Goal: Task Accomplishment & Management: Use online tool/utility

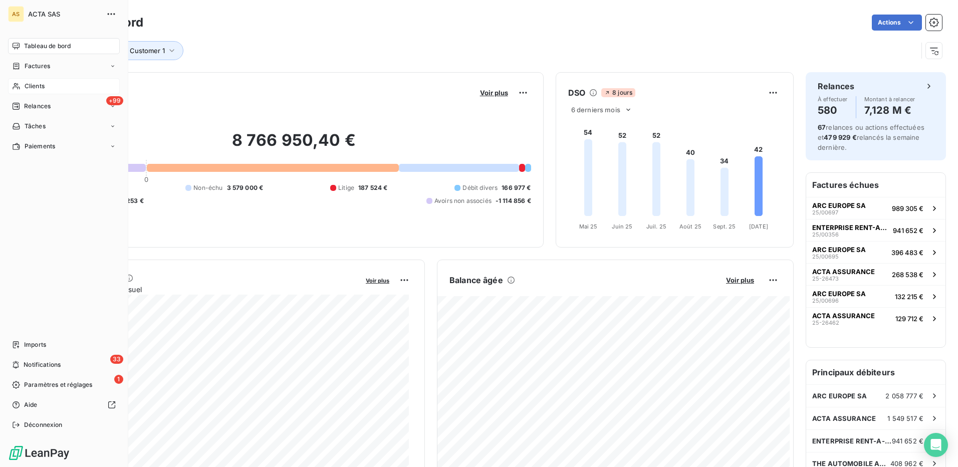
click at [37, 85] on span "Clients" at bounding box center [35, 86] width 20 height 9
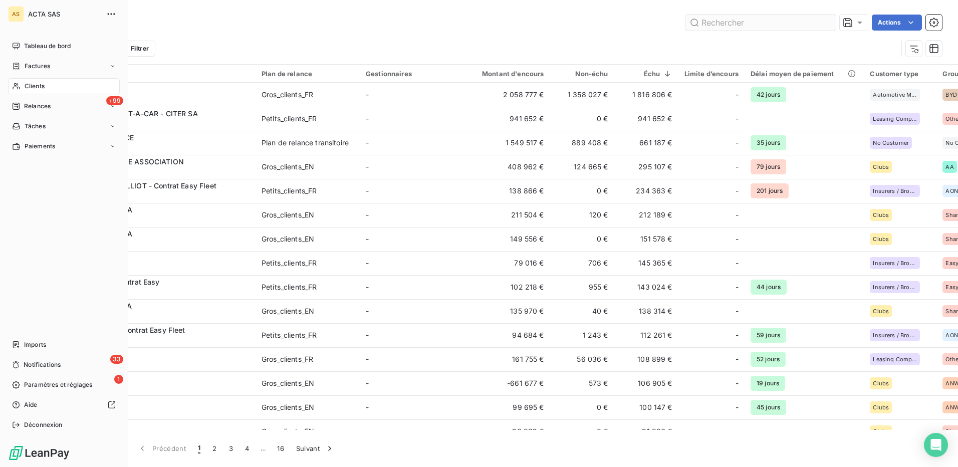
click at [716, 23] on input "text" at bounding box center [760, 23] width 150 height 16
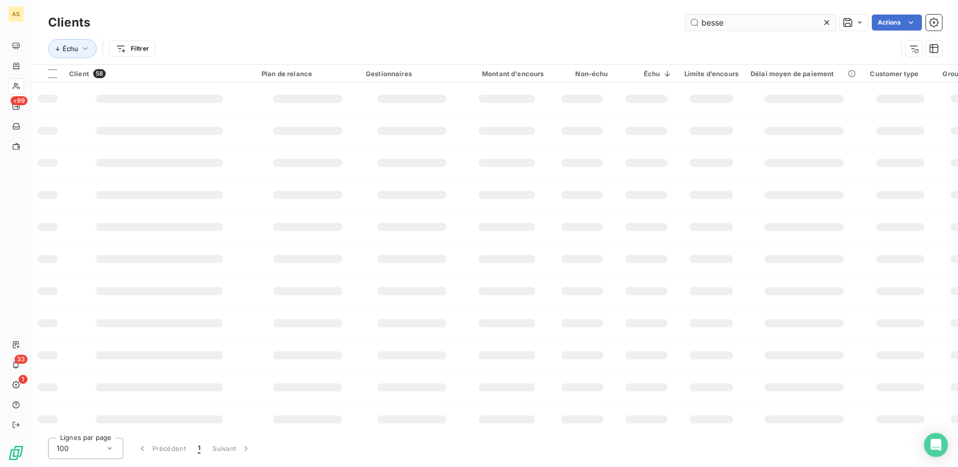
type input "besse"
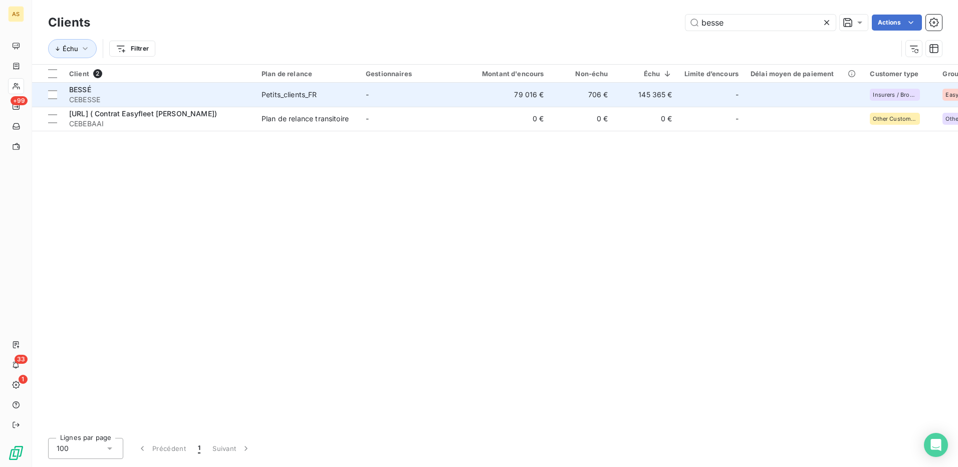
click at [301, 92] on div "Petits_clients_FR" at bounding box center [290, 95] width 56 height 10
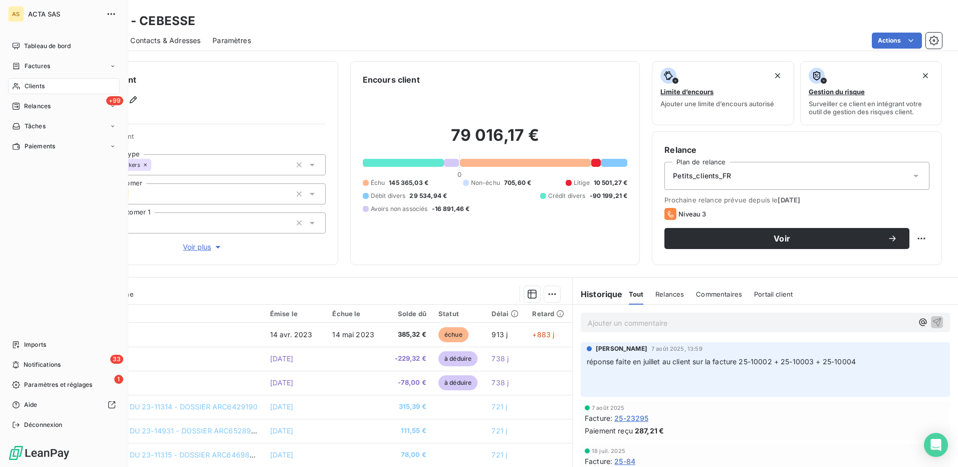
click at [40, 85] on span "Clients" at bounding box center [35, 86] width 20 height 9
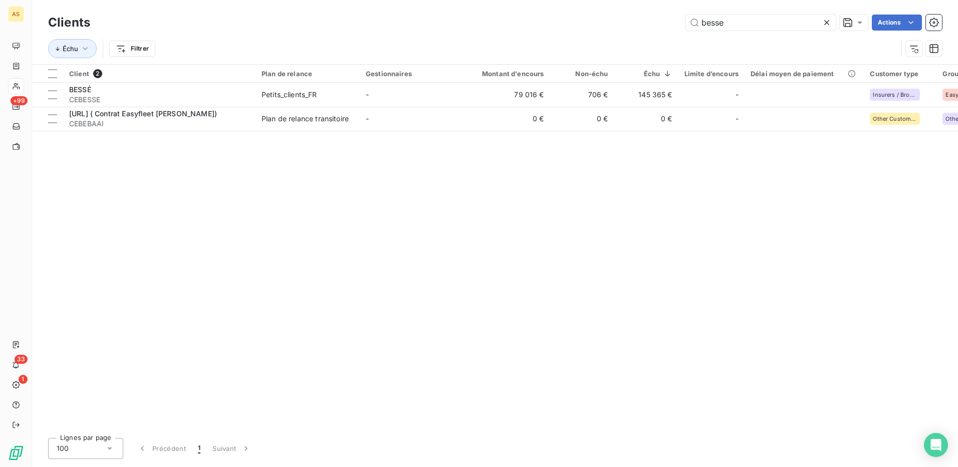
drag, startPoint x: 734, startPoint y: 20, endPoint x: 652, endPoint y: 26, distance: 81.4
click at [658, 29] on div "[PERSON_NAME] Actions" at bounding box center [522, 23] width 840 height 16
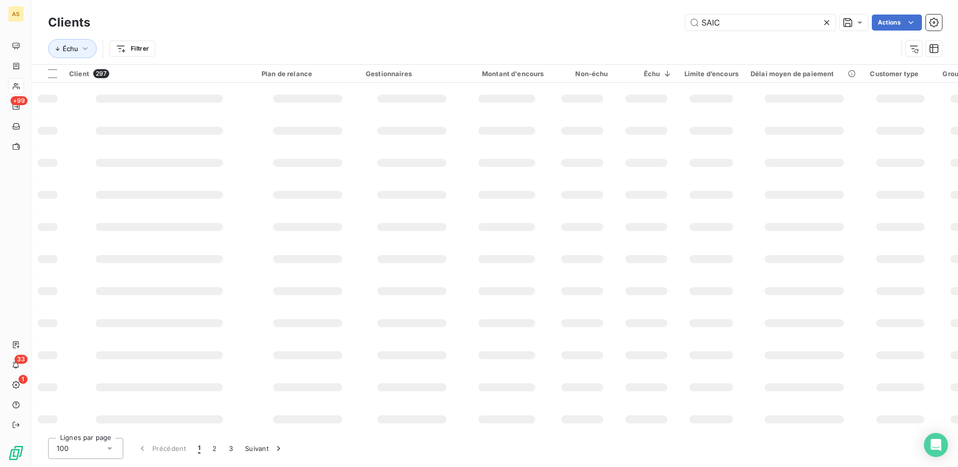
type input "SAIC"
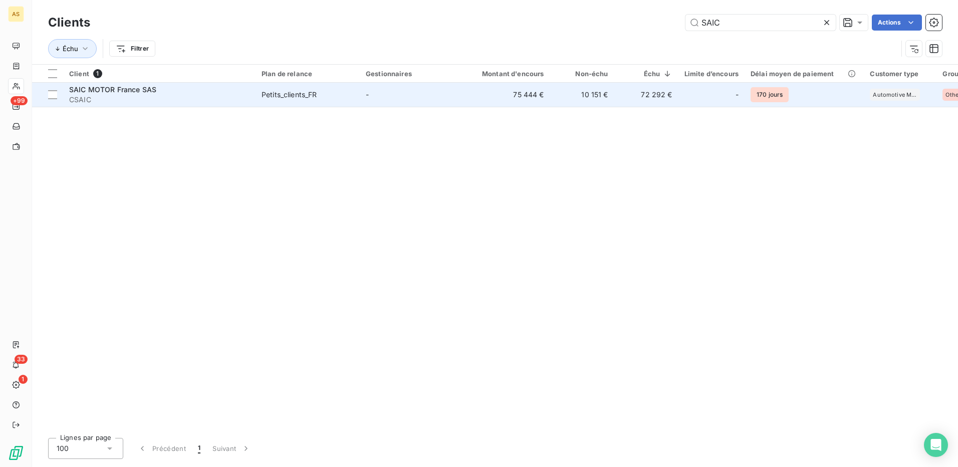
click at [300, 93] on div "Petits_clients_FR" at bounding box center [290, 95] width 56 height 10
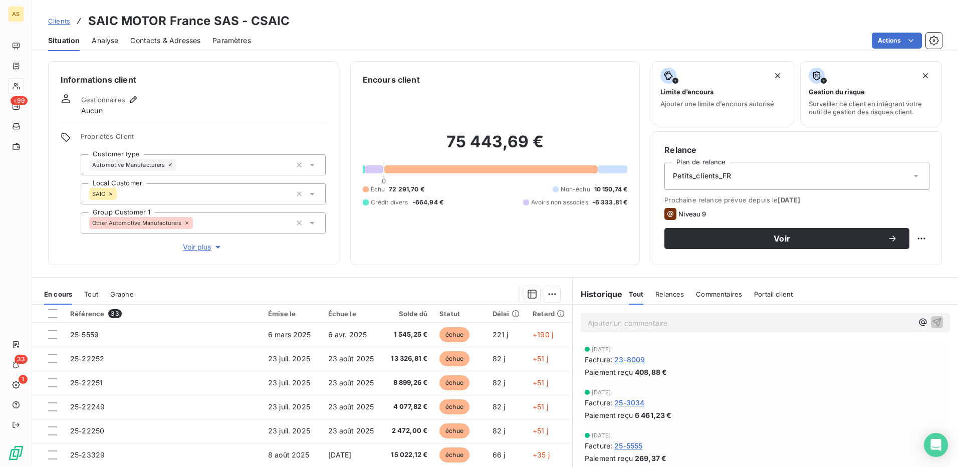
click at [149, 38] on span "Contacts & Adresses" at bounding box center [165, 41] width 70 height 10
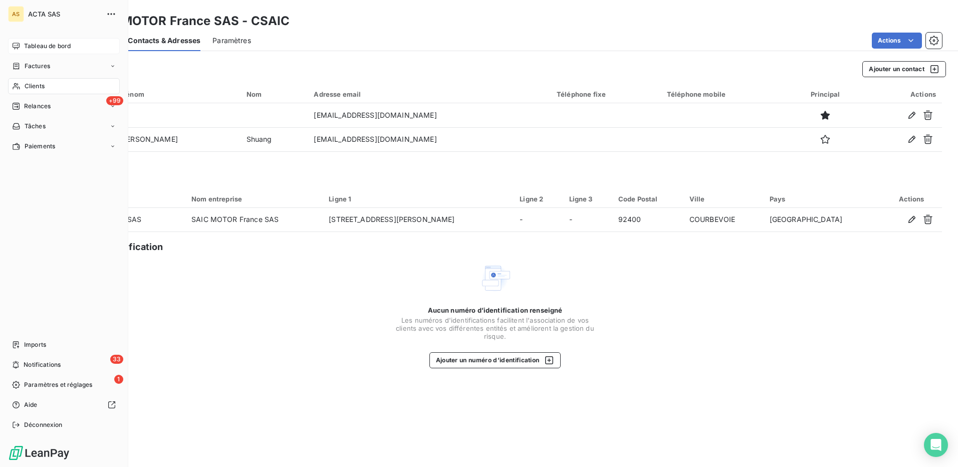
click at [44, 48] on span "Tableau de bord" at bounding box center [47, 46] width 47 height 9
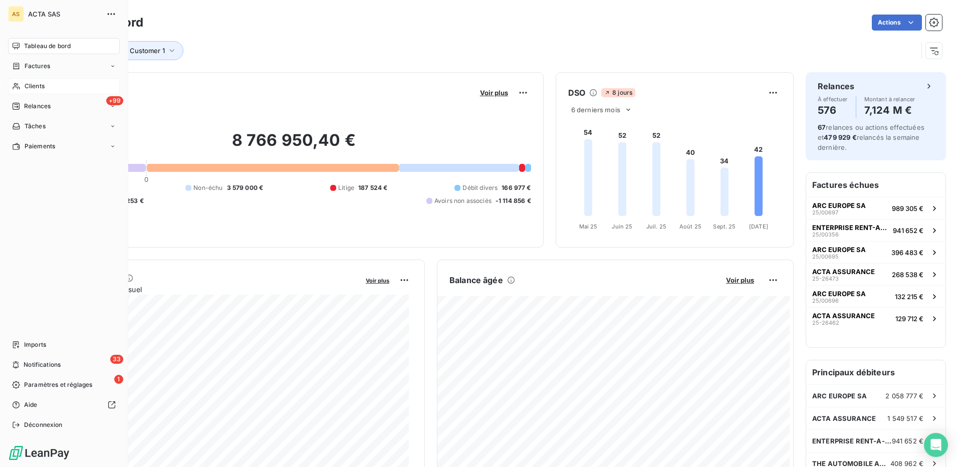
click at [37, 83] on span "Clients" at bounding box center [35, 86] width 20 height 9
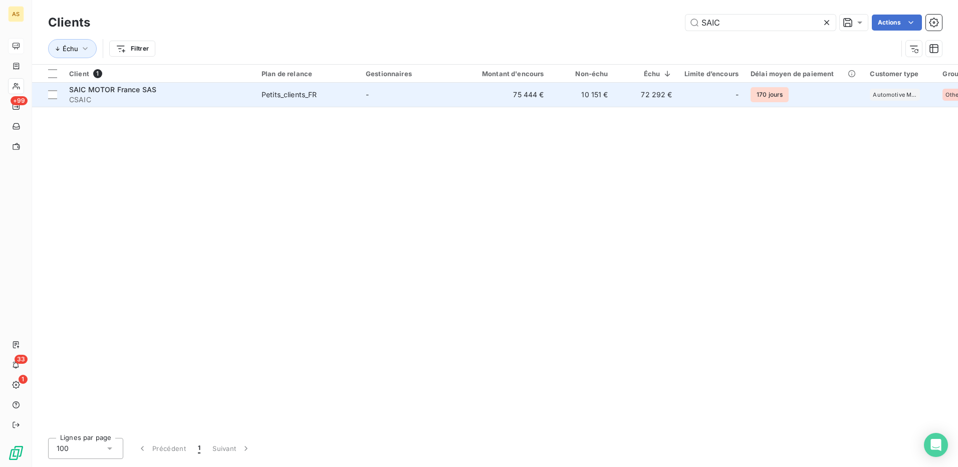
click at [263, 95] on div "Petits_clients_FR" at bounding box center [290, 95] width 56 height 10
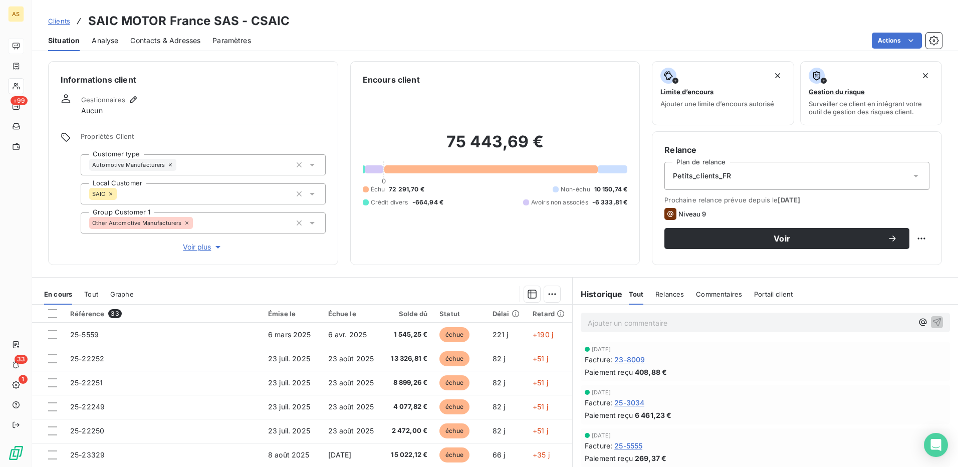
click at [189, 39] on span "Contacts & Adresses" at bounding box center [165, 41] width 70 height 10
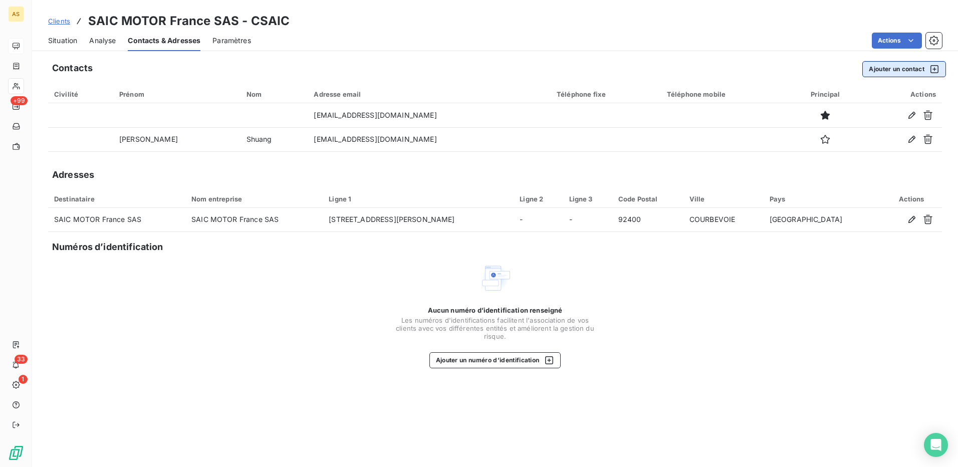
click at [918, 66] on button "Ajouter un contact" at bounding box center [904, 69] width 84 height 16
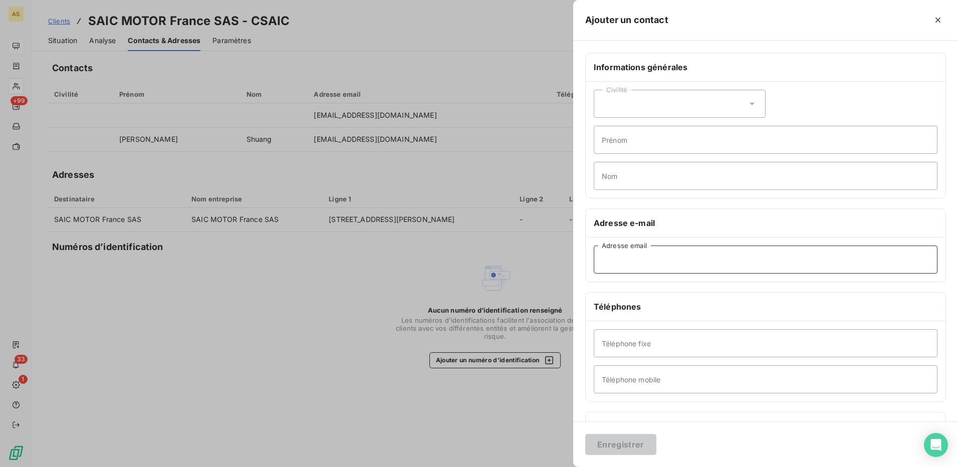
click at [648, 264] on input "Adresse email" at bounding box center [766, 260] width 344 height 28
paste input "[PERSON_NAME] <[EMAIL_ADDRESS][DOMAIN_NAME]>"
drag, startPoint x: 669, startPoint y: 257, endPoint x: 591, endPoint y: 267, distance: 78.2
click at [584, 271] on div "Informations générales Civilité Prénom Nom Adresse e-mail [PERSON_NAME] <[EMAIL…" at bounding box center [765, 275] width 385 height 445
click at [677, 262] on input "[EMAIL_ADDRESS][DOMAIN_NAME]>" at bounding box center [766, 260] width 344 height 28
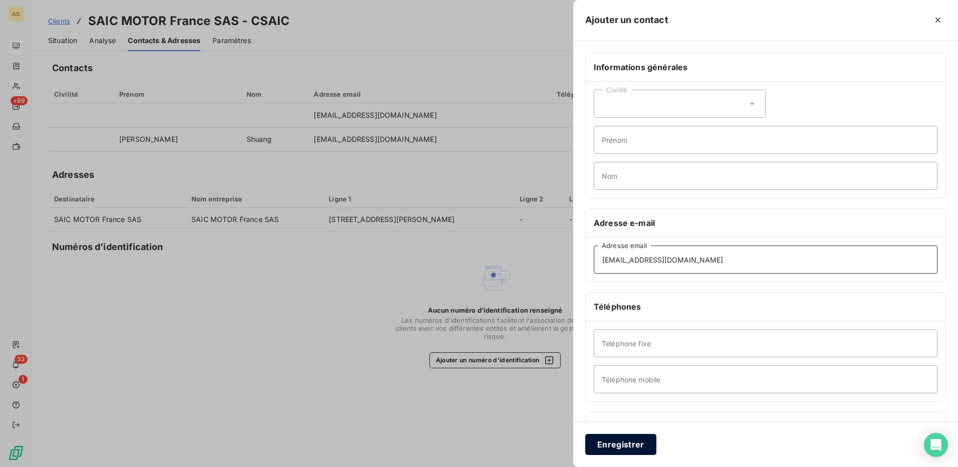
type input "[EMAIL_ADDRESS][DOMAIN_NAME]"
click at [637, 445] on button "Enregistrer" at bounding box center [620, 444] width 71 height 21
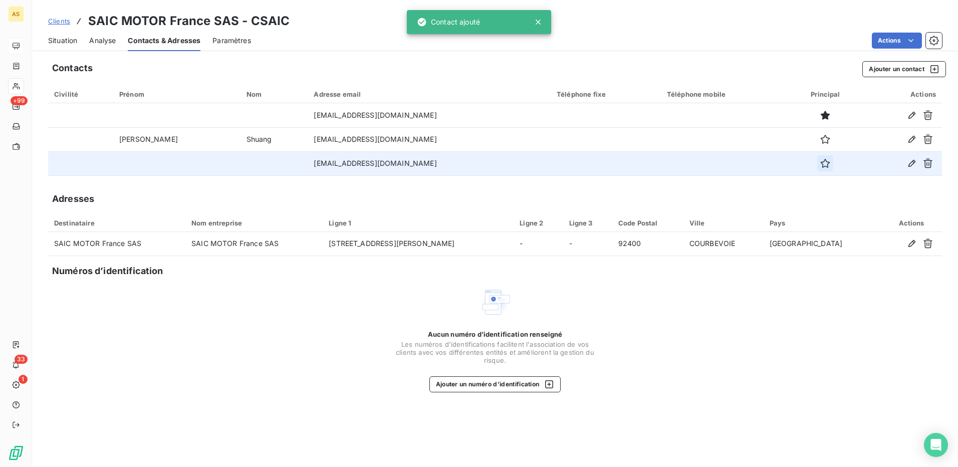
click at [821, 162] on icon "button" at bounding box center [825, 163] width 9 height 9
click at [73, 40] on span "Situation" at bounding box center [62, 41] width 29 height 10
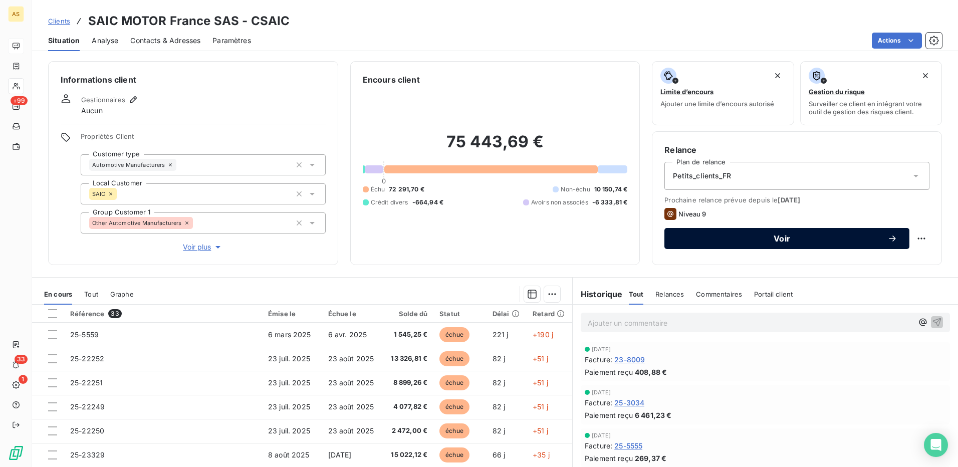
click at [762, 236] on span "Voir" at bounding box center [781, 239] width 211 height 8
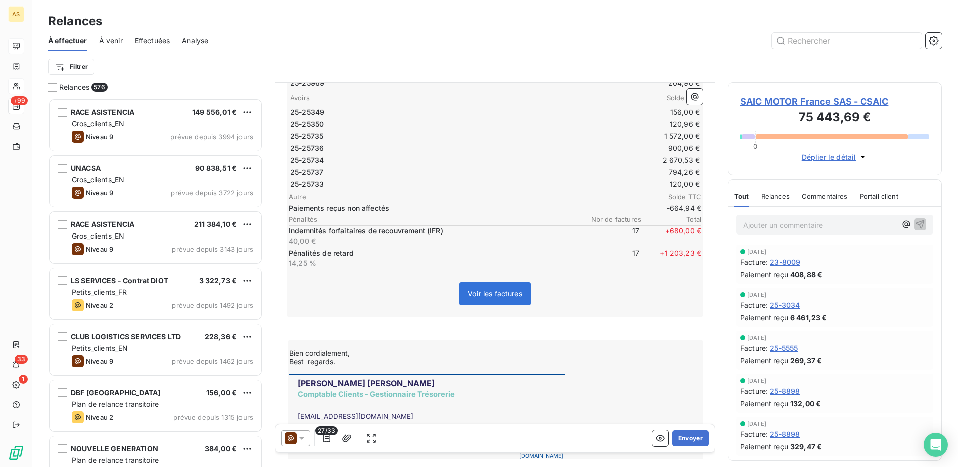
scroll to position [451, 0]
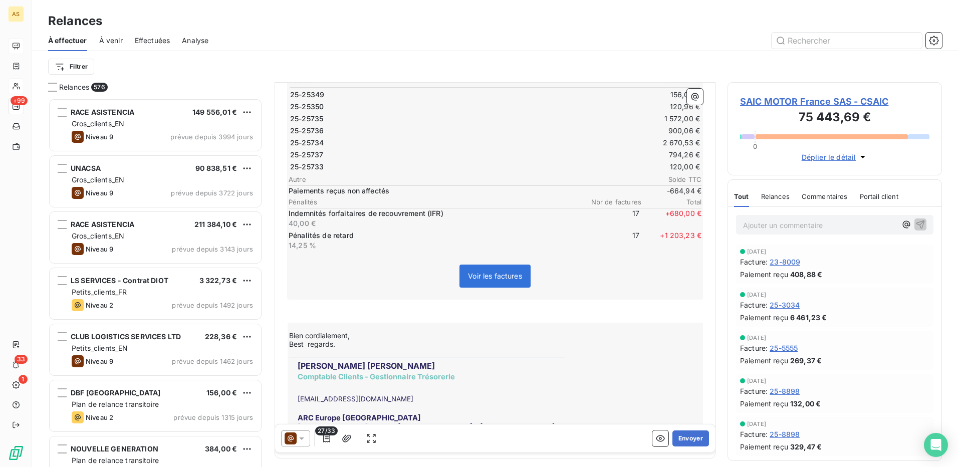
click at [304, 437] on icon at bounding box center [302, 438] width 10 height 10
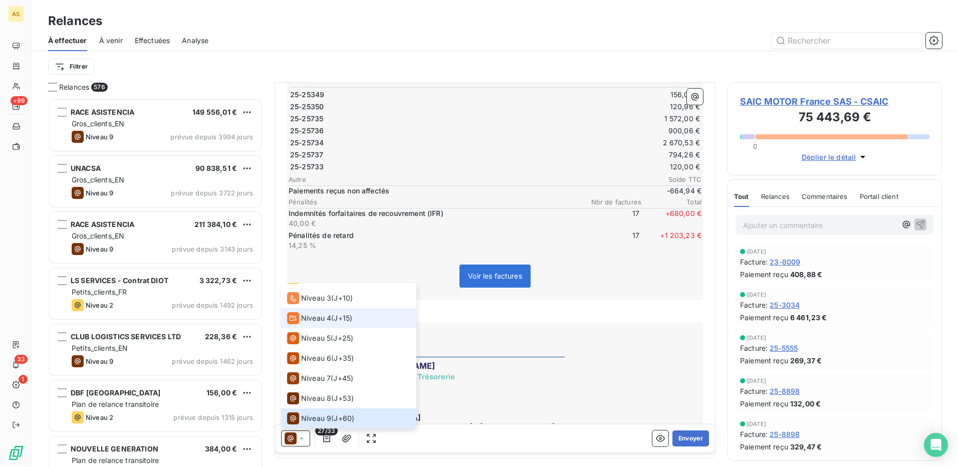
scroll to position [0, 0]
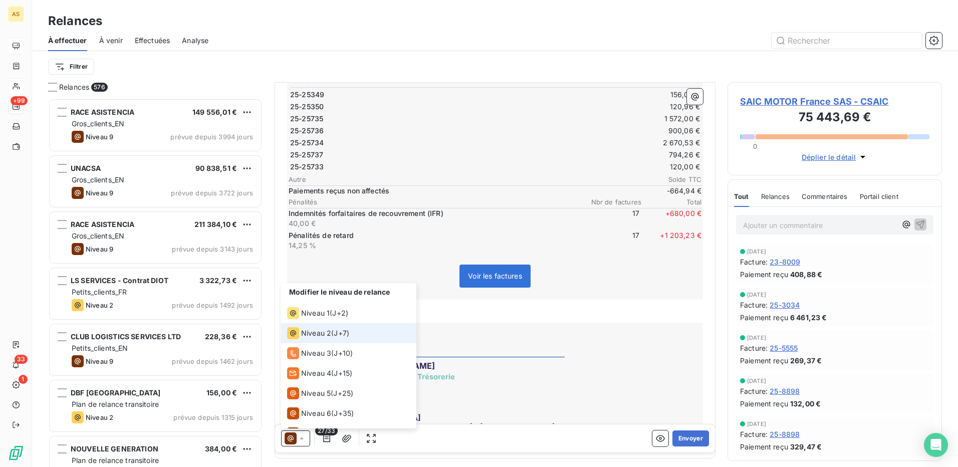
click at [317, 329] on span "Niveau 2" at bounding box center [316, 333] width 30 height 10
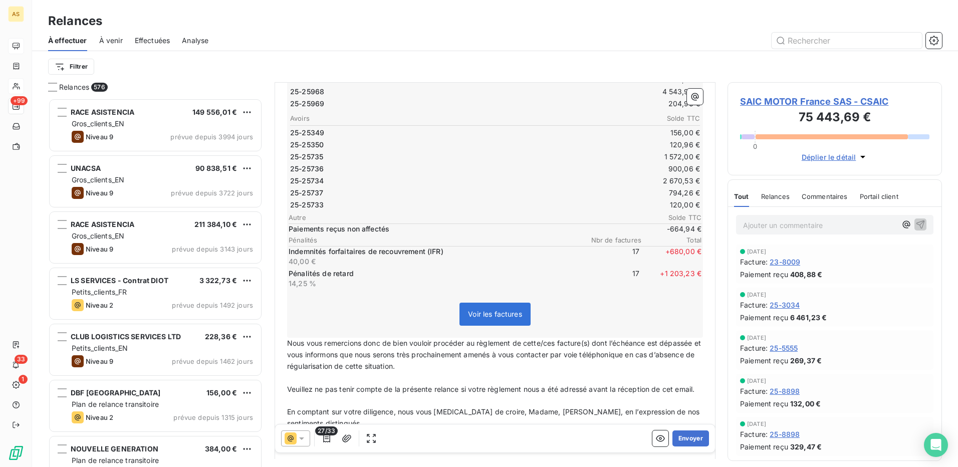
scroll to position [401, 0]
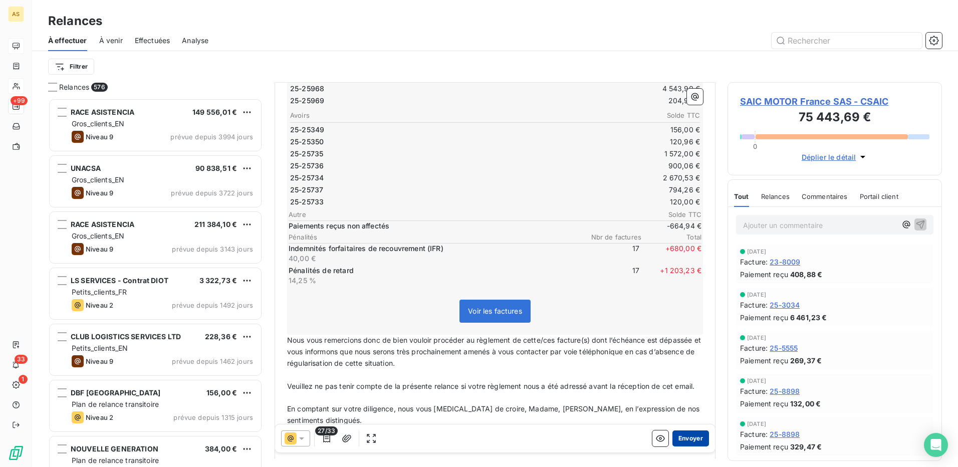
click at [691, 436] on button "Envoyer" at bounding box center [690, 438] width 37 height 16
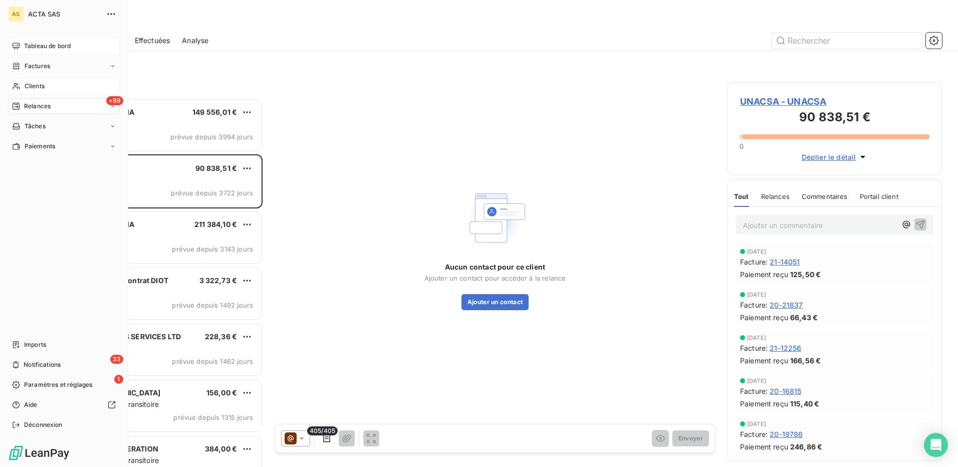
click at [41, 81] on div "Clients" at bounding box center [64, 86] width 112 height 16
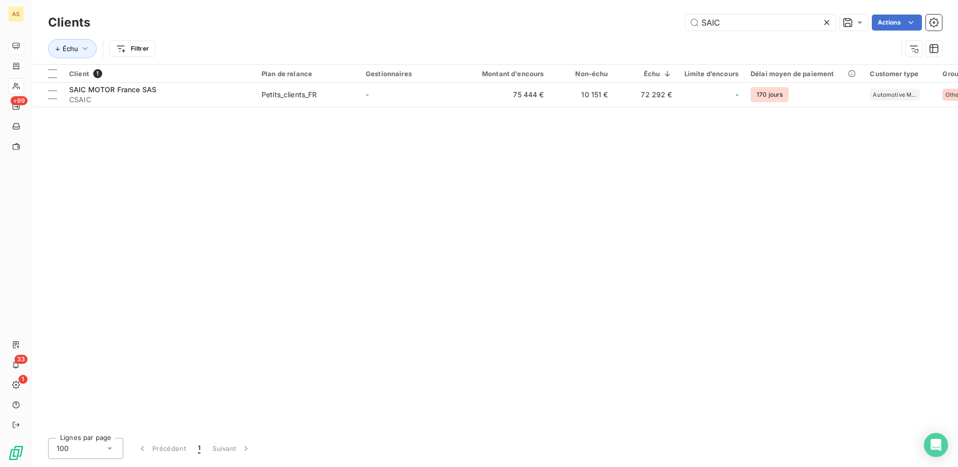
click at [828, 23] on icon at bounding box center [827, 23] width 10 height 10
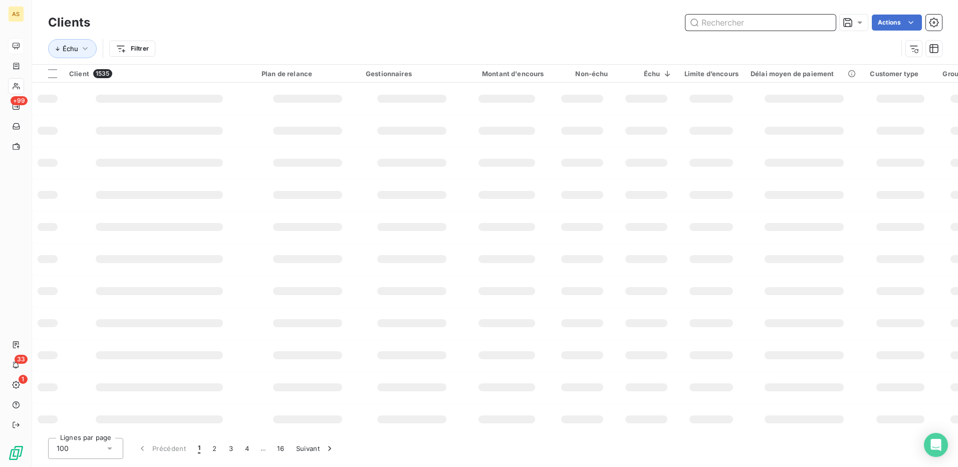
click at [711, 19] on input "text" at bounding box center [760, 23] width 150 height 16
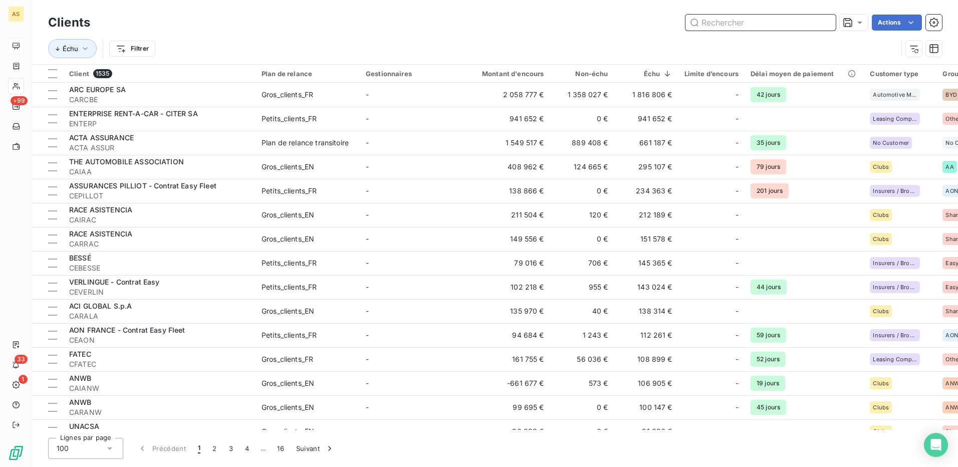
click at [711, 21] on input "text" at bounding box center [760, 23] width 150 height 16
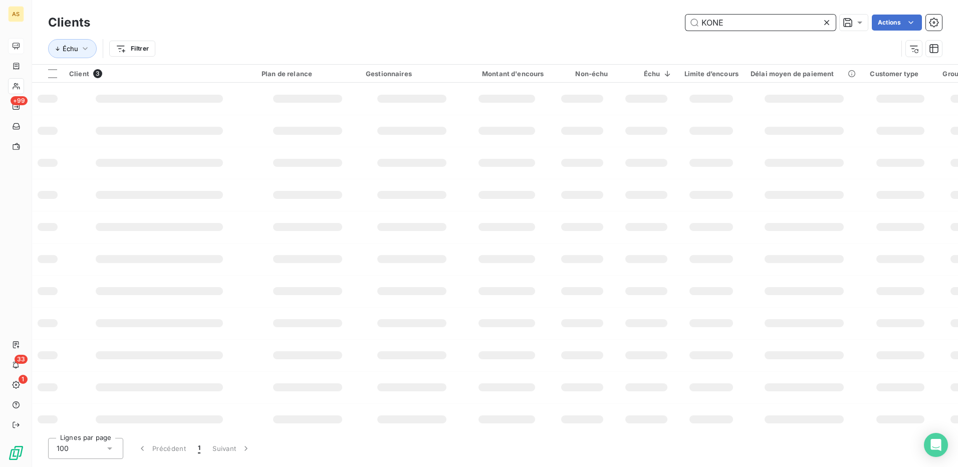
type input "KONE"
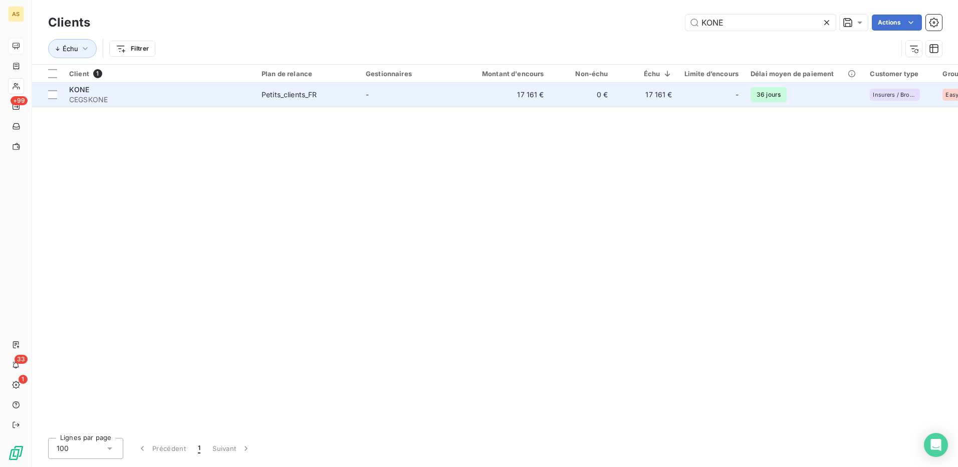
click at [312, 96] on div "Petits_clients_FR" at bounding box center [290, 95] width 56 height 10
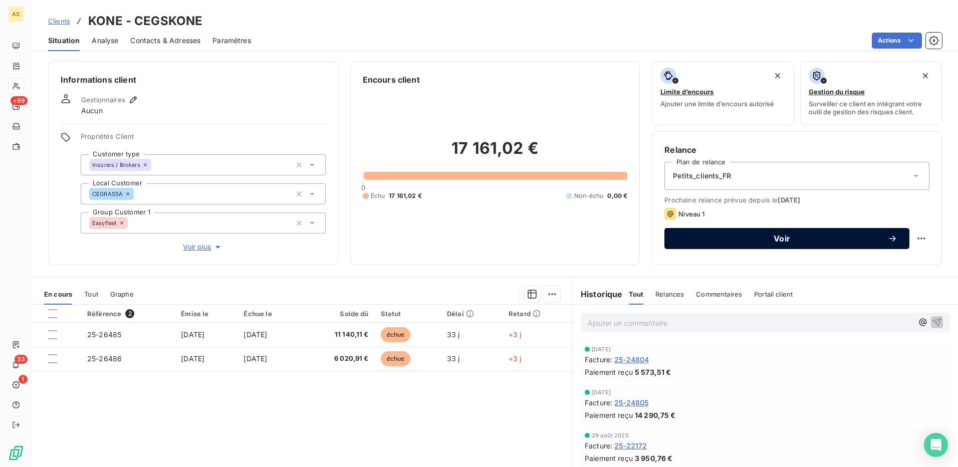
click at [820, 240] on span "Voir" at bounding box center [781, 239] width 211 height 8
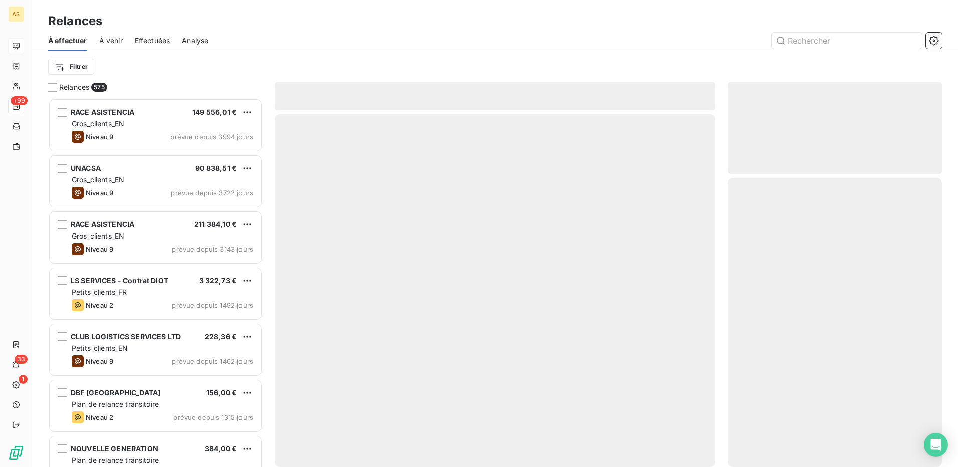
scroll to position [361, 207]
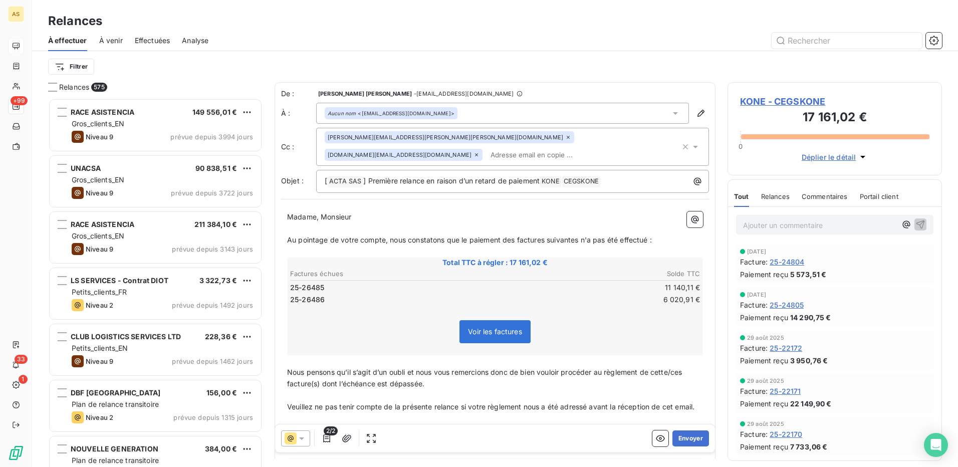
click at [303, 440] on icon at bounding box center [302, 438] width 10 height 10
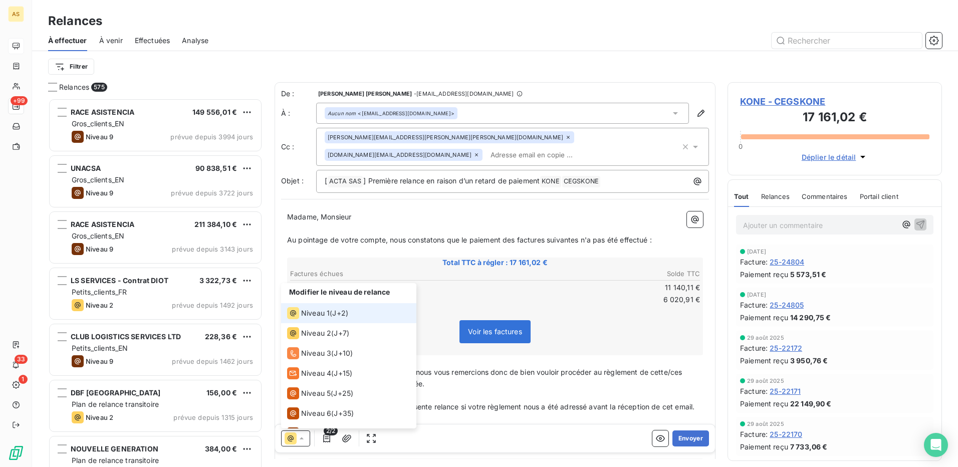
click at [335, 312] on span "J+2 )" at bounding box center [340, 313] width 16 height 10
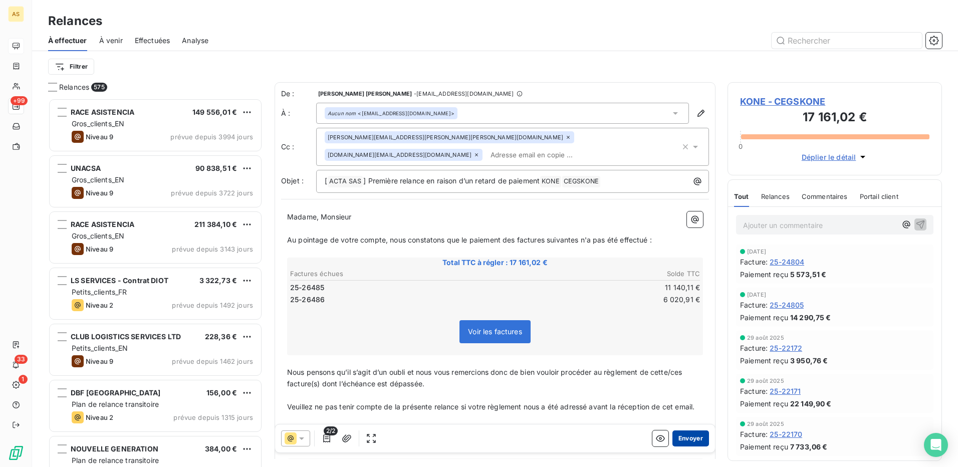
click at [696, 435] on button "Envoyer" at bounding box center [690, 438] width 37 height 16
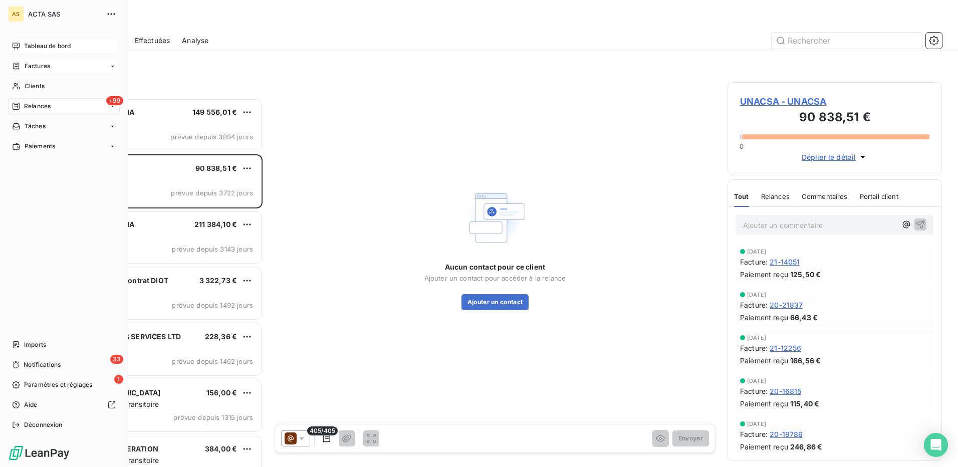
click at [36, 68] on span "Factures" at bounding box center [38, 66] width 26 height 9
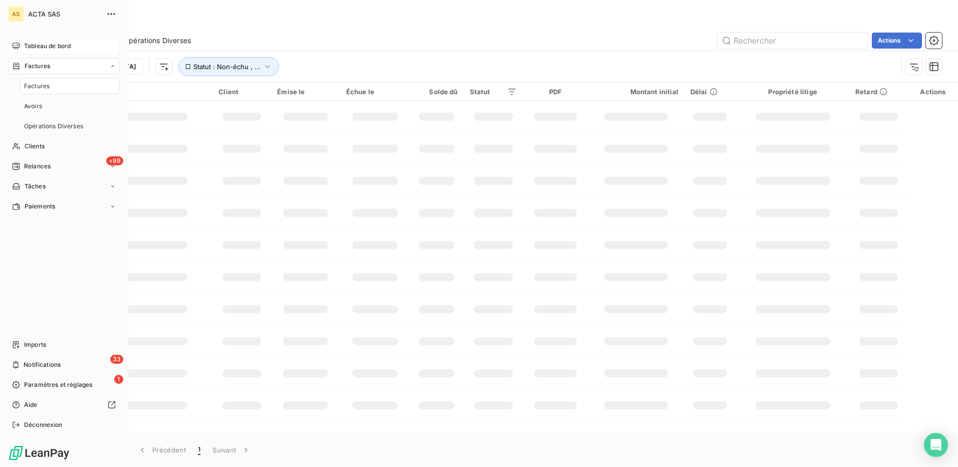
click at [54, 47] on span "Tableau de bord" at bounding box center [47, 46] width 47 height 9
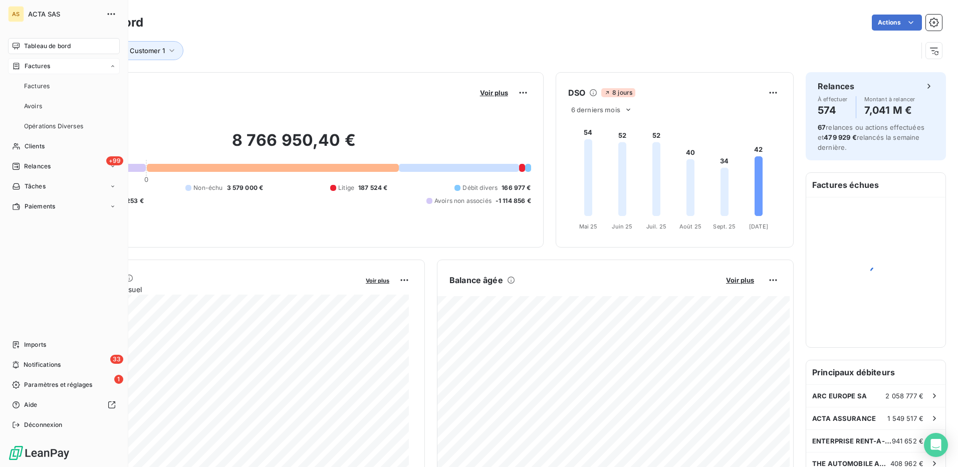
click at [33, 67] on span "Factures" at bounding box center [38, 66] width 26 height 9
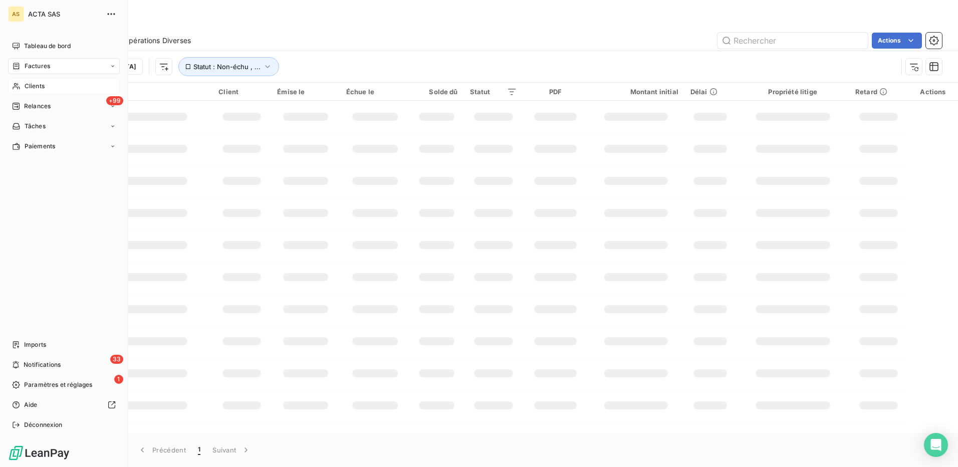
click at [34, 85] on span "Clients" at bounding box center [35, 86] width 20 height 9
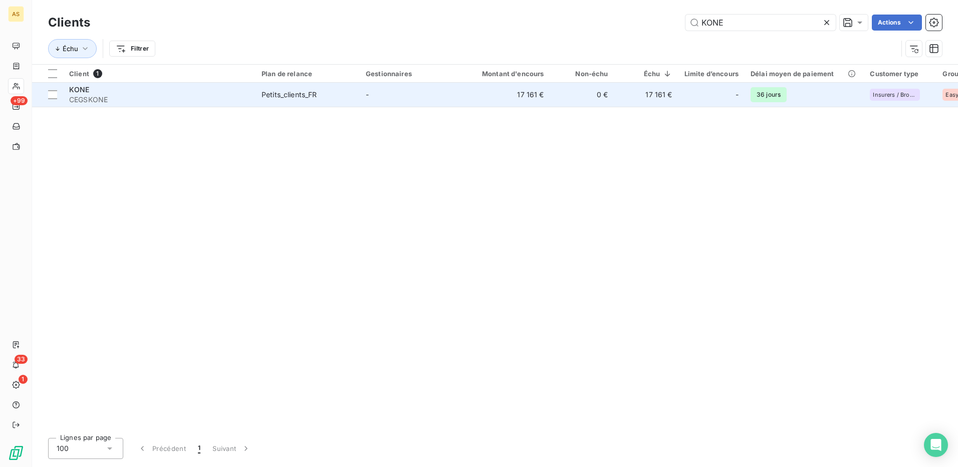
click at [654, 94] on td "17 161 €" at bounding box center [646, 95] width 64 height 24
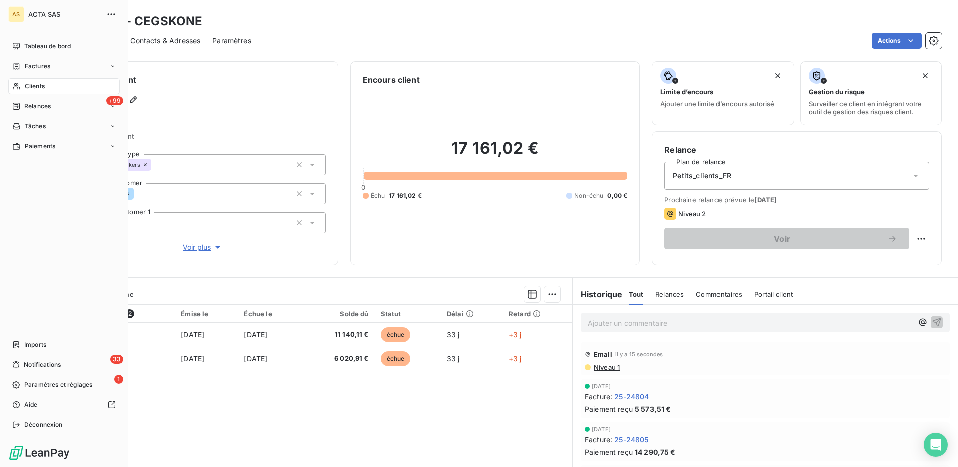
click at [34, 86] on span "Clients" at bounding box center [35, 86] width 20 height 9
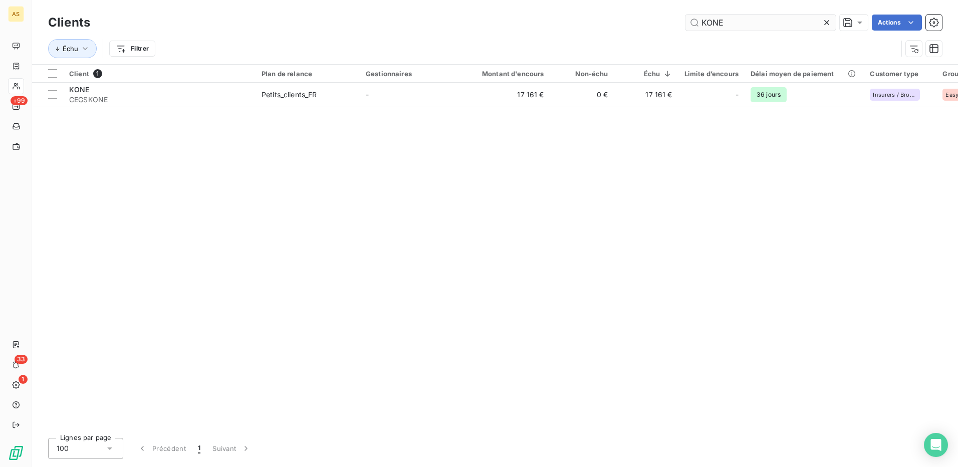
drag, startPoint x: 725, startPoint y: 20, endPoint x: 696, endPoint y: 22, distance: 28.6
click at [696, 22] on input "KONE" at bounding box center [760, 23] width 150 height 16
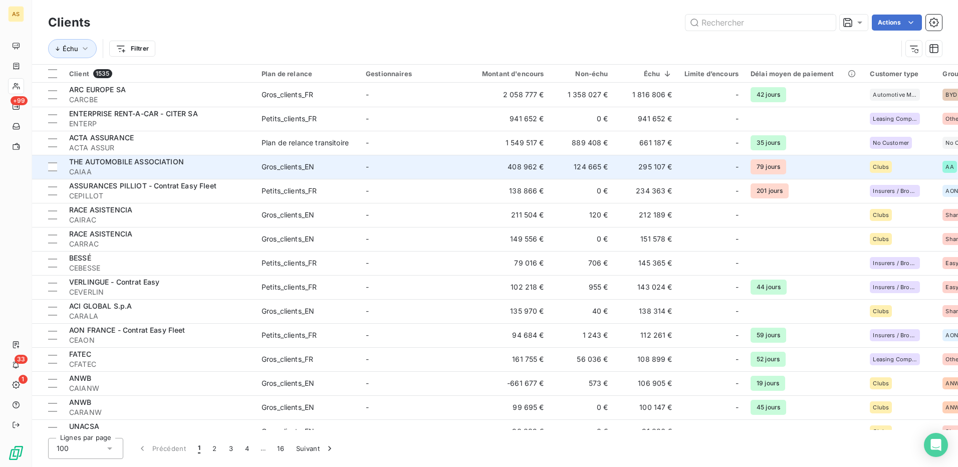
click at [149, 164] on span "THE AUTOMOBILE ASSOCIATION" at bounding box center [126, 161] width 115 height 9
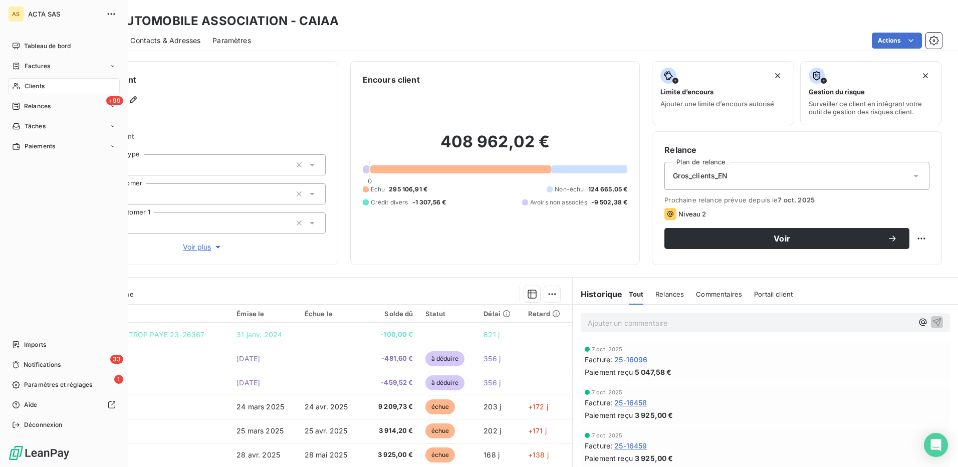
click at [40, 85] on span "Clients" at bounding box center [35, 86] width 20 height 9
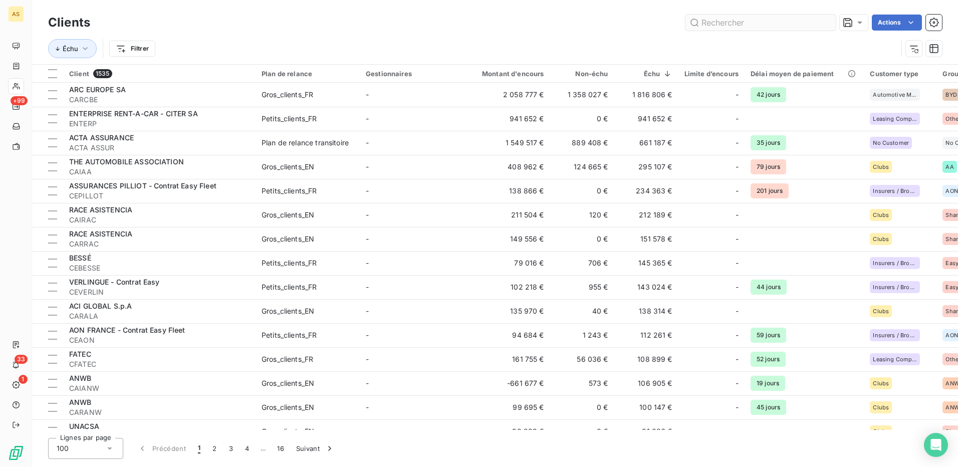
click at [717, 16] on input "text" at bounding box center [760, 23] width 150 height 16
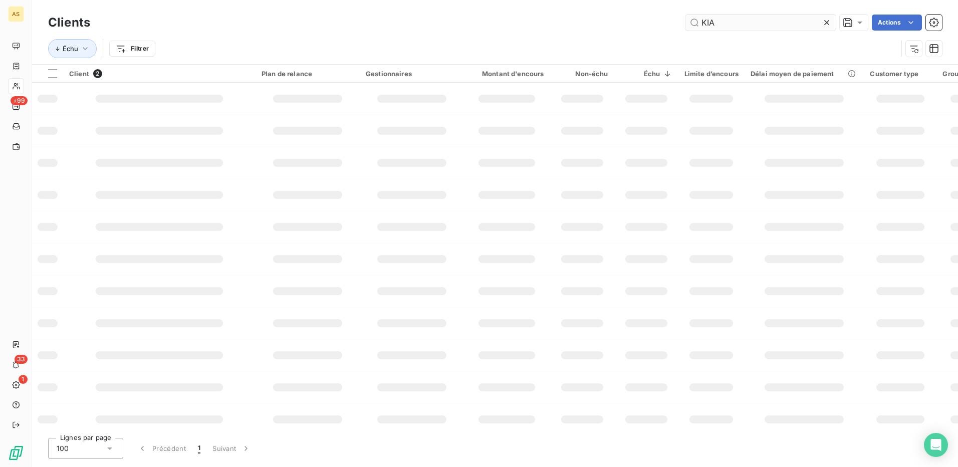
type input "KIA"
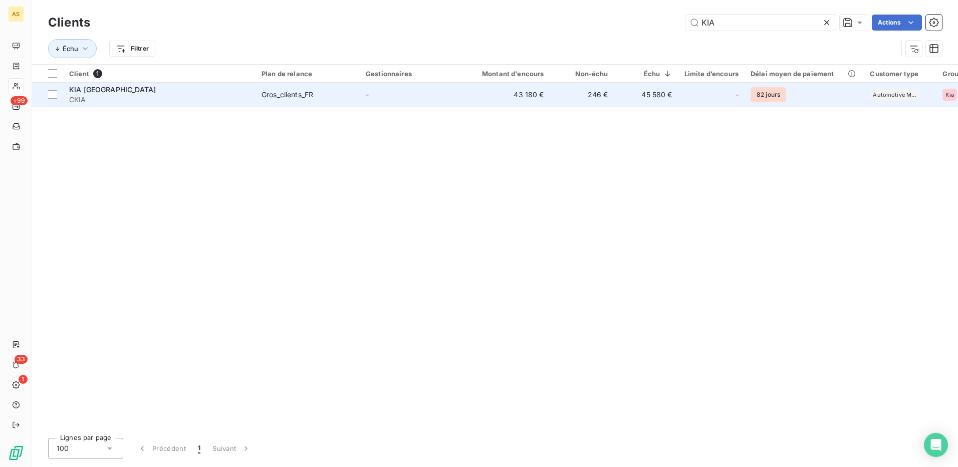
click at [278, 101] on td "Gros_clients_FR" at bounding box center [308, 95] width 104 height 24
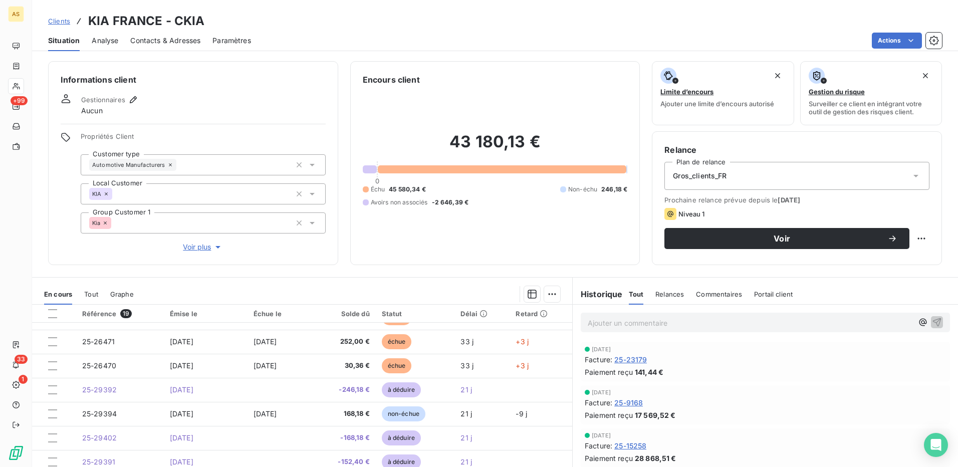
scroll to position [283, 0]
click at [771, 235] on span "Voir" at bounding box center [781, 239] width 211 height 8
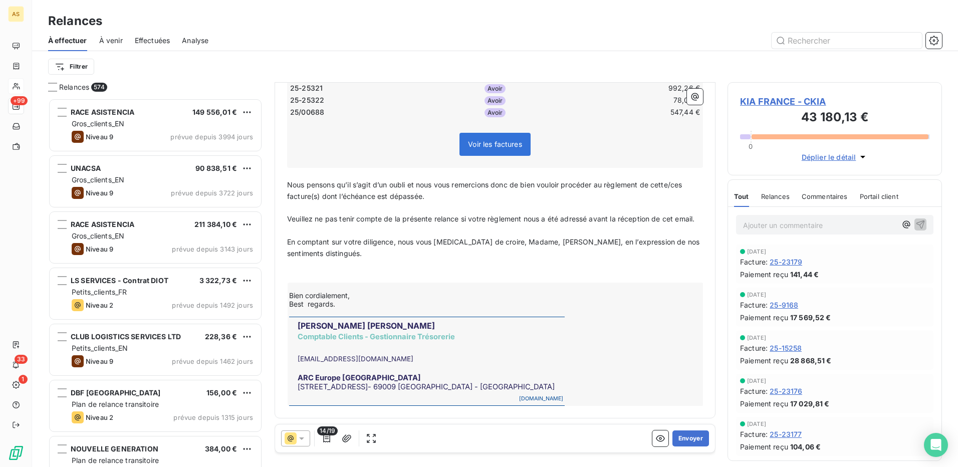
scroll to position [346, 0]
click at [684, 438] on button "Envoyer" at bounding box center [690, 438] width 37 height 16
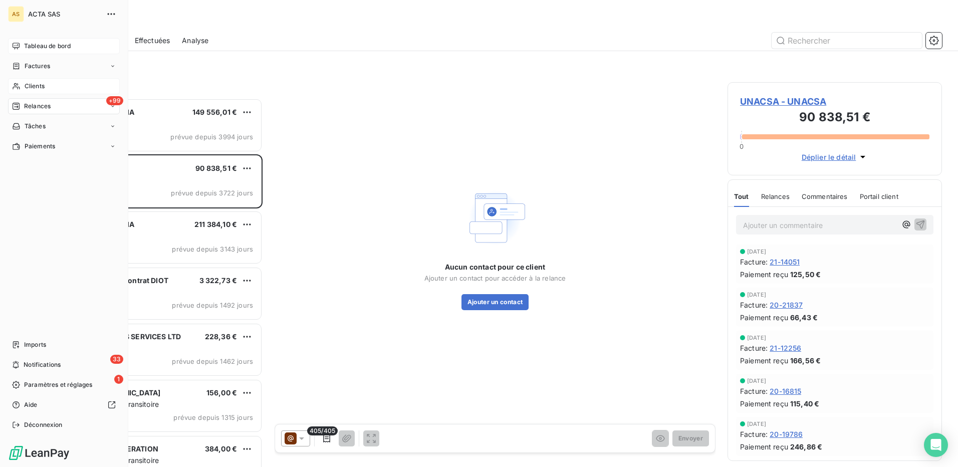
click at [52, 43] on span "Tableau de bord" at bounding box center [47, 46] width 47 height 9
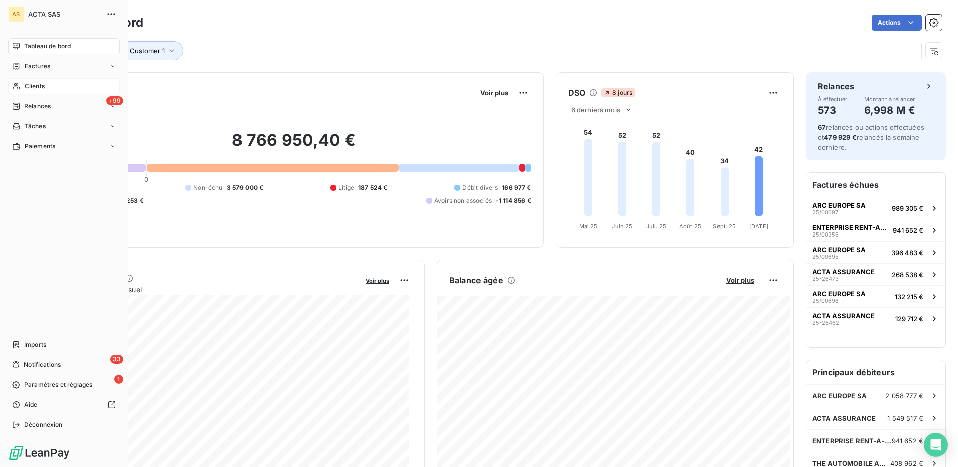
click at [46, 81] on div "Clients" at bounding box center [64, 86] width 112 height 16
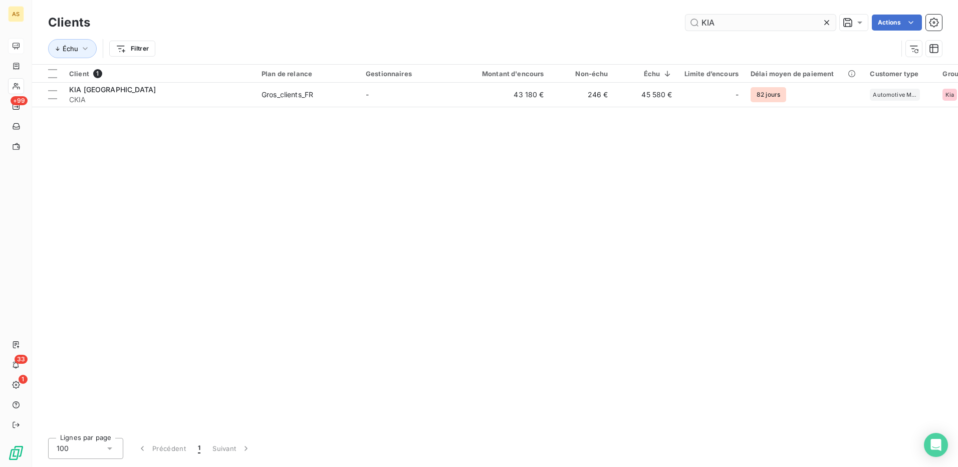
drag, startPoint x: 738, startPoint y: 22, endPoint x: 688, endPoint y: 28, distance: 49.9
click at [688, 28] on input "KIA" at bounding box center [760, 23] width 150 height 16
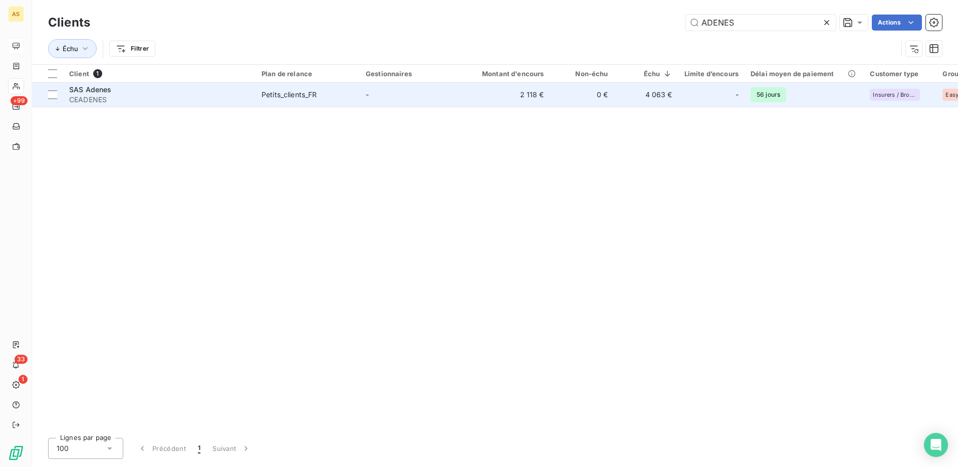
type input "ADENES"
click at [300, 97] on div "Petits_clients_FR" at bounding box center [290, 95] width 56 height 10
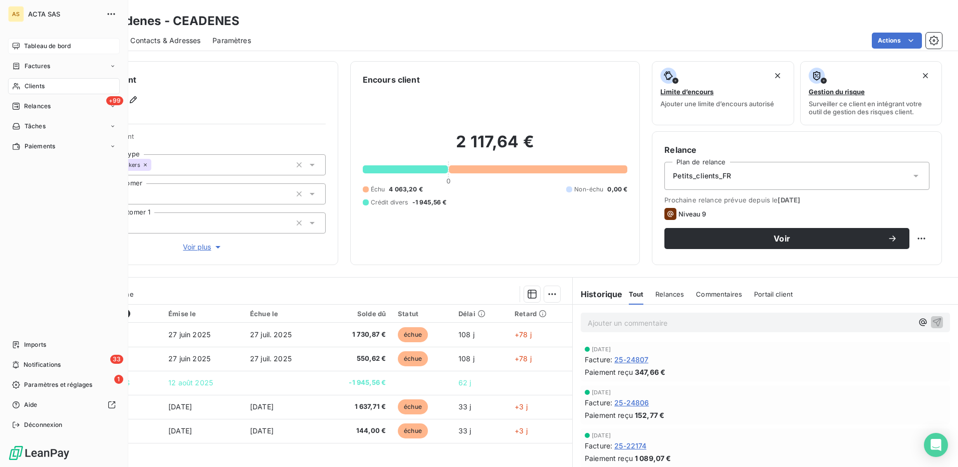
click at [37, 86] on span "Clients" at bounding box center [35, 86] width 20 height 9
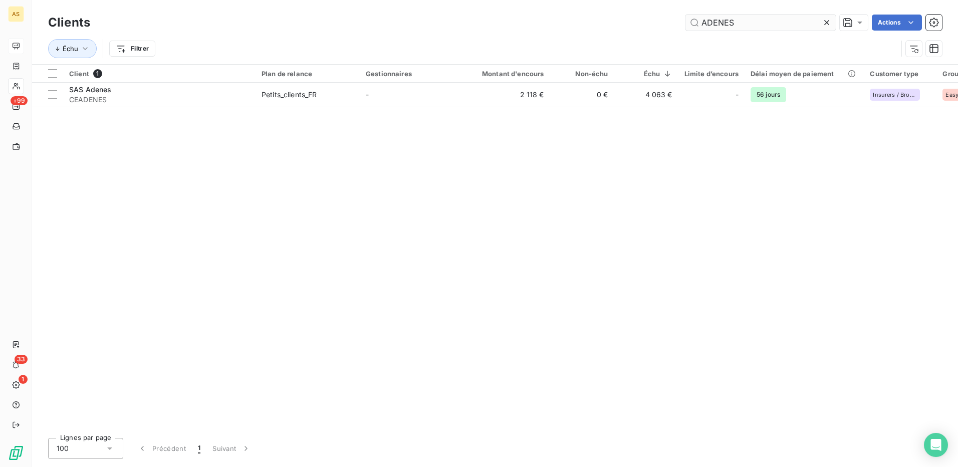
drag, startPoint x: 737, startPoint y: 21, endPoint x: 695, endPoint y: 22, distance: 41.1
click at [695, 22] on input "ADENES" at bounding box center [760, 23] width 150 height 16
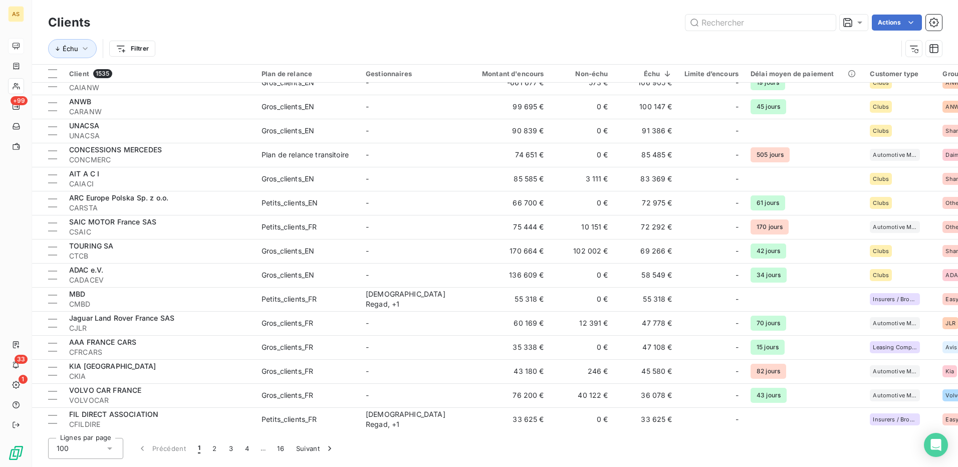
scroll to position [351, 0]
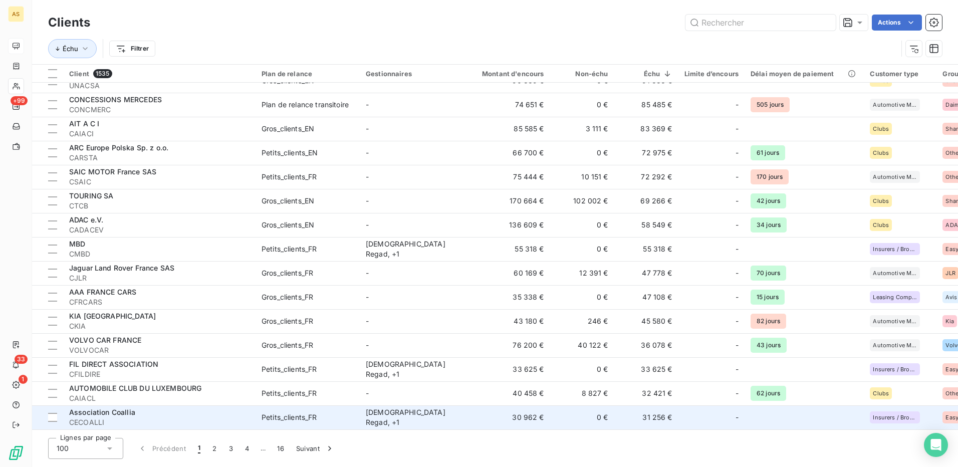
click at [357, 413] on td "Petits_clients_FR" at bounding box center [308, 417] width 104 height 24
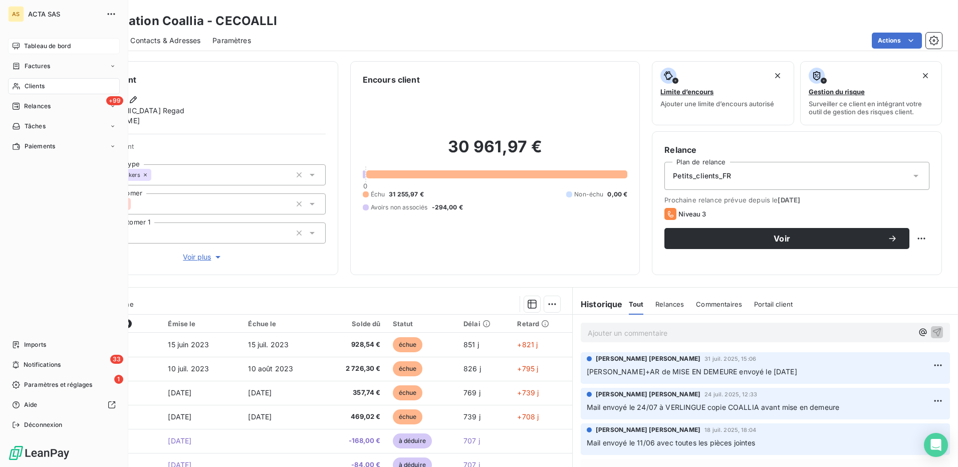
click at [38, 82] on span "Clients" at bounding box center [35, 86] width 20 height 9
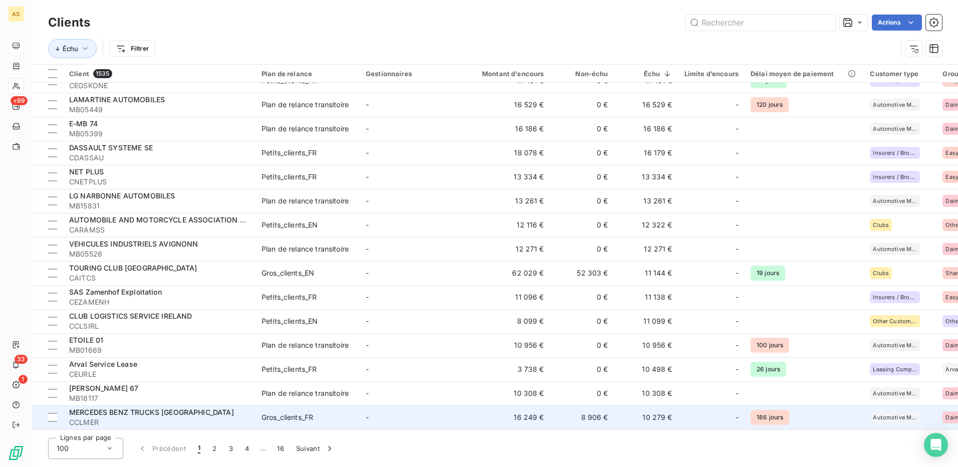
scroll to position [752, 0]
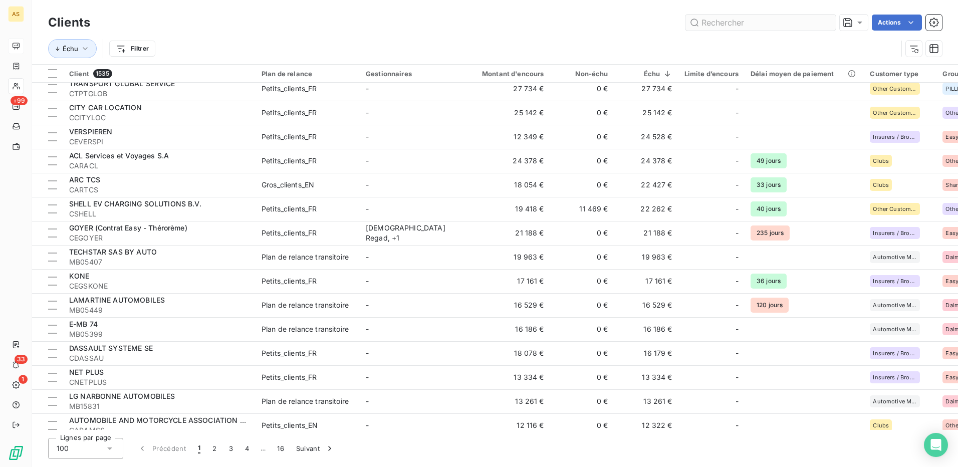
click at [707, 22] on input "text" at bounding box center [760, 23] width 150 height 16
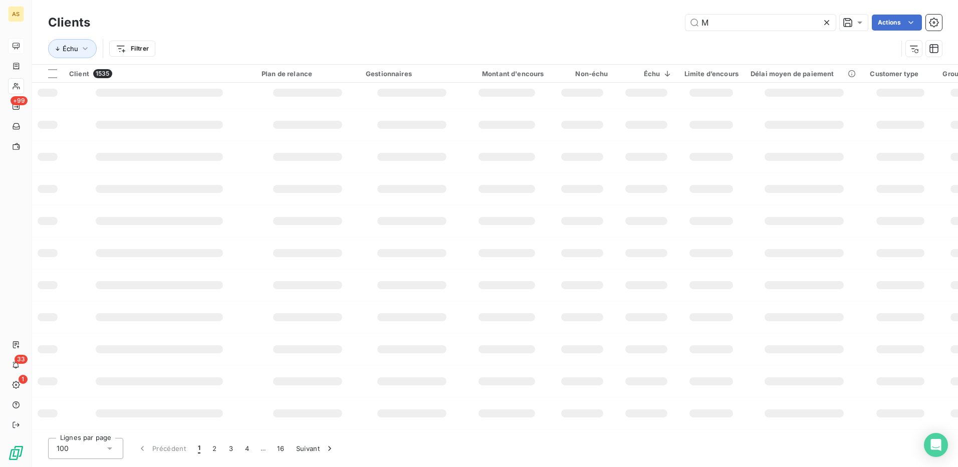
scroll to position [138, 0]
type input "MONDIA"
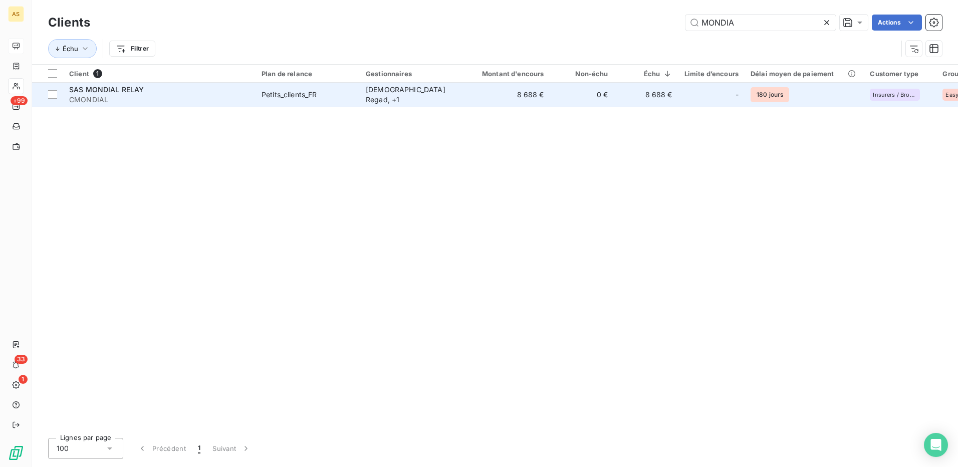
click at [401, 99] on div "[DEMOGRAPHIC_DATA] Regad , + 1" at bounding box center [412, 95] width 92 height 20
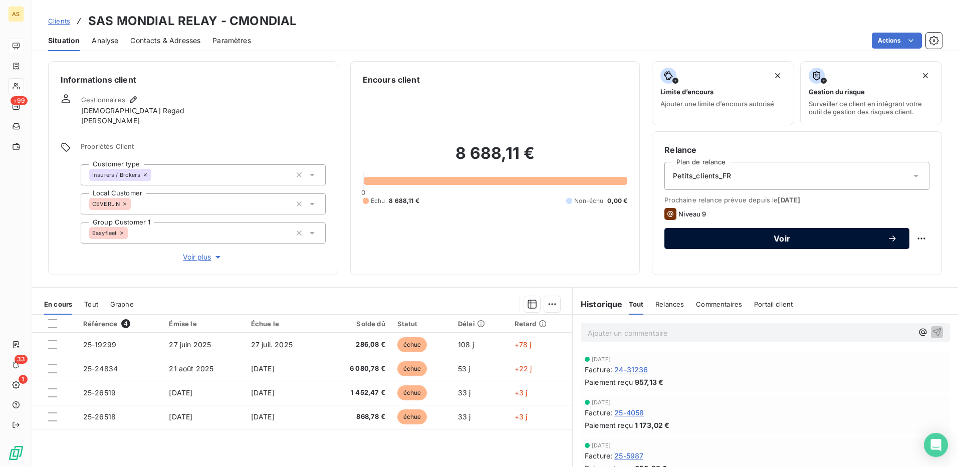
click at [832, 242] on span "Voir" at bounding box center [781, 239] width 211 height 8
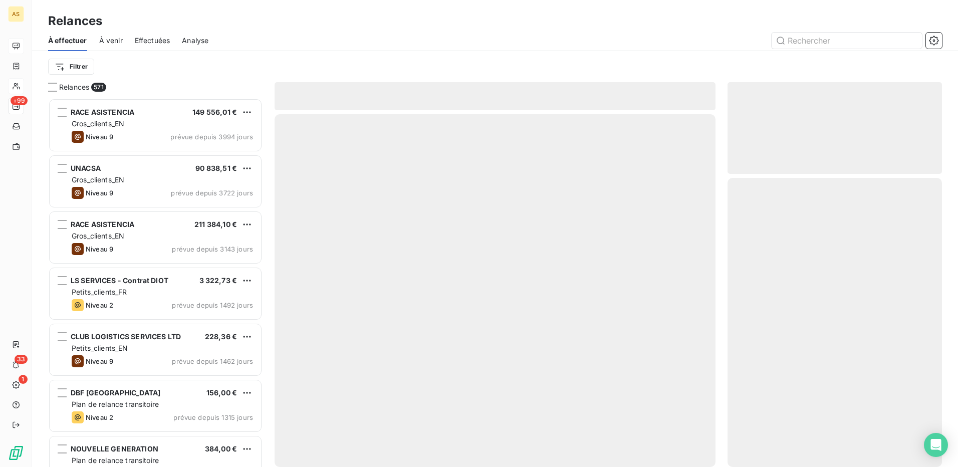
scroll to position [361, 207]
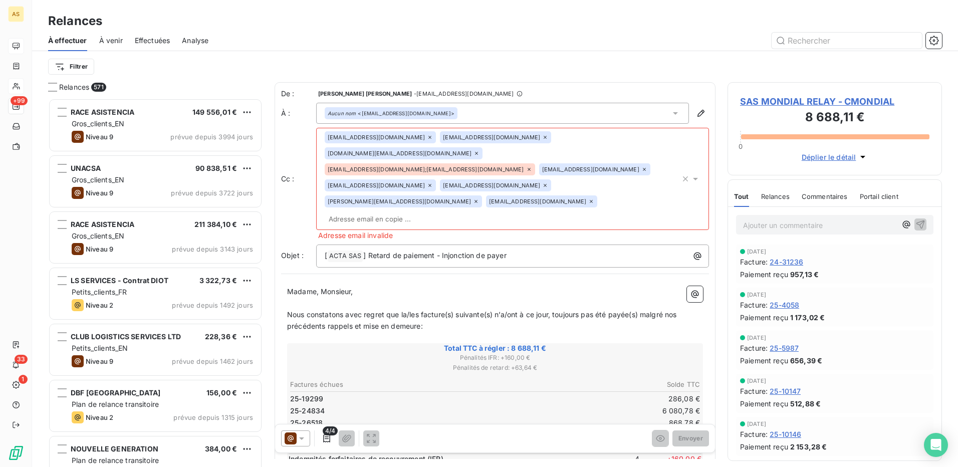
click at [300, 439] on icon at bounding box center [302, 438] width 10 height 10
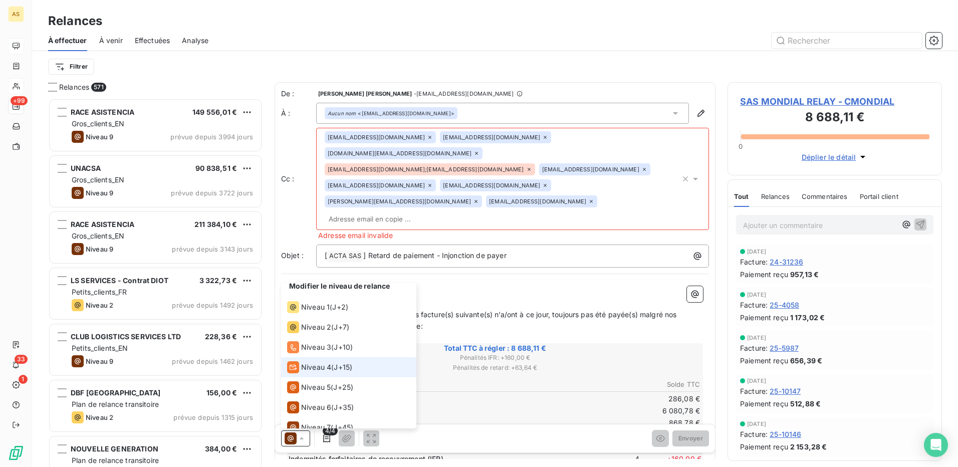
scroll to position [0, 0]
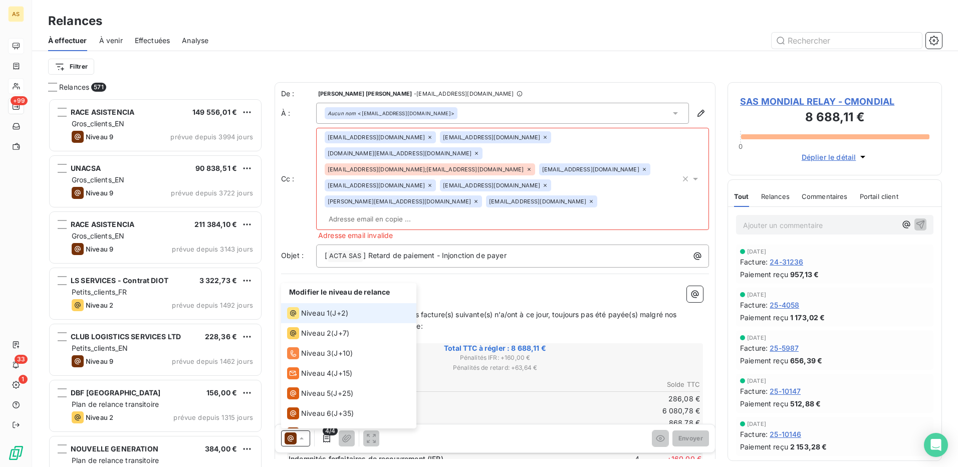
click at [323, 314] on span "Niveau 1" at bounding box center [315, 313] width 29 height 10
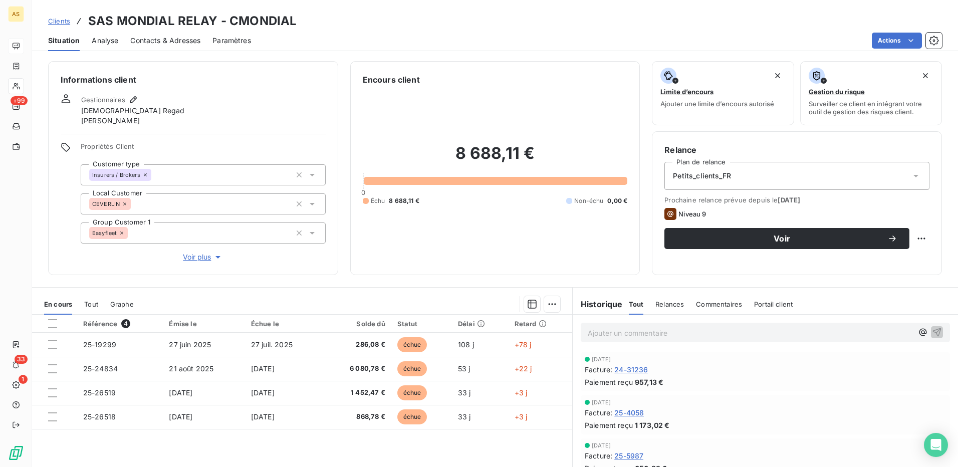
click at [153, 46] on div "Contacts & Adresses" at bounding box center [165, 40] width 70 height 21
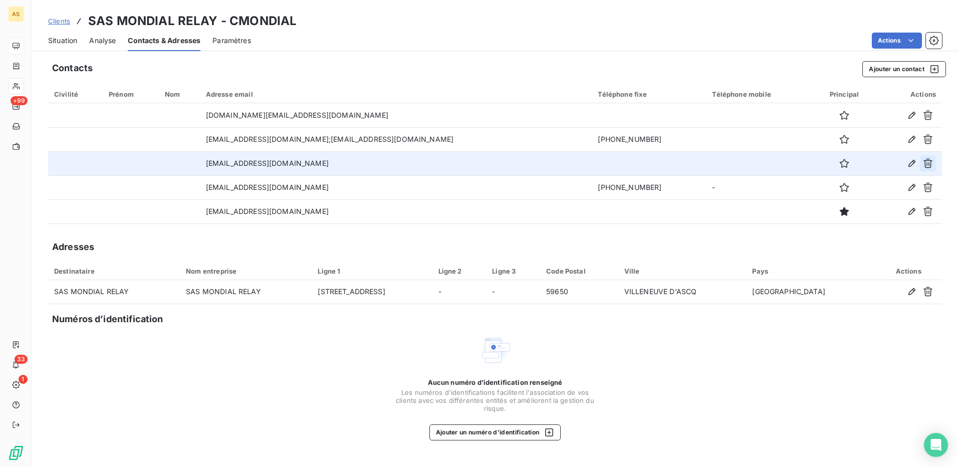
click at [928, 165] on icon "button" at bounding box center [928, 163] width 10 height 10
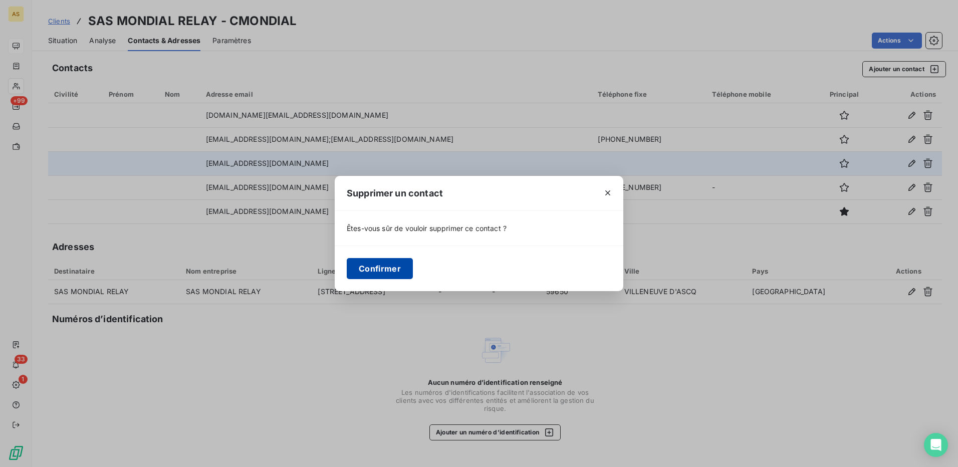
click at [390, 271] on button "Confirmer" at bounding box center [380, 268] width 66 height 21
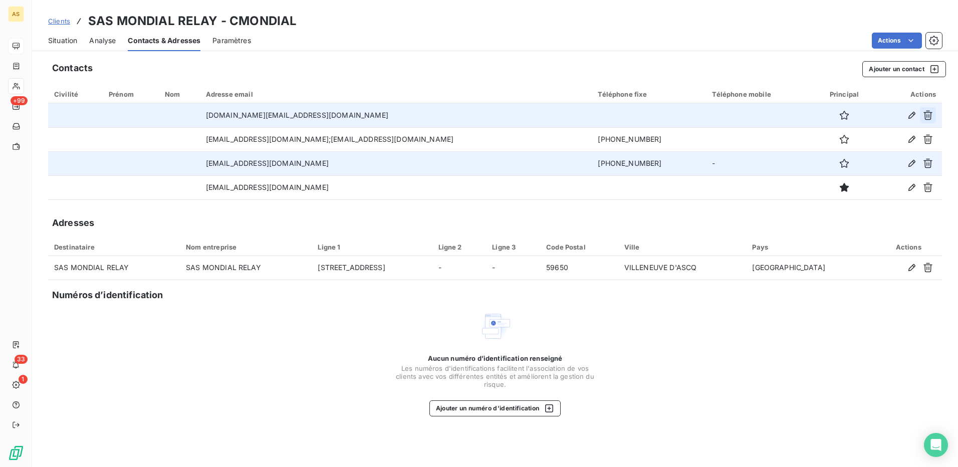
click at [929, 116] on icon "button" at bounding box center [927, 116] width 9 height 10
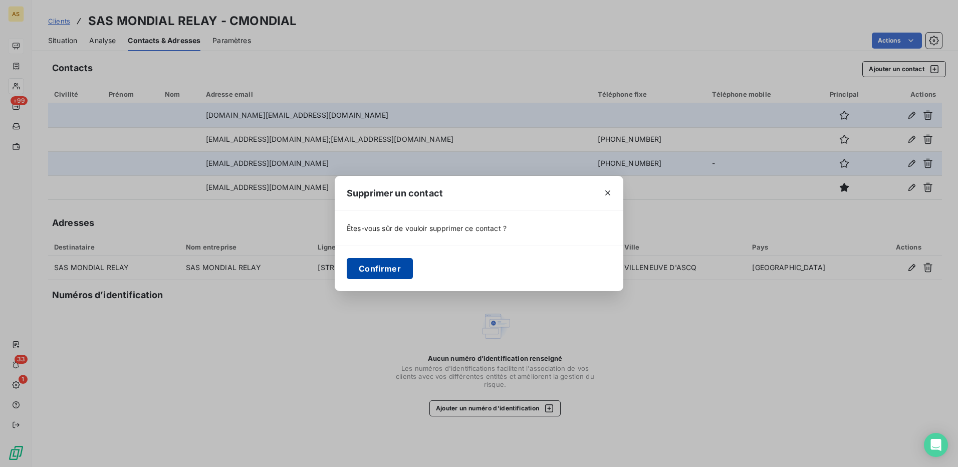
click at [378, 268] on button "Confirmer" at bounding box center [380, 268] width 66 height 21
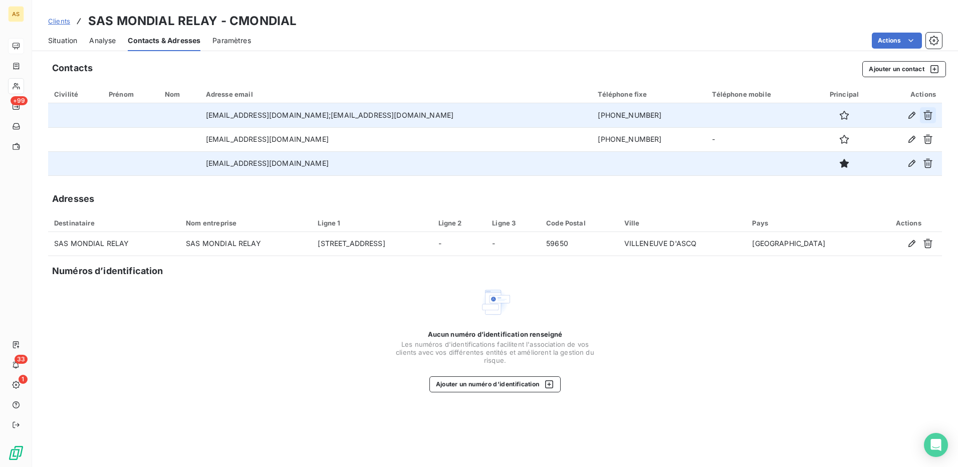
click at [924, 116] on icon "button" at bounding box center [928, 115] width 10 height 10
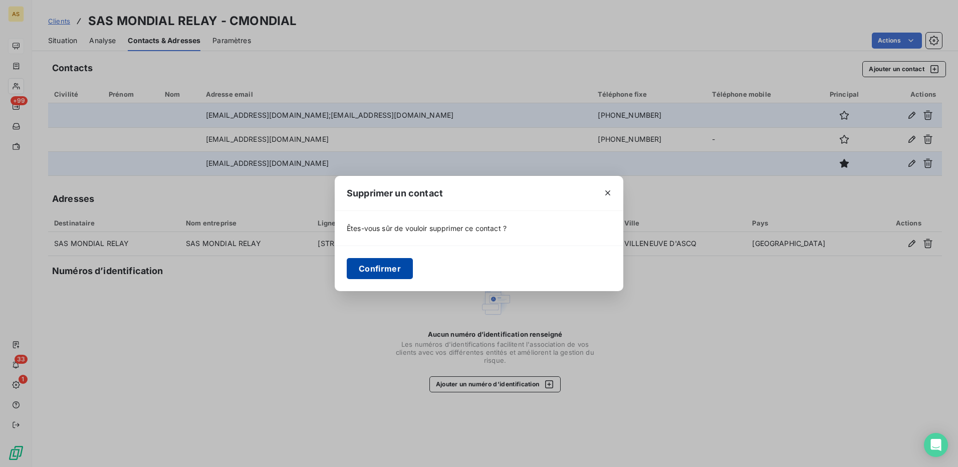
click at [375, 270] on button "Confirmer" at bounding box center [380, 268] width 66 height 21
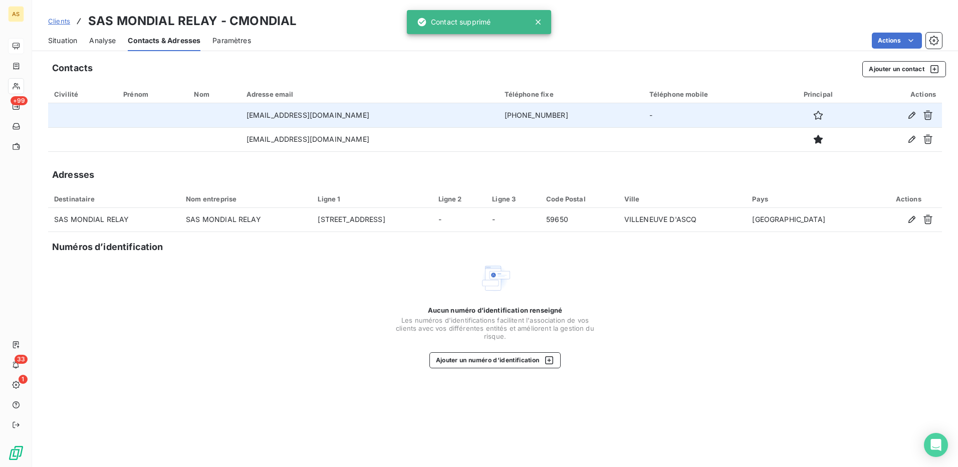
click at [74, 38] on span "Situation" at bounding box center [62, 41] width 29 height 10
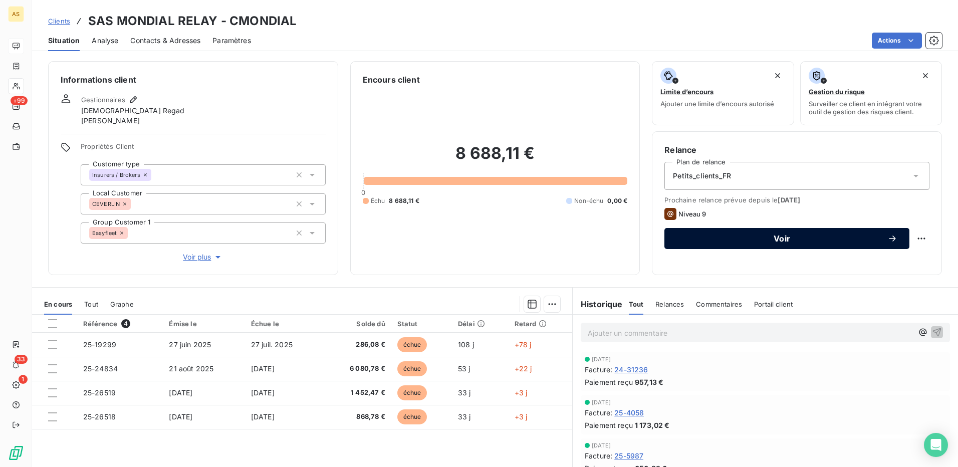
click at [712, 234] on div "Voir" at bounding box center [786, 239] width 221 height 10
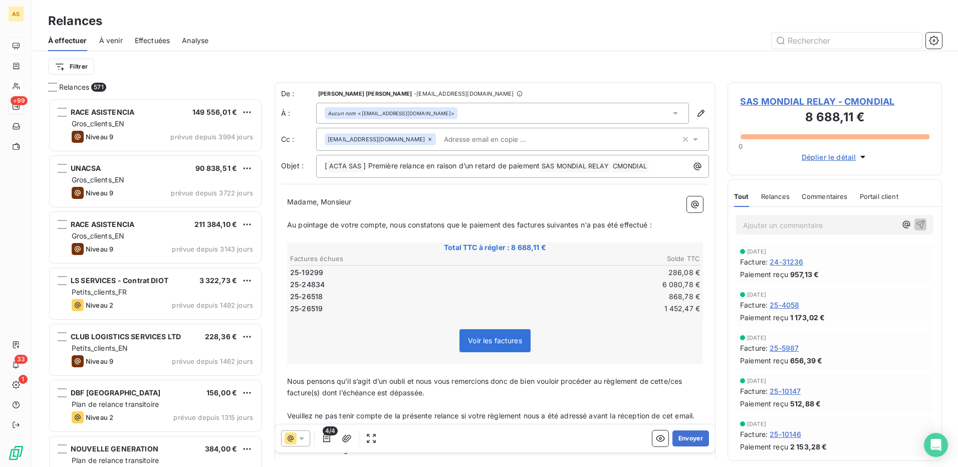
scroll to position [361, 207]
click at [304, 443] on div at bounding box center [295, 438] width 29 height 16
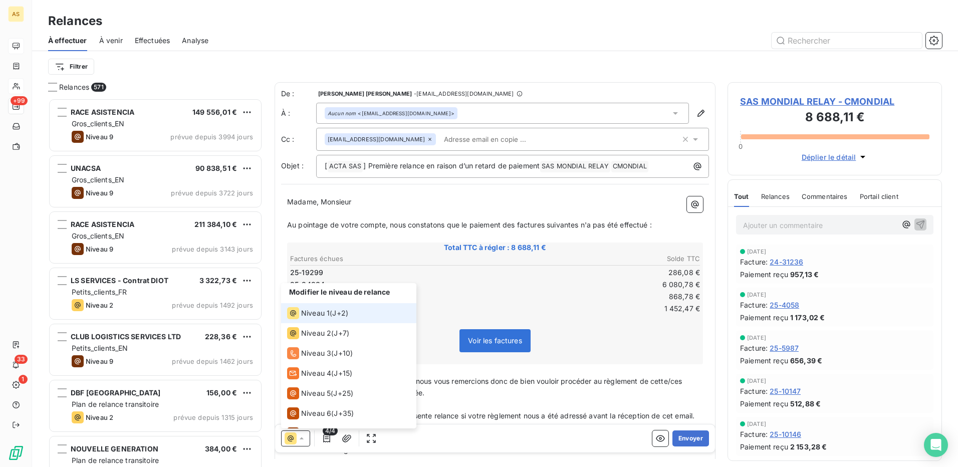
click at [325, 315] on span "Niveau 1" at bounding box center [315, 313] width 29 height 10
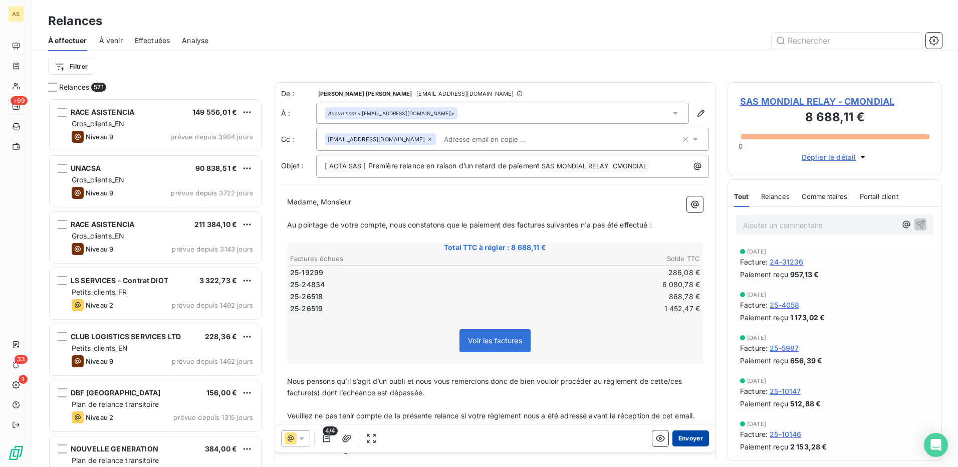
click at [674, 439] on button "Envoyer" at bounding box center [690, 438] width 37 height 16
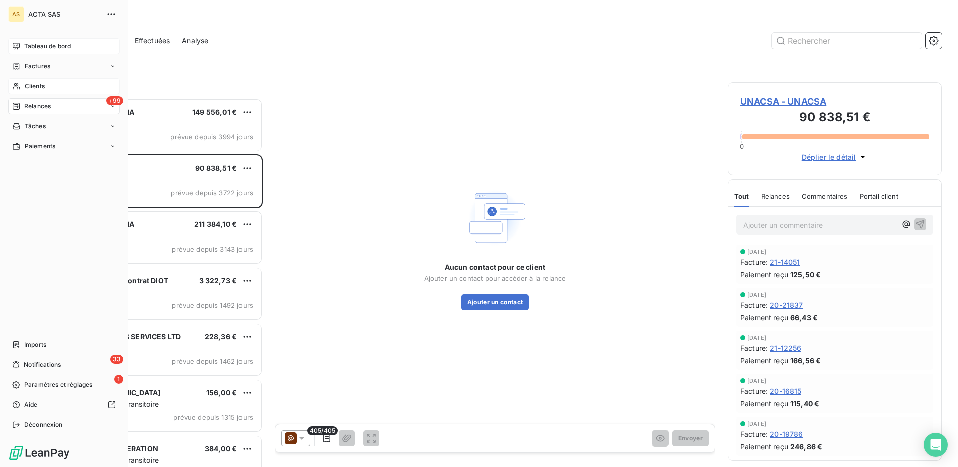
click at [57, 41] on div "Tableau de bord" at bounding box center [64, 46] width 112 height 16
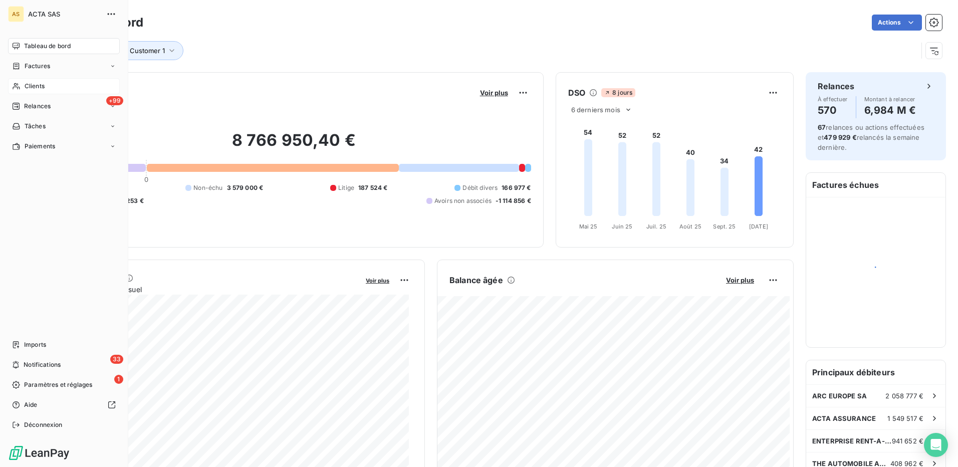
click at [38, 85] on span "Clients" at bounding box center [35, 86] width 20 height 9
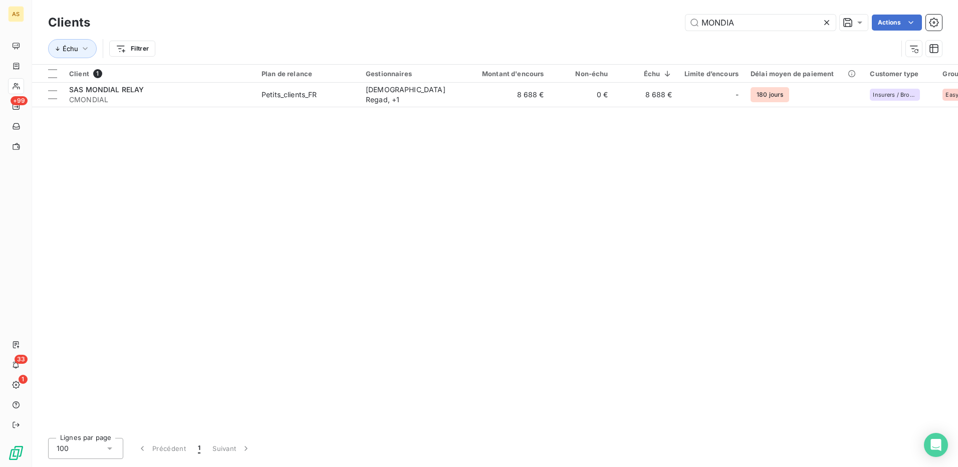
click at [830, 21] on icon at bounding box center [827, 23] width 10 height 10
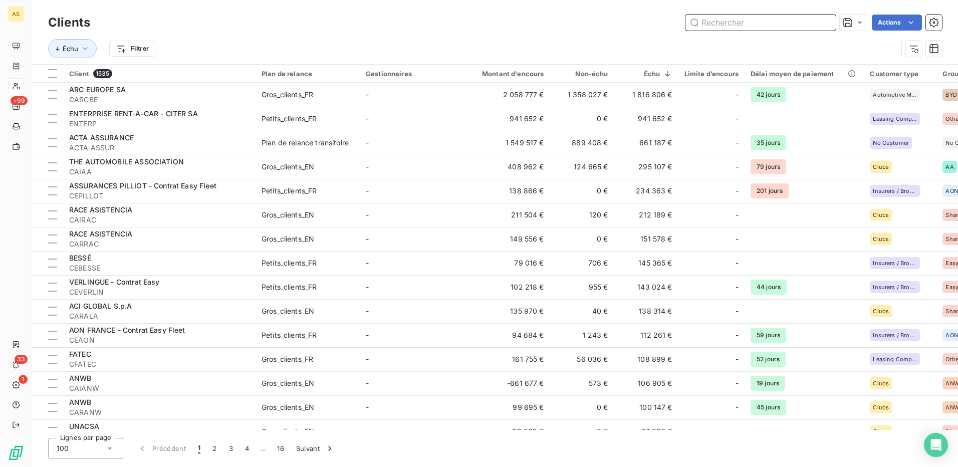
click at [722, 22] on input "text" at bounding box center [760, 23] width 150 height 16
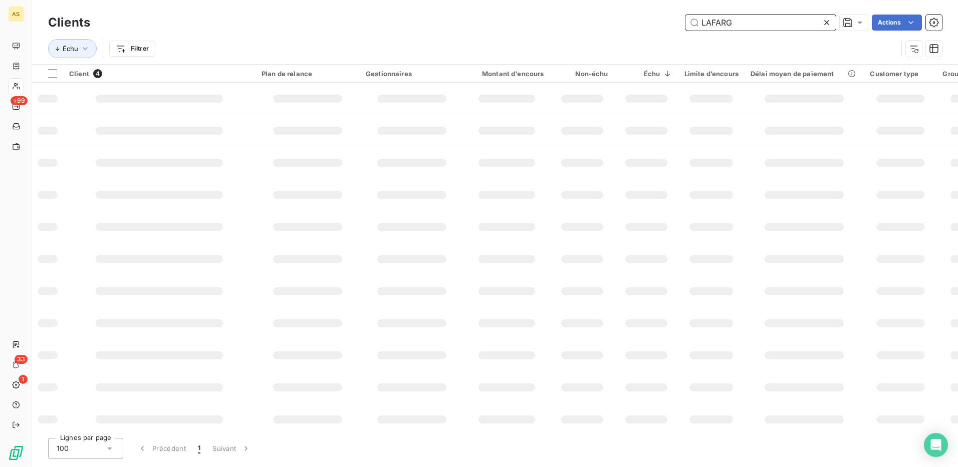
type input "LAFARG"
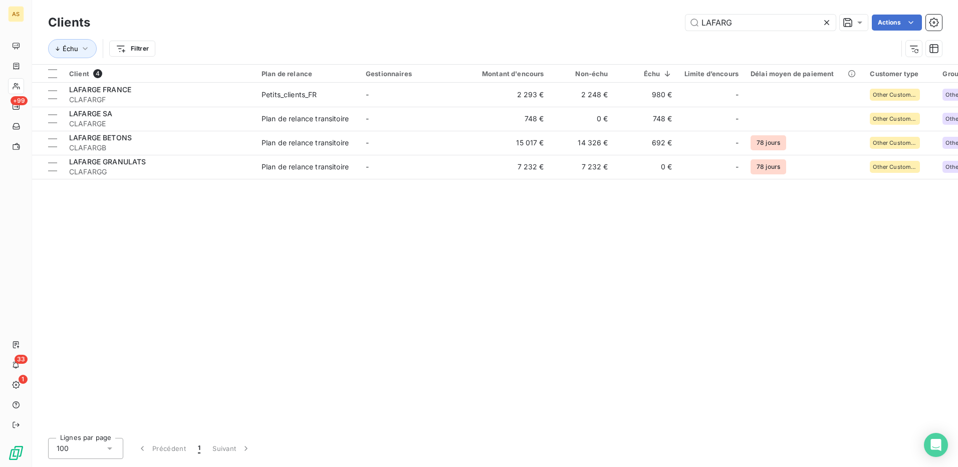
click at [825, 22] on icon at bounding box center [827, 23] width 10 height 10
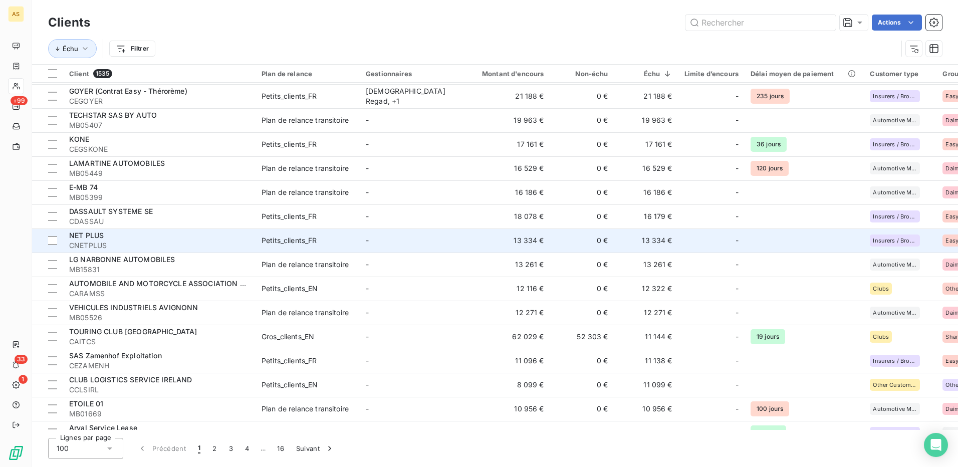
scroll to position [902, 0]
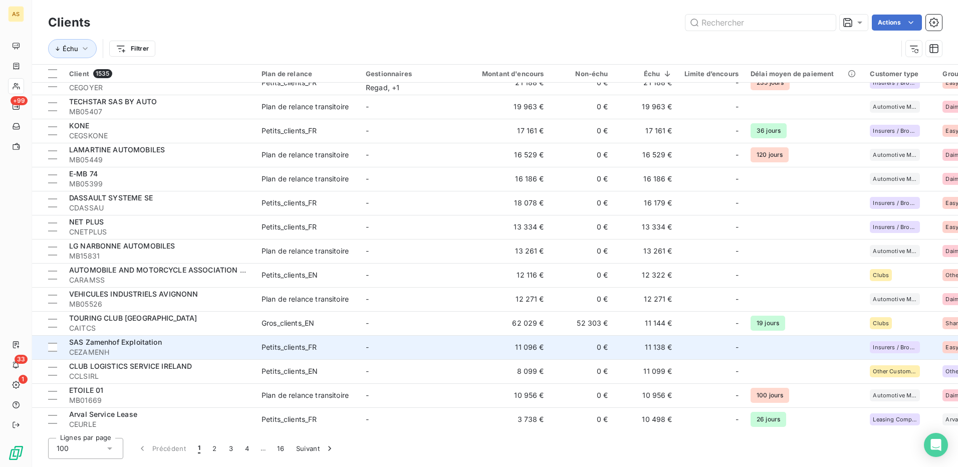
click at [293, 348] on div "Petits_clients_FR" at bounding box center [290, 347] width 56 height 10
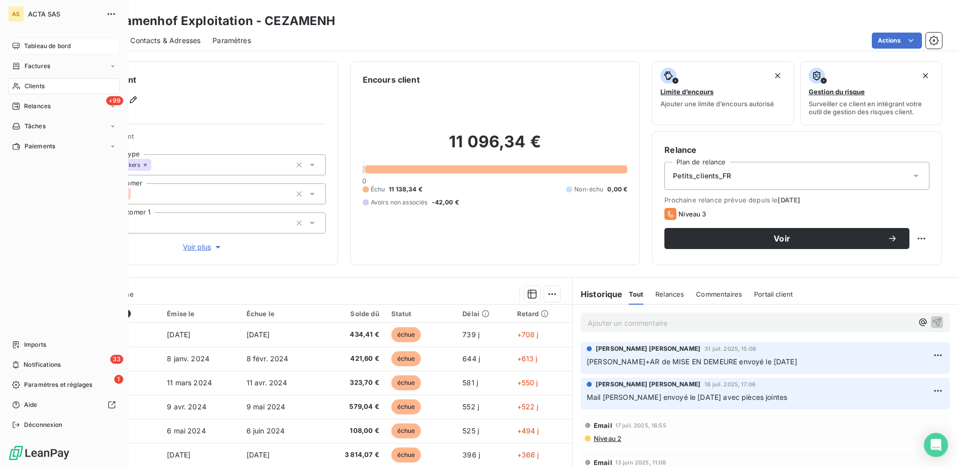
click at [48, 47] on span "Tableau de bord" at bounding box center [47, 46] width 47 height 9
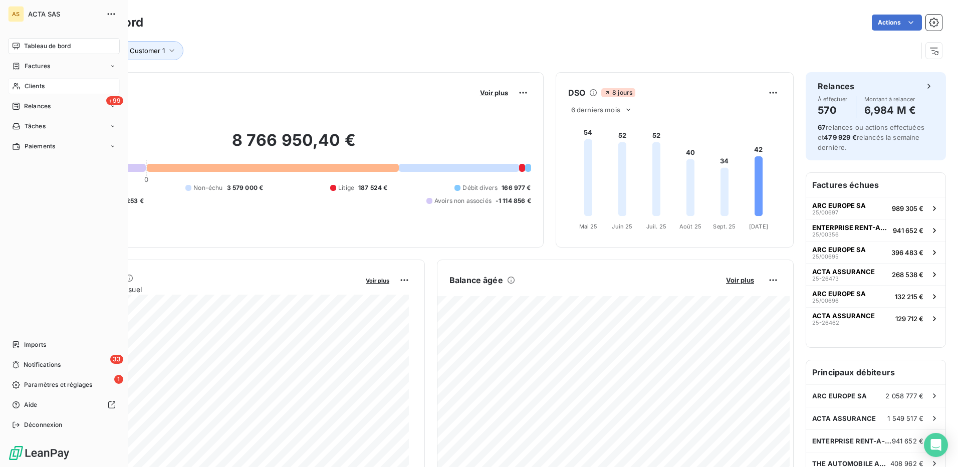
click at [36, 85] on span "Clients" at bounding box center [35, 86] width 20 height 9
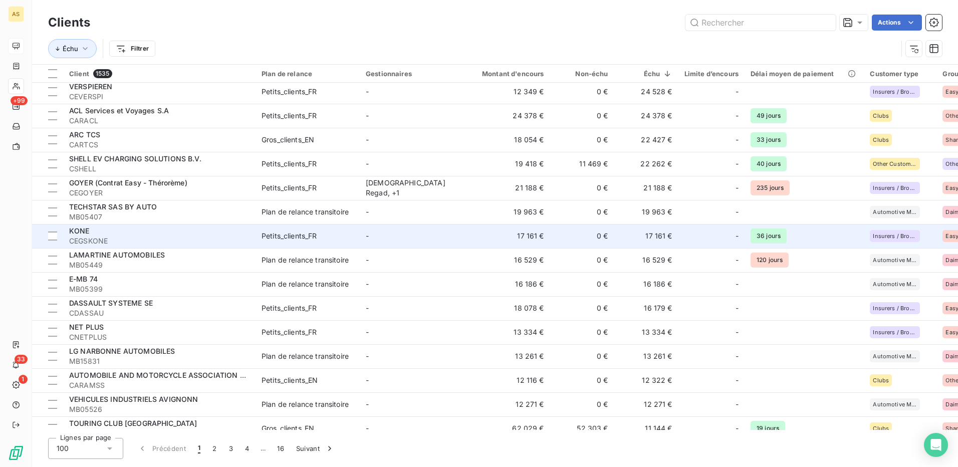
scroll to position [802, 0]
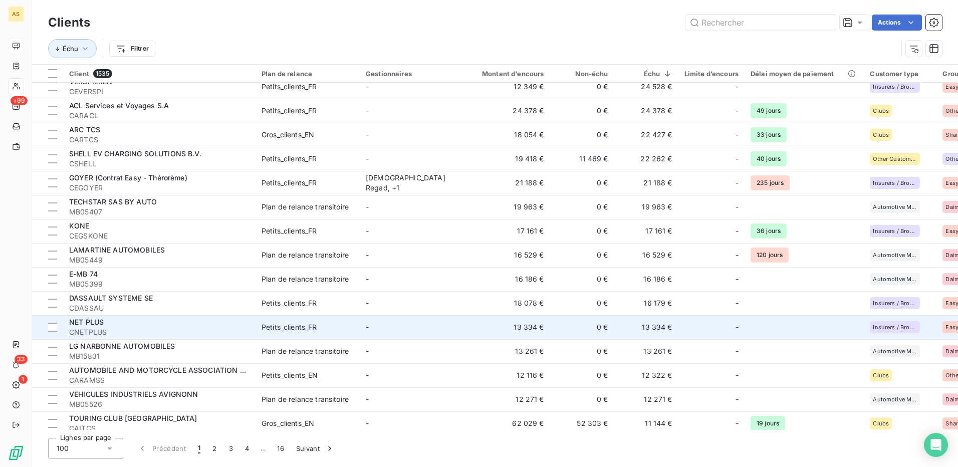
click at [281, 330] on div "Petits_clients_FR" at bounding box center [290, 327] width 56 height 10
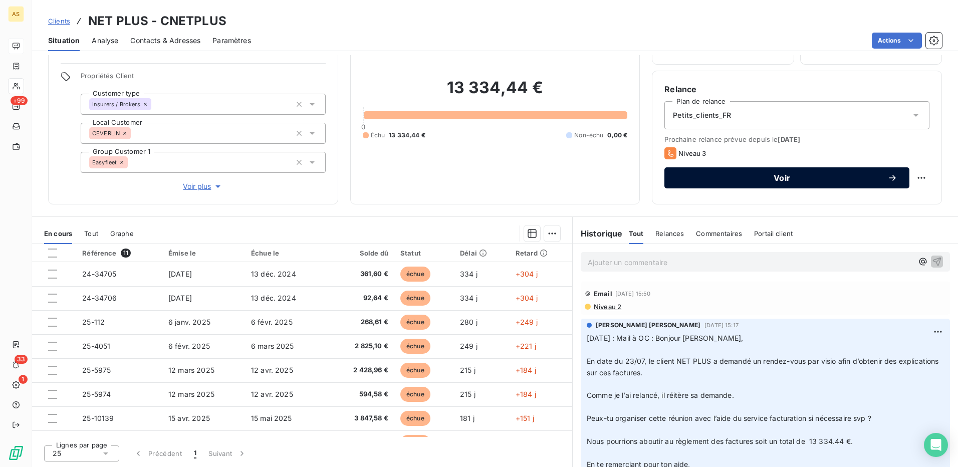
click at [819, 180] on span "Voir" at bounding box center [781, 178] width 211 height 8
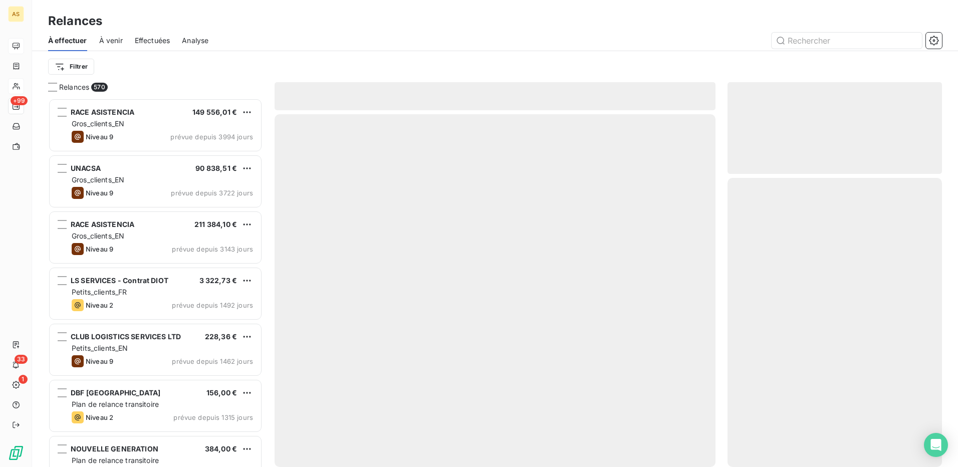
scroll to position [361, 207]
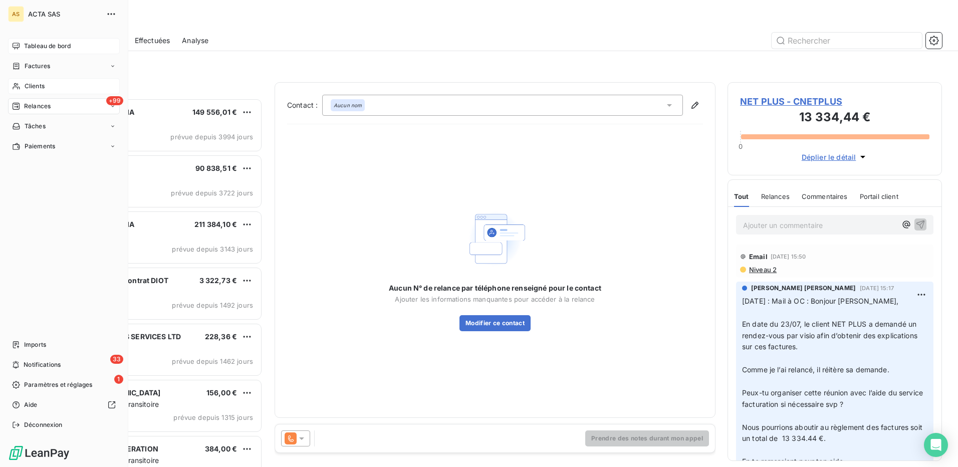
click at [40, 44] on span "Tableau de bord" at bounding box center [47, 46] width 47 height 9
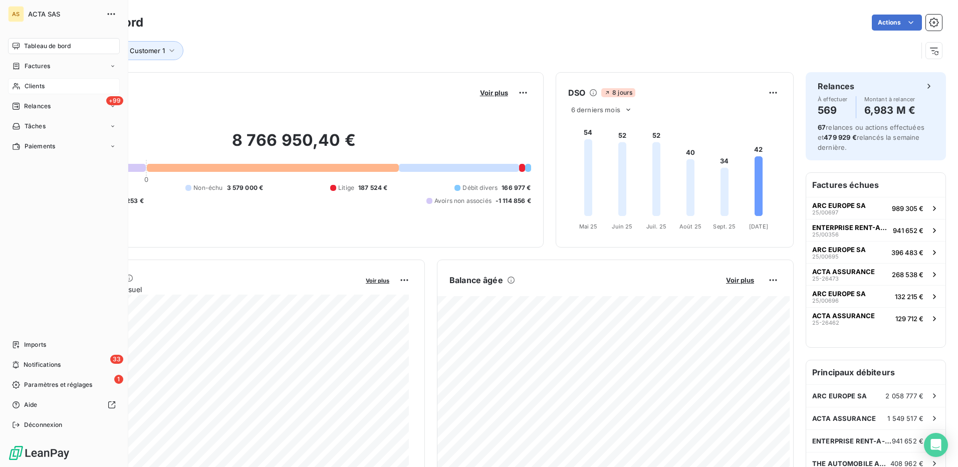
click at [29, 84] on span "Clients" at bounding box center [35, 86] width 20 height 9
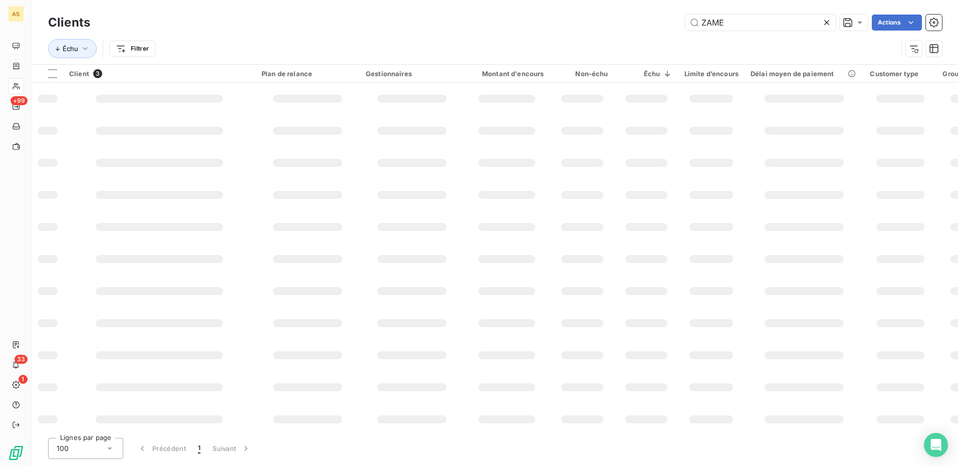
type input "ZAME"
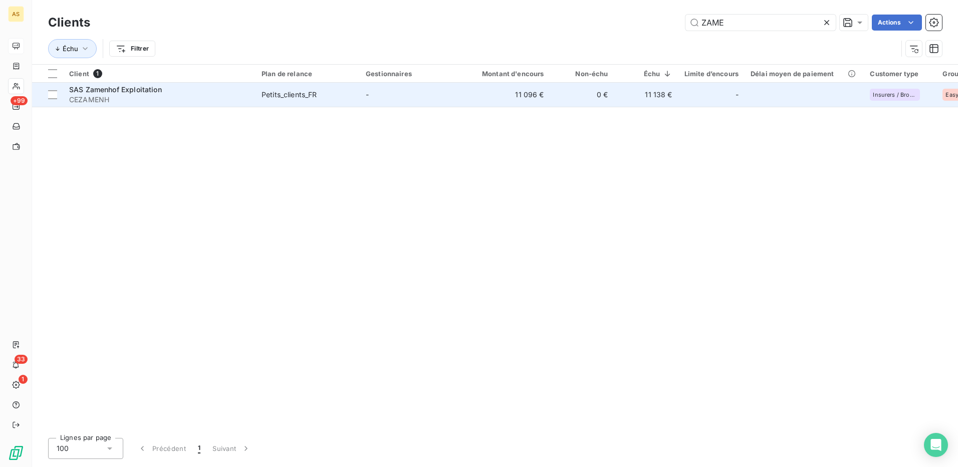
click at [281, 91] on div "Petits_clients_FR" at bounding box center [290, 95] width 56 height 10
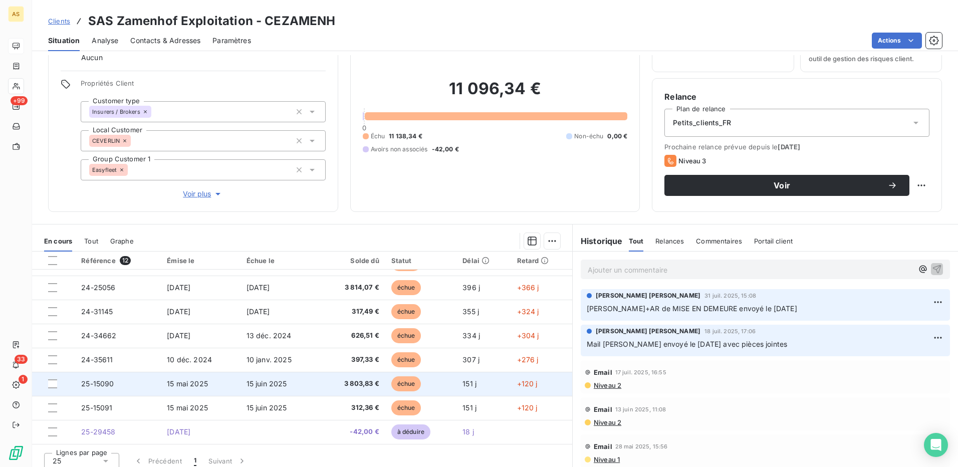
scroll to position [61, 0]
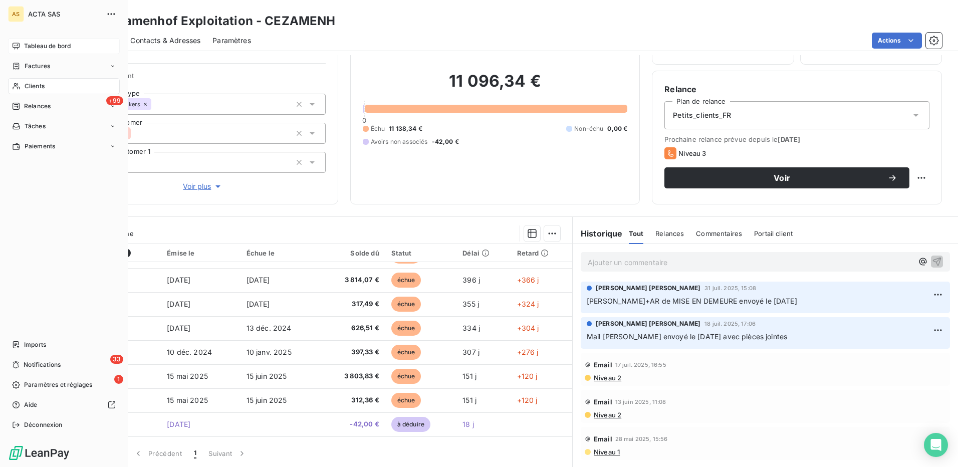
click at [36, 84] on span "Clients" at bounding box center [35, 86] width 20 height 9
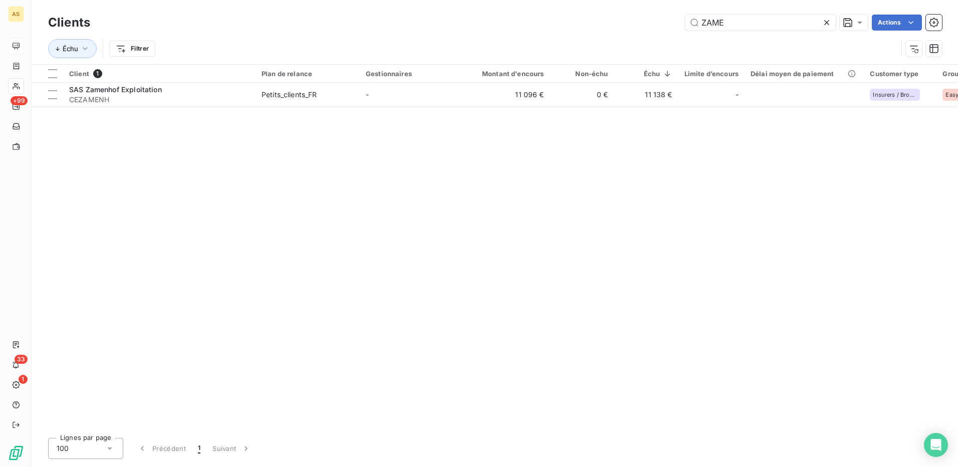
click at [823, 23] on icon at bounding box center [827, 23] width 10 height 10
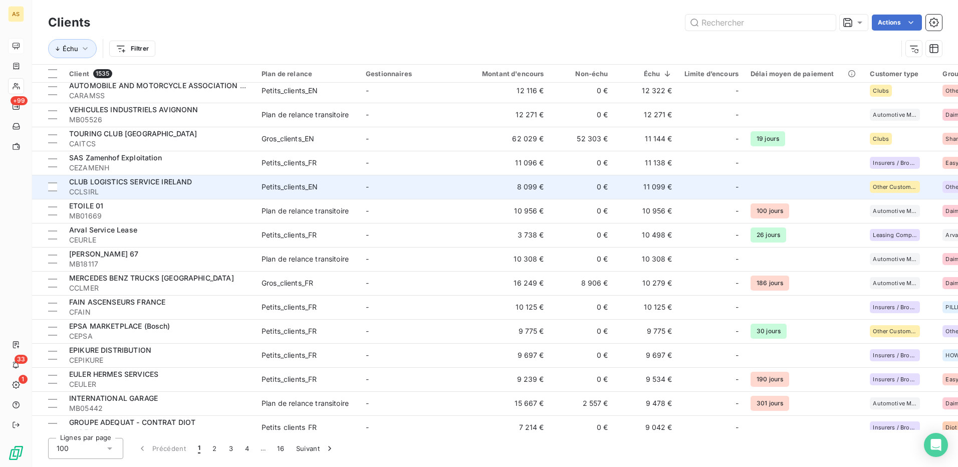
scroll to position [1102, 0]
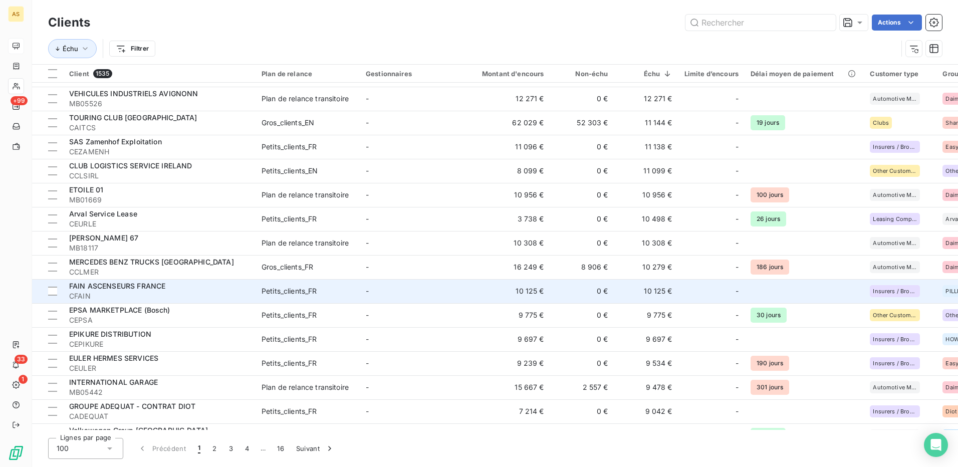
click at [302, 291] on div "Petits_clients_FR" at bounding box center [290, 291] width 56 height 10
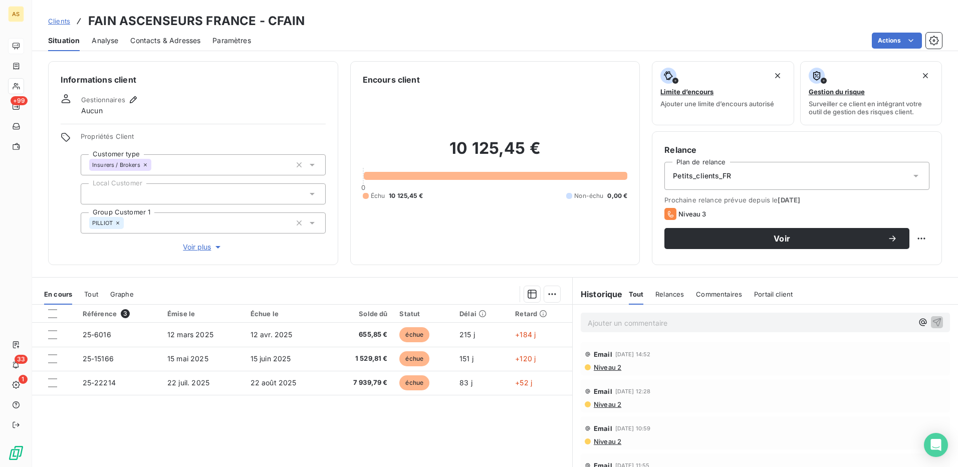
click at [181, 35] on div "Contacts & Adresses" at bounding box center [165, 40] width 70 height 21
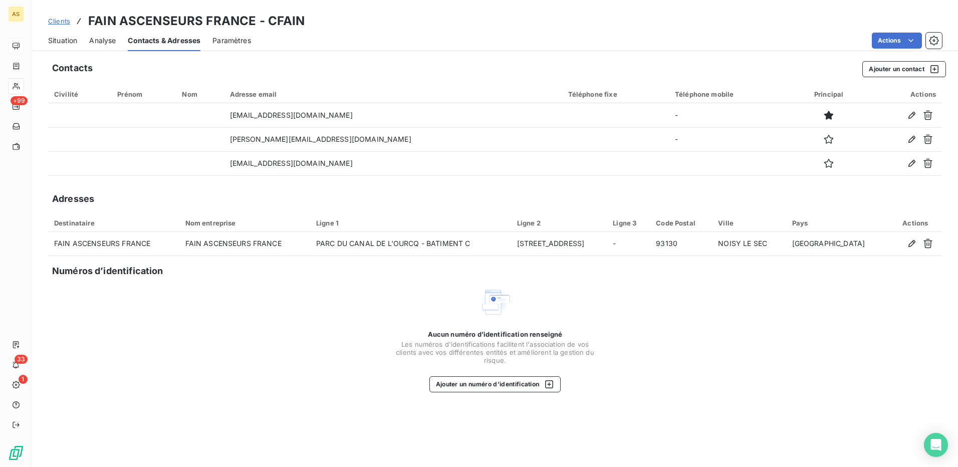
click at [66, 43] on span "Situation" at bounding box center [62, 41] width 29 height 10
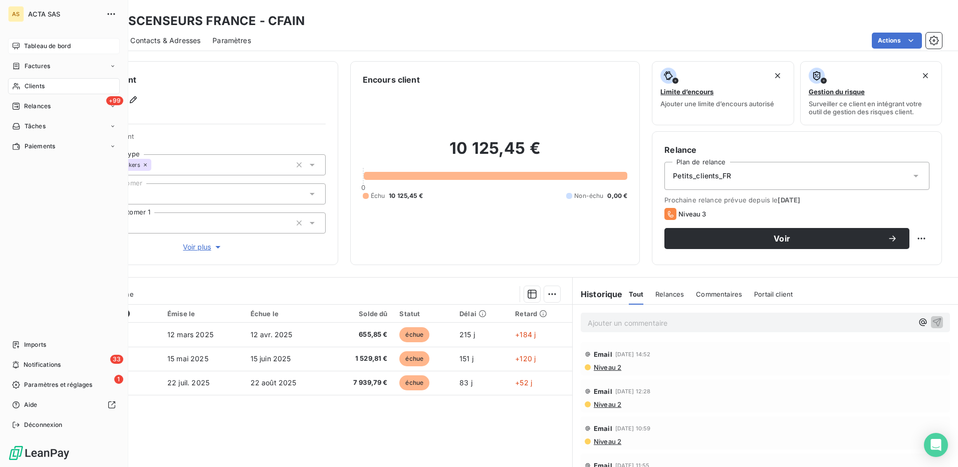
click at [37, 83] on span "Clients" at bounding box center [35, 86] width 20 height 9
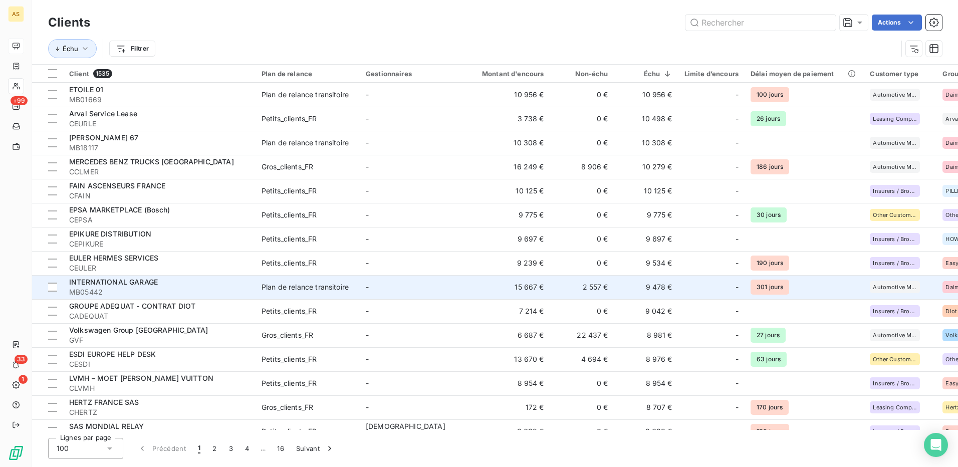
scroll to position [1253, 0]
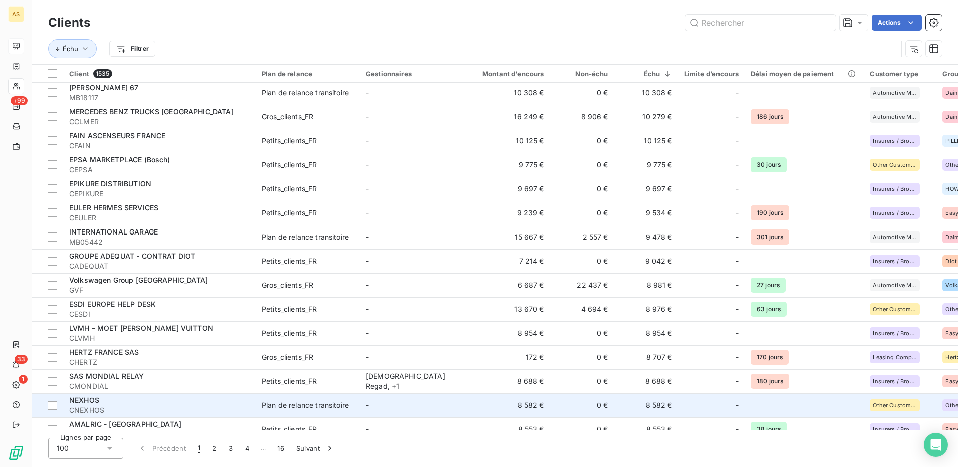
click at [319, 401] on div "Plan de relance transitoire" at bounding box center [305, 405] width 87 height 10
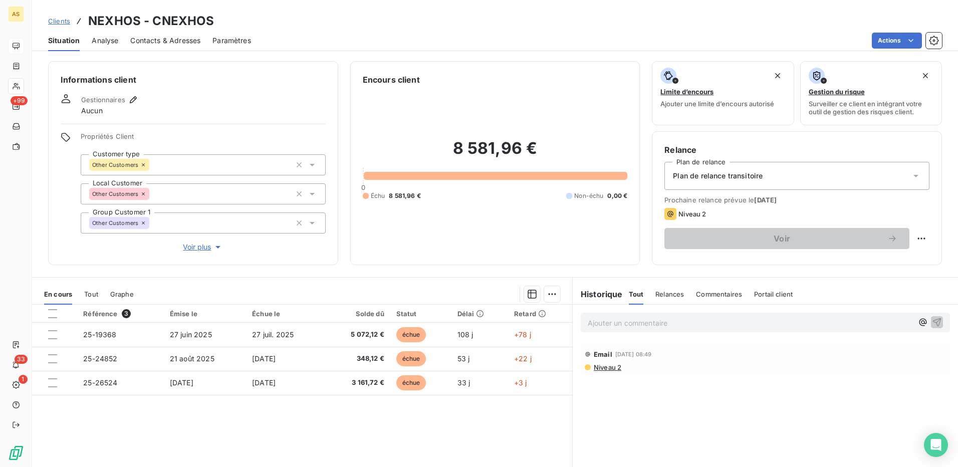
click at [182, 43] on span "Contacts & Adresses" at bounding box center [165, 41] width 70 height 10
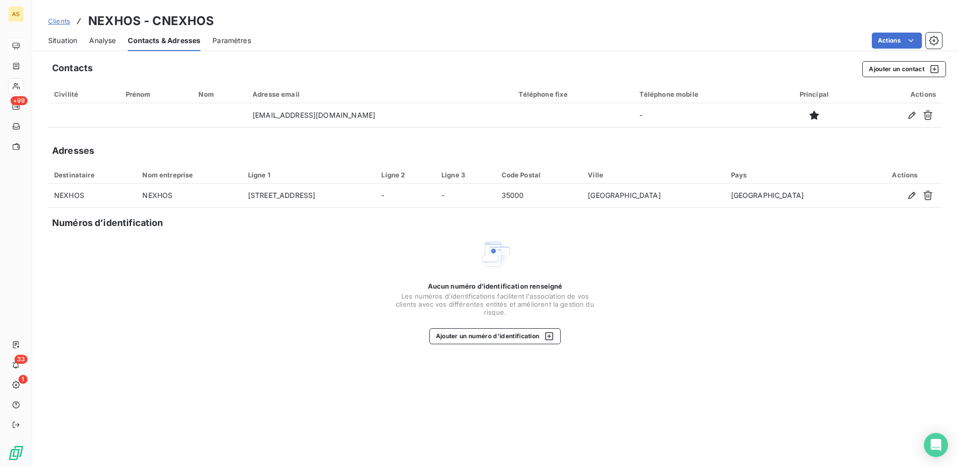
click at [57, 42] on span "Situation" at bounding box center [62, 41] width 29 height 10
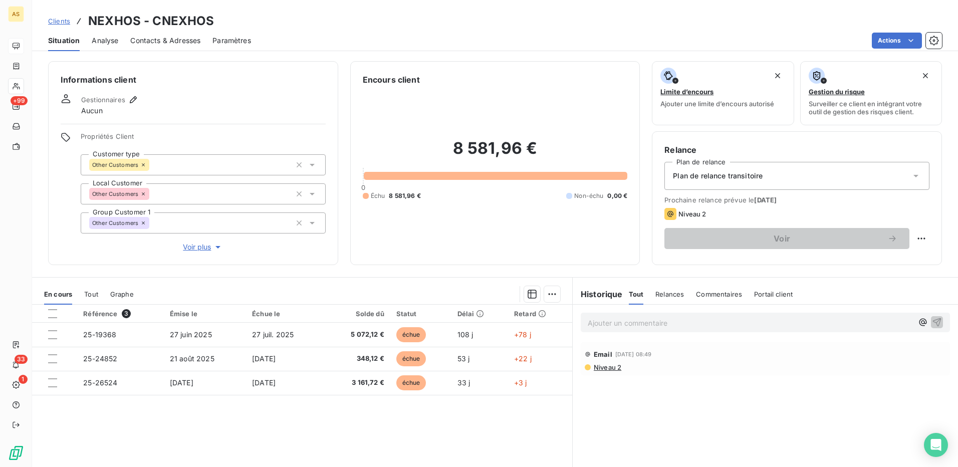
click at [914, 172] on div "Plan de relance transitoire" at bounding box center [796, 176] width 265 height 28
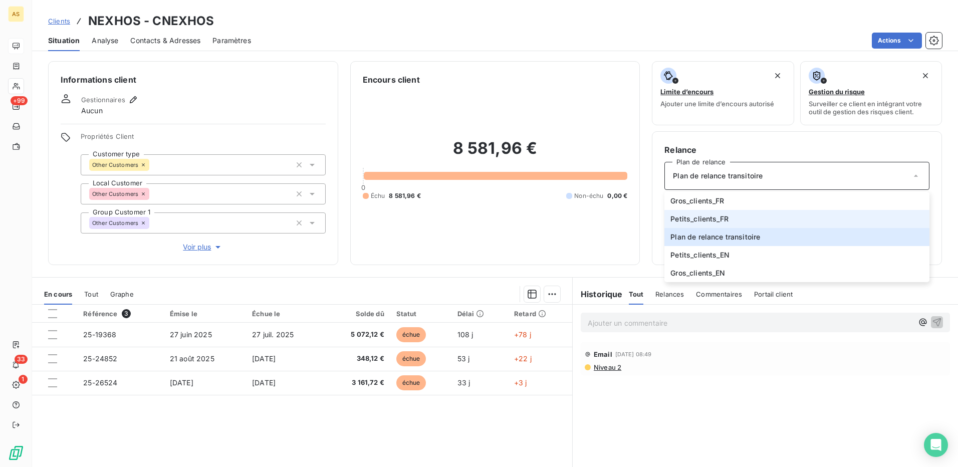
click at [714, 215] on span "Petits_clients_FR" at bounding box center [699, 219] width 58 height 10
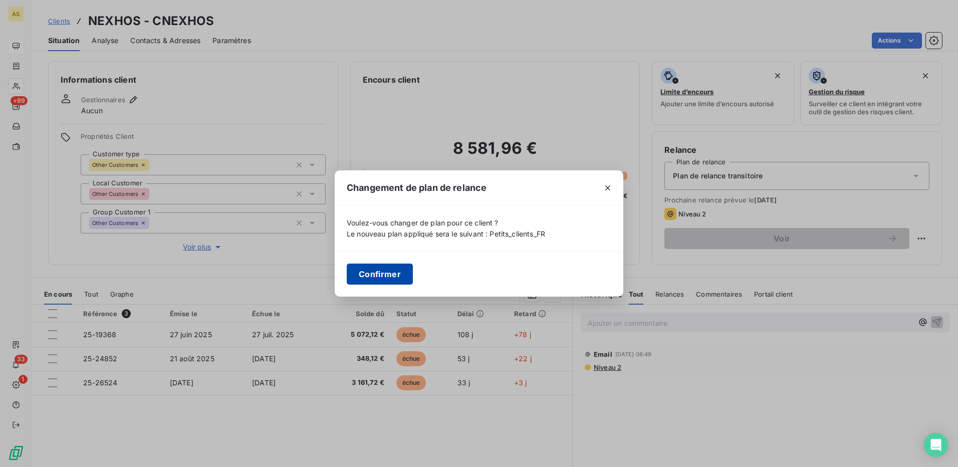
click at [391, 276] on button "Confirmer" at bounding box center [380, 274] width 66 height 21
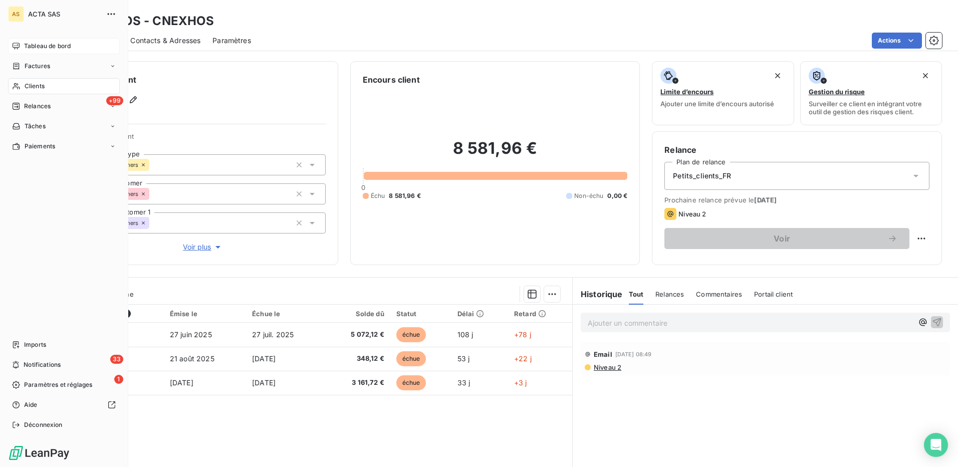
click at [32, 87] on span "Clients" at bounding box center [35, 86] width 20 height 9
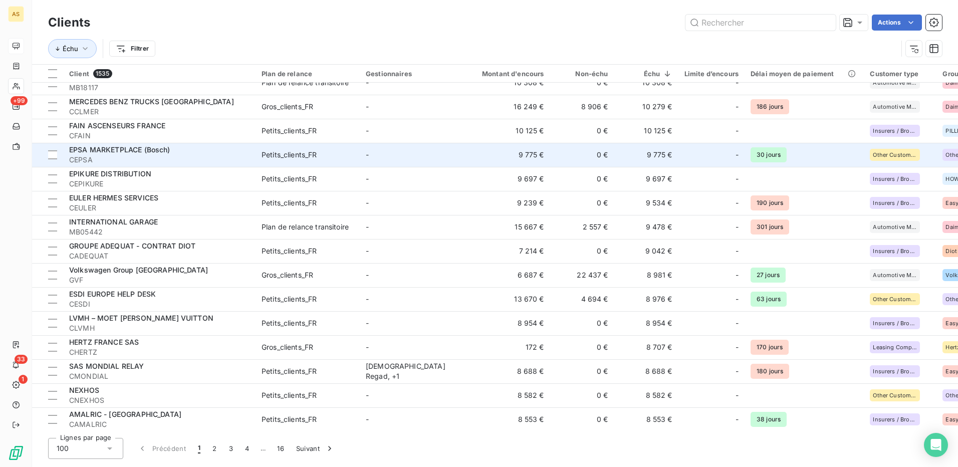
scroll to position [1303, 0]
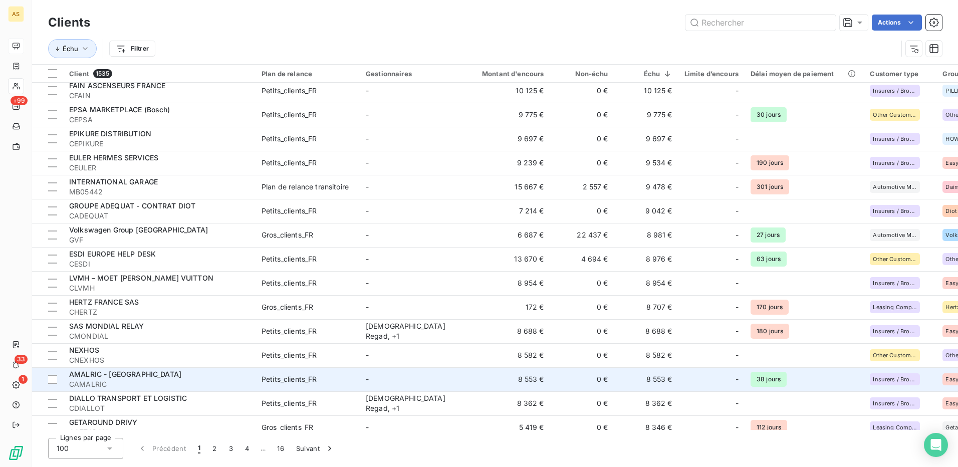
click at [340, 380] on span "Petits_clients_FR" at bounding box center [308, 379] width 92 height 10
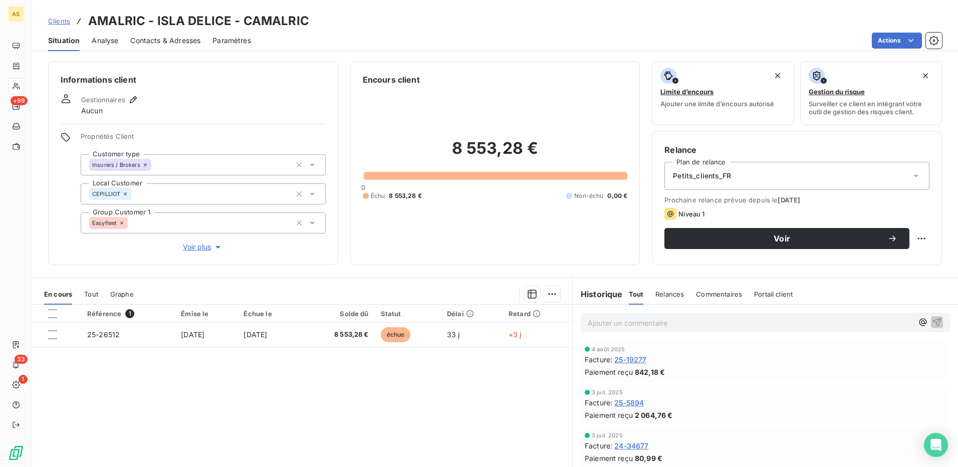
click at [180, 39] on span "Contacts & Adresses" at bounding box center [165, 41] width 70 height 10
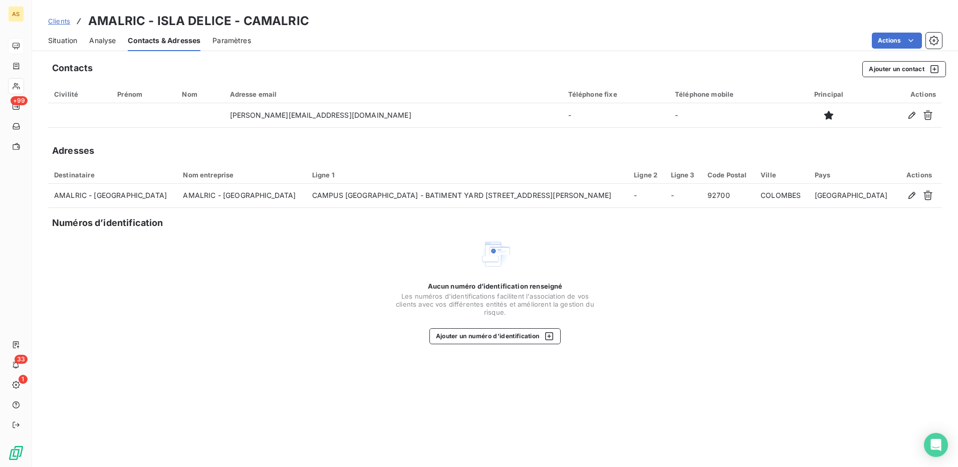
click at [58, 43] on span "Situation" at bounding box center [62, 41] width 29 height 10
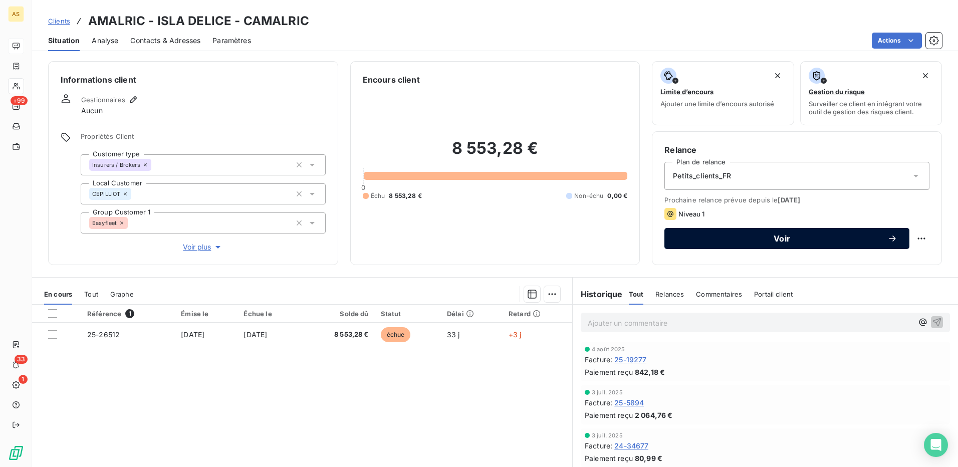
click at [798, 239] on span "Voir" at bounding box center [781, 239] width 211 height 8
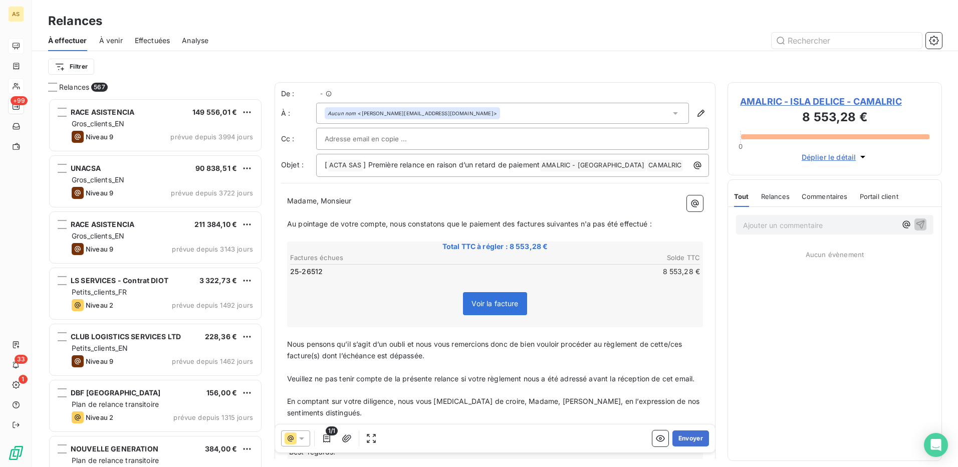
scroll to position [361, 207]
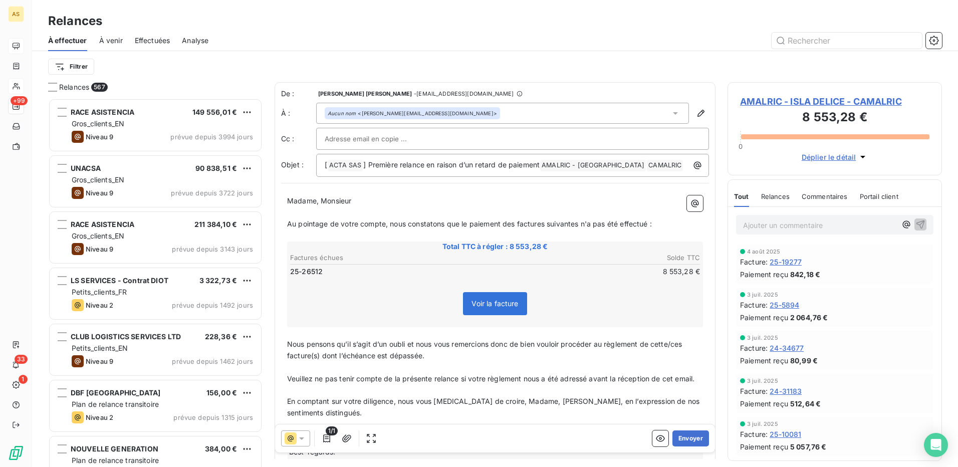
click at [301, 436] on icon at bounding box center [302, 438] width 10 height 10
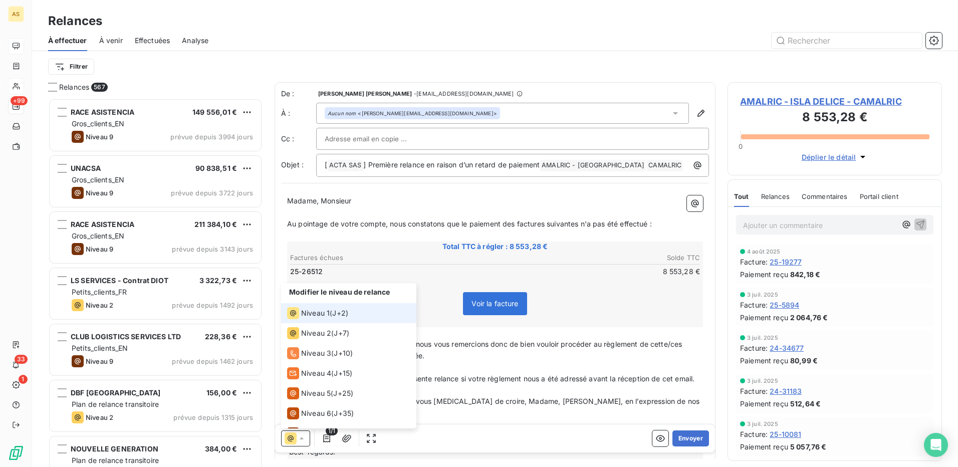
click at [318, 320] on li "Niveau 1 ( J+2 )" at bounding box center [348, 313] width 135 height 20
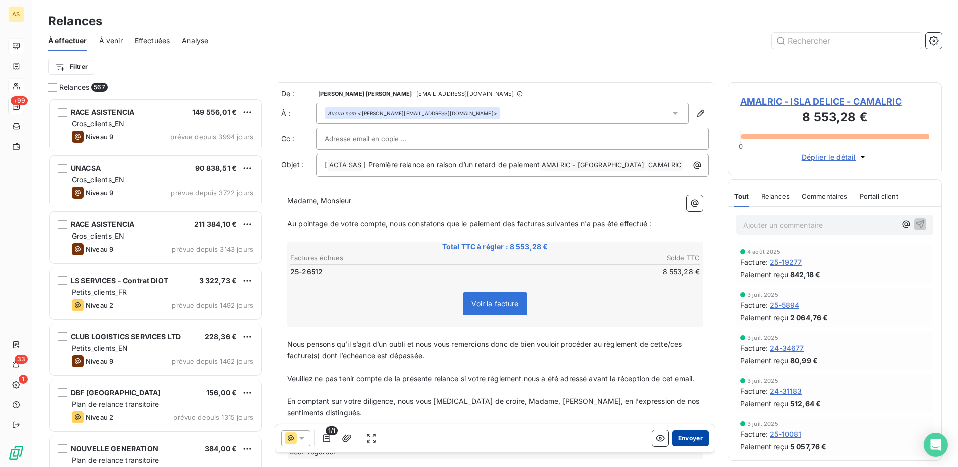
click at [684, 436] on button "Envoyer" at bounding box center [690, 438] width 37 height 16
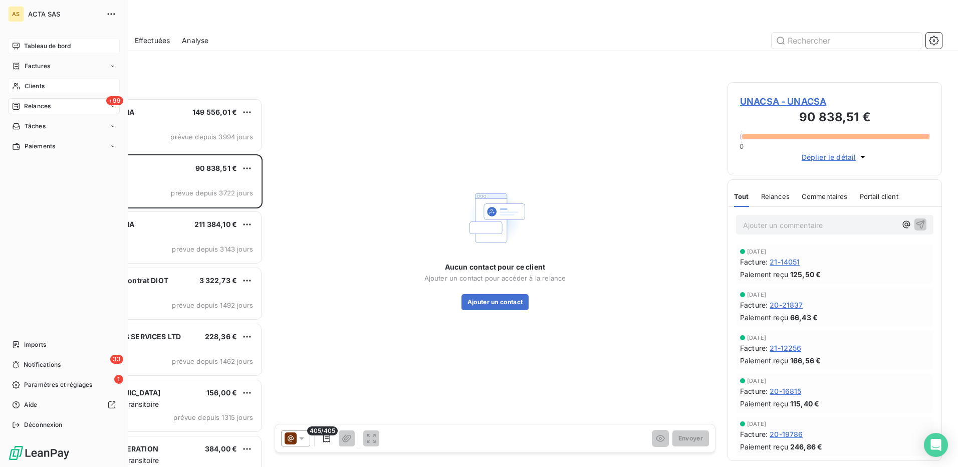
click at [37, 84] on span "Clients" at bounding box center [35, 86] width 20 height 9
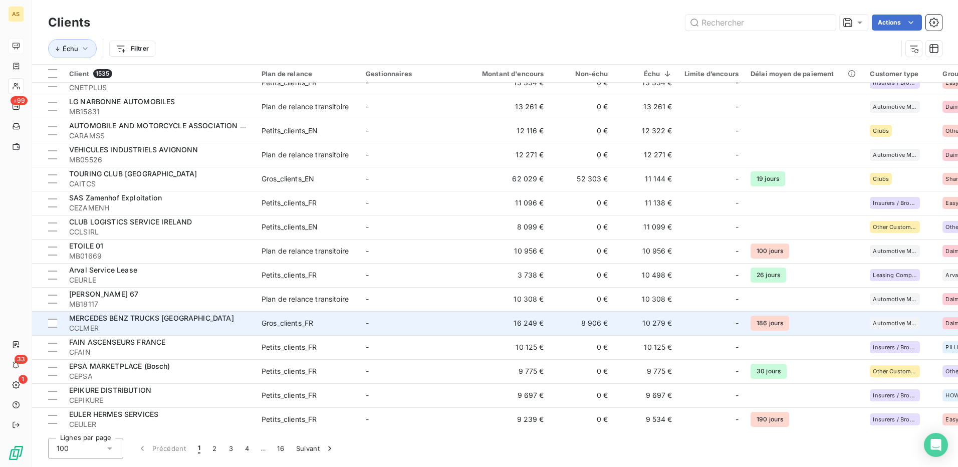
scroll to position [1052, 0]
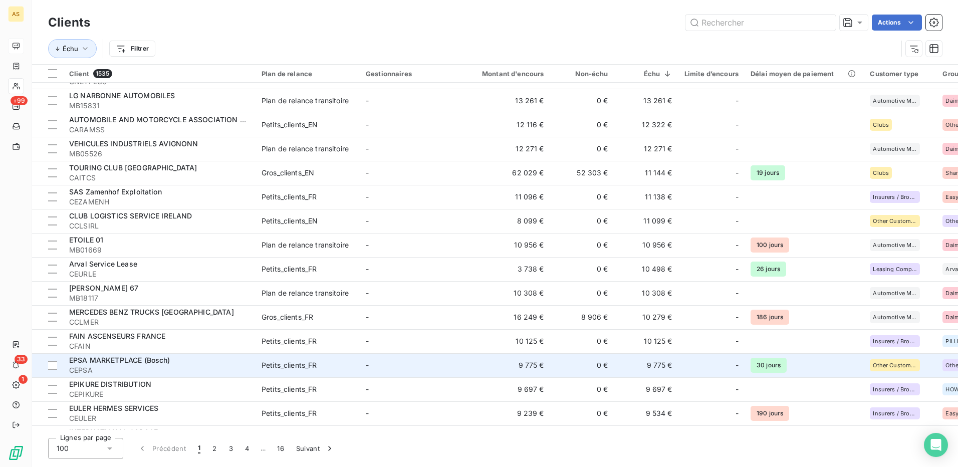
click at [293, 365] on div "Petits_clients_FR" at bounding box center [290, 365] width 56 height 10
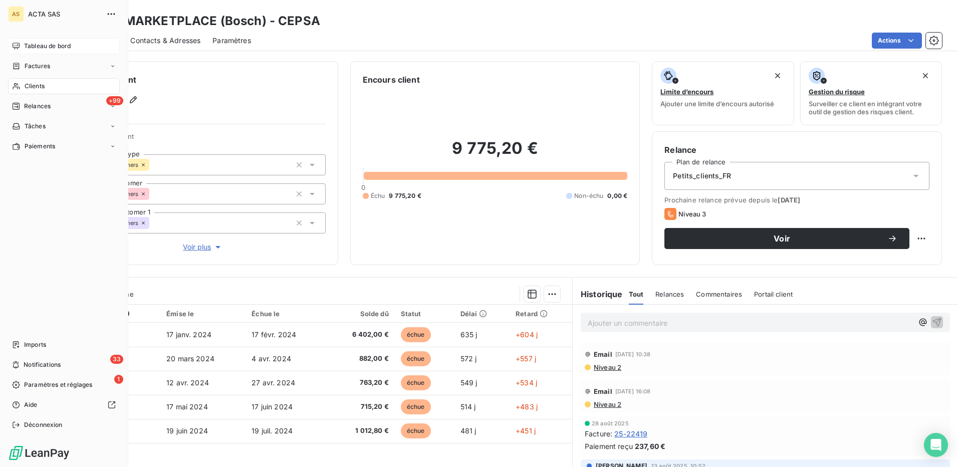
click at [31, 83] on span "Clients" at bounding box center [35, 86] width 20 height 9
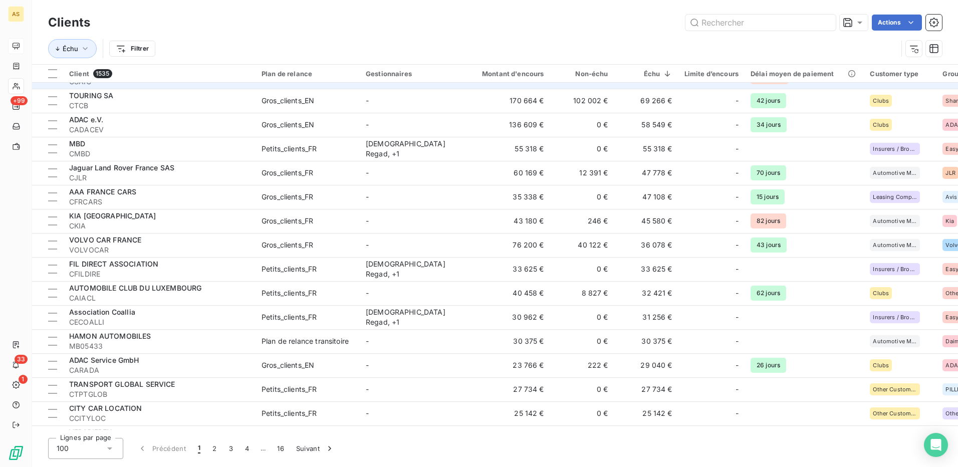
scroll to position [551, 0]
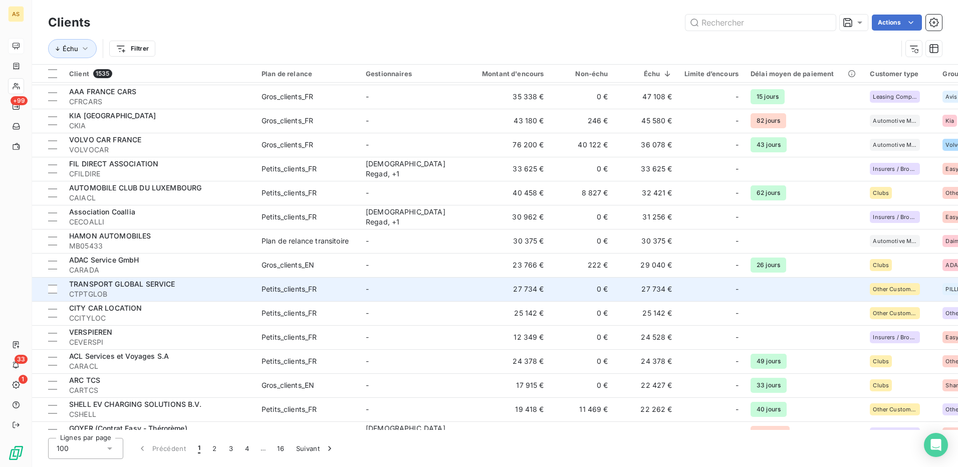
click at [308, 286] on div "Petits_clients_FR" at bounding box center [290, 289] width 56 height 10
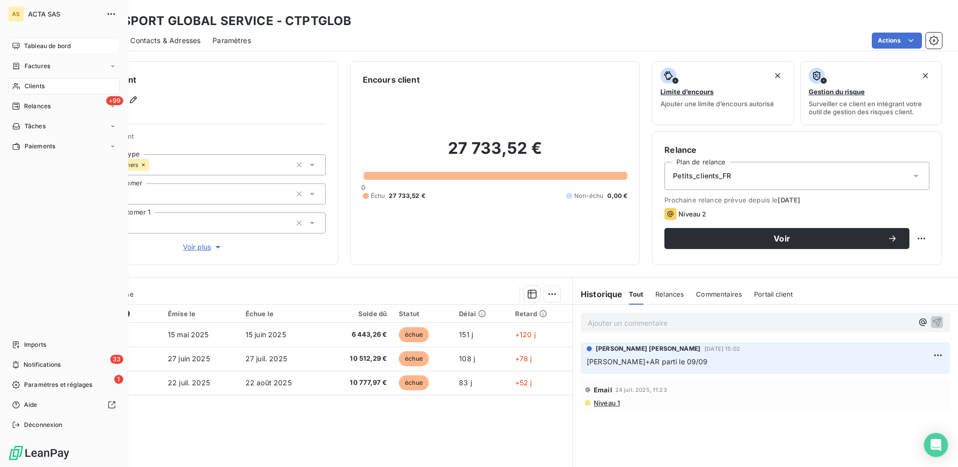
click at [33, 86] on span "Clients" at bounding box center [35, 86] width 20 height 9
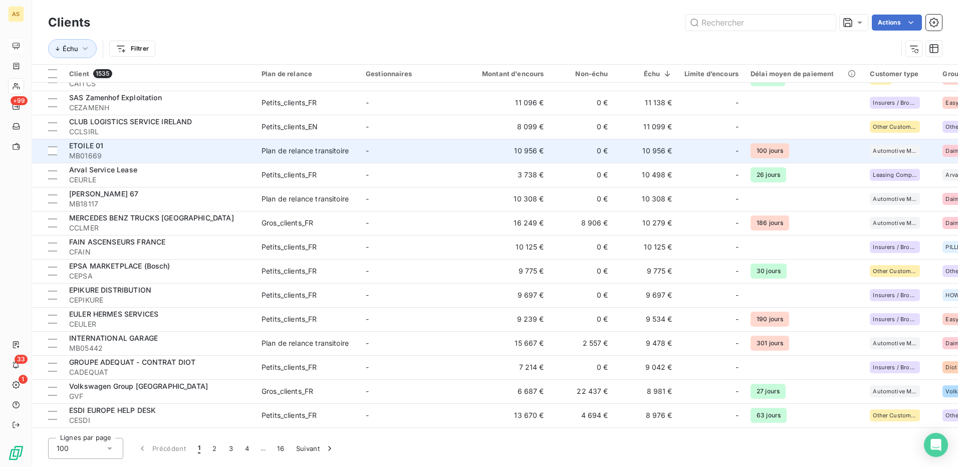
scroll to position [1152, 0]
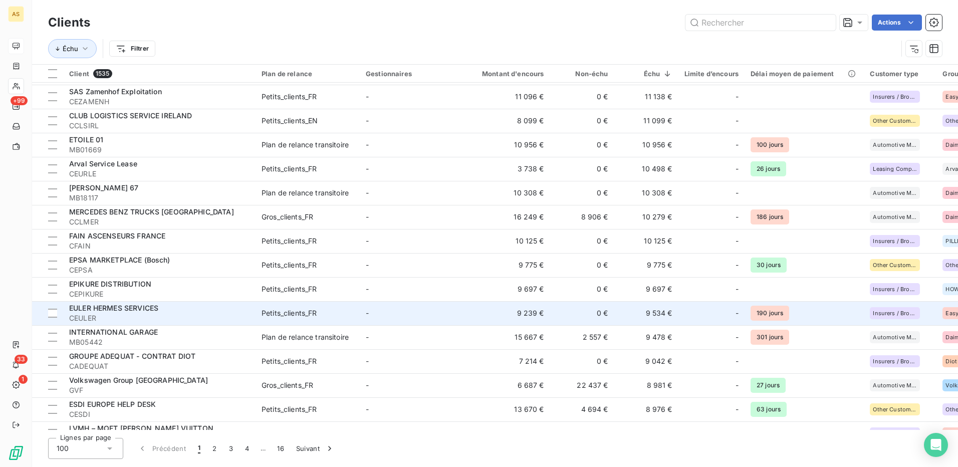
click at [301, 312] on div "Petits_clients_FR" at bounding box center [290, 313] width 56 height 10
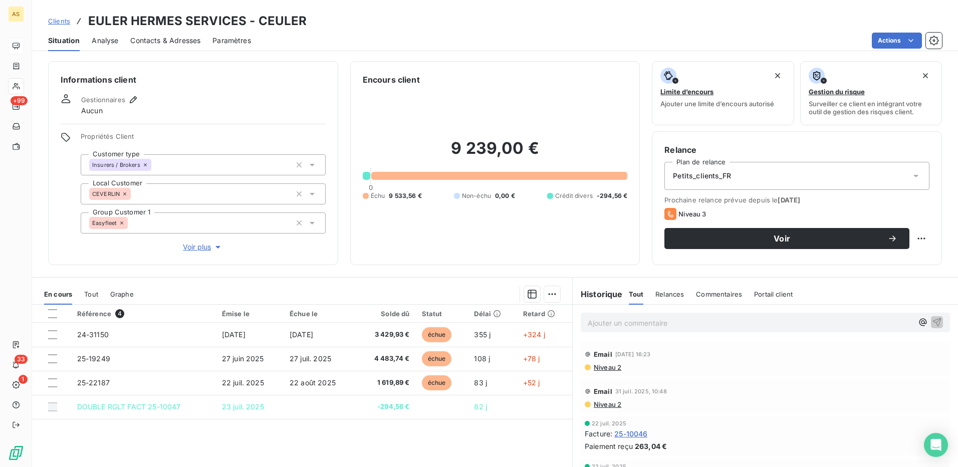
click at [174, 38] on span "Contacts & Adresses" at bounding box center [165, 41] width 70 height 10
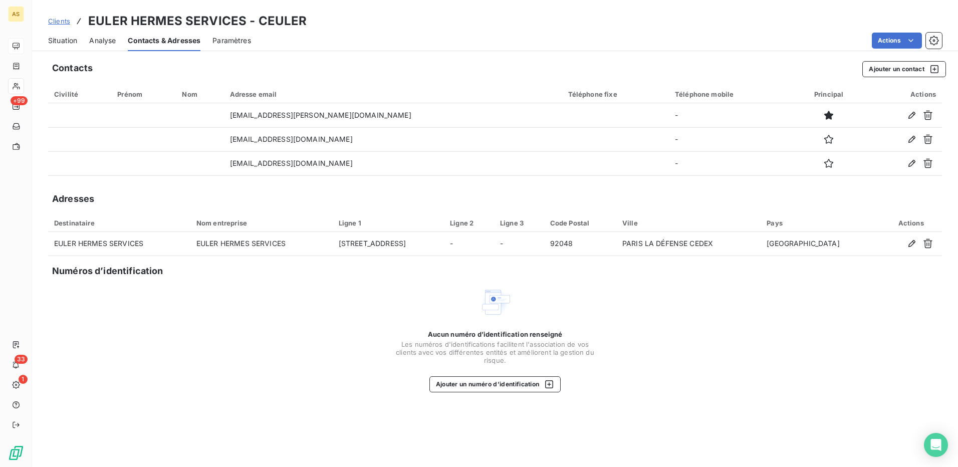
click at [66, 40] on span "Situation" at bounding box center [62, 41] width 29 height 10
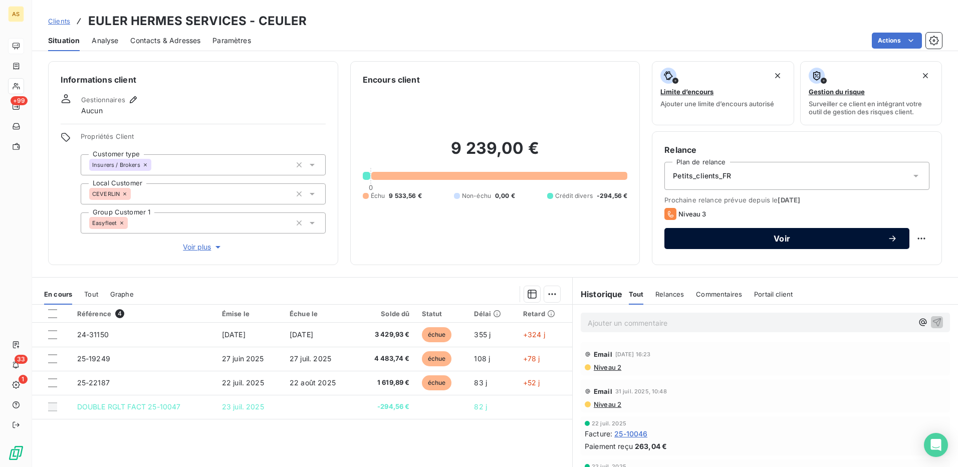
click at [792, 240] on span "Voir" at bounding box center [781, 239] width 211 height 8
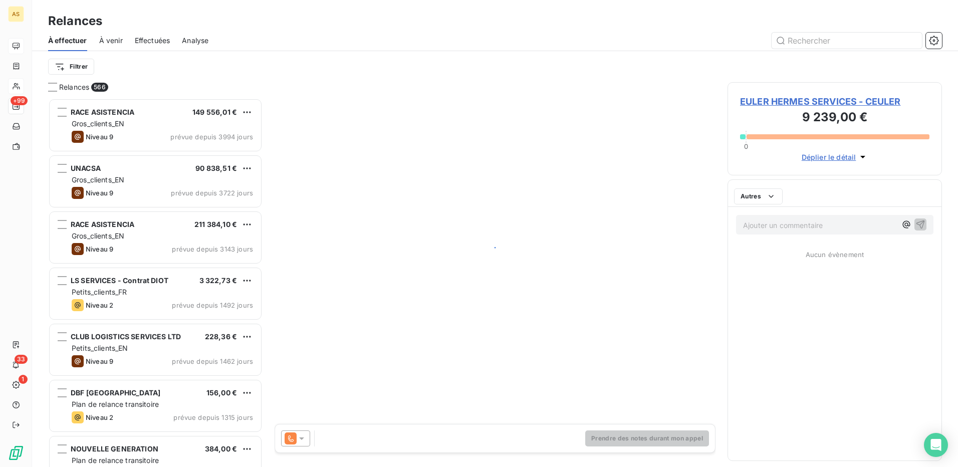
scroll to position [361, 207]
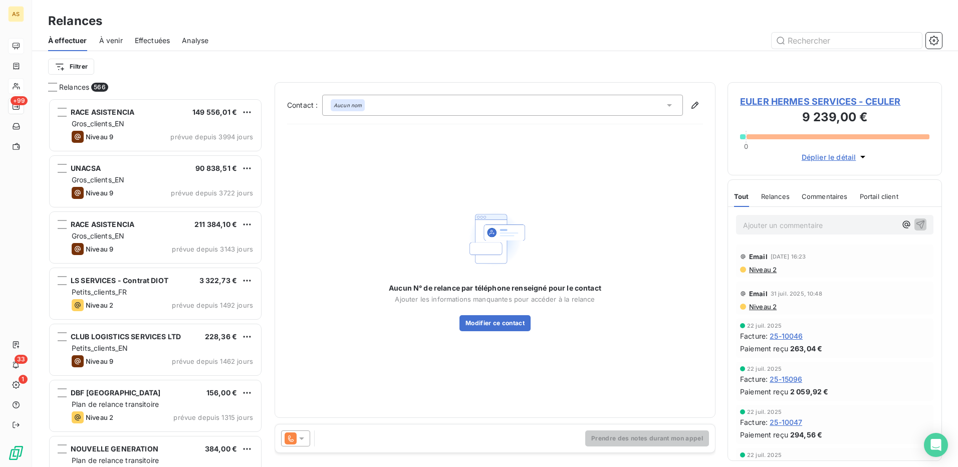
click at [304, 438] on icon at bounding box center [302, 438] width 10 height 10
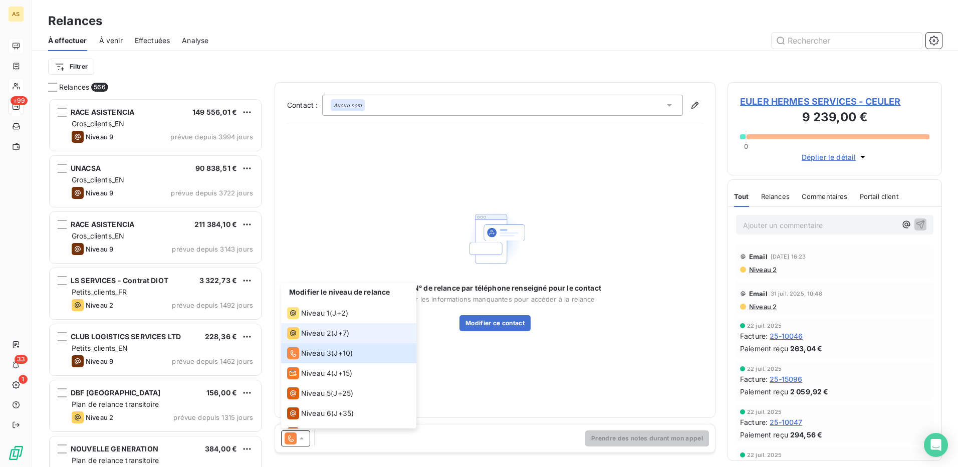
click at [325, 333] on span "Niveau 2" at bounding box center [316, 333] width 30 height 10
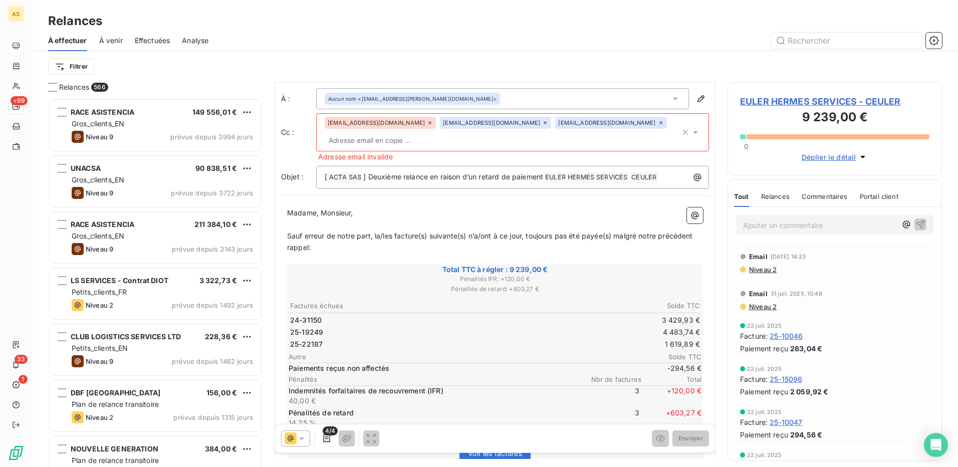
scroll to position [0, 0]
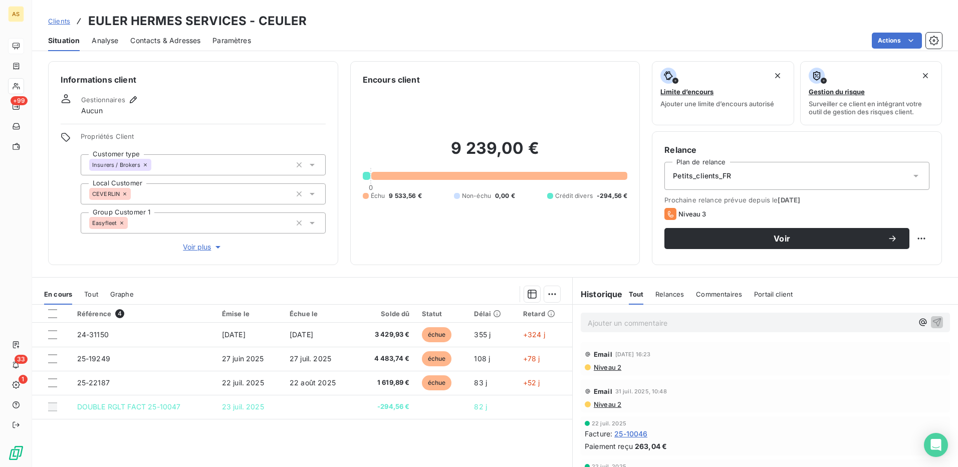
click at [181, 42] on span "Contacts & Adresses" at bounding box center [165, 41] width 70 height 10
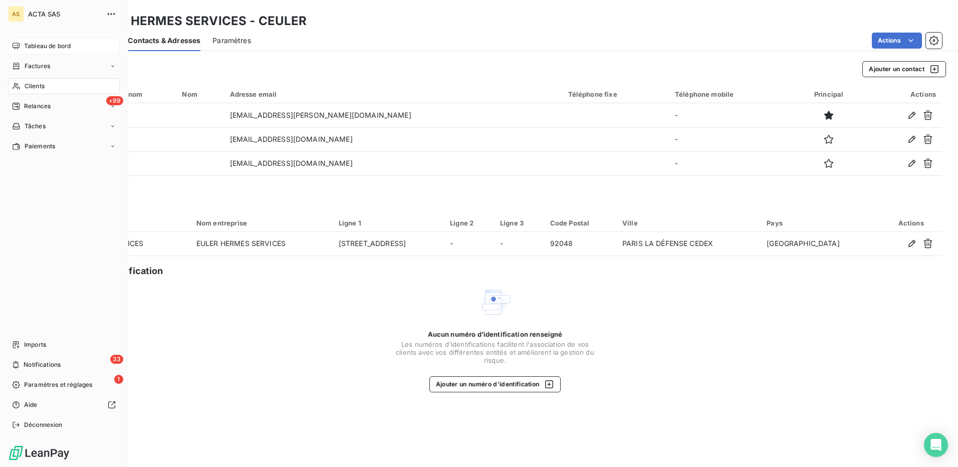
click at [32, 87] on span "Clients" at bounding box center [35, 86] width 20 height 9
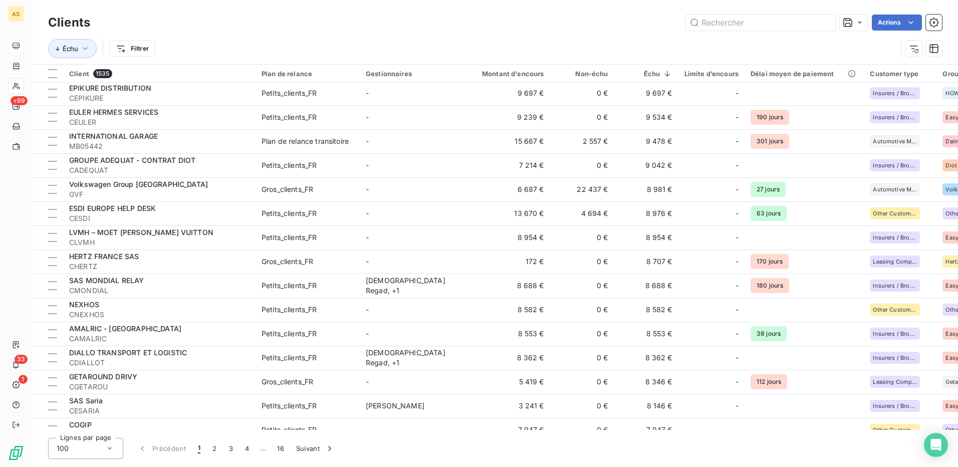
scroll to position [1353, 0]
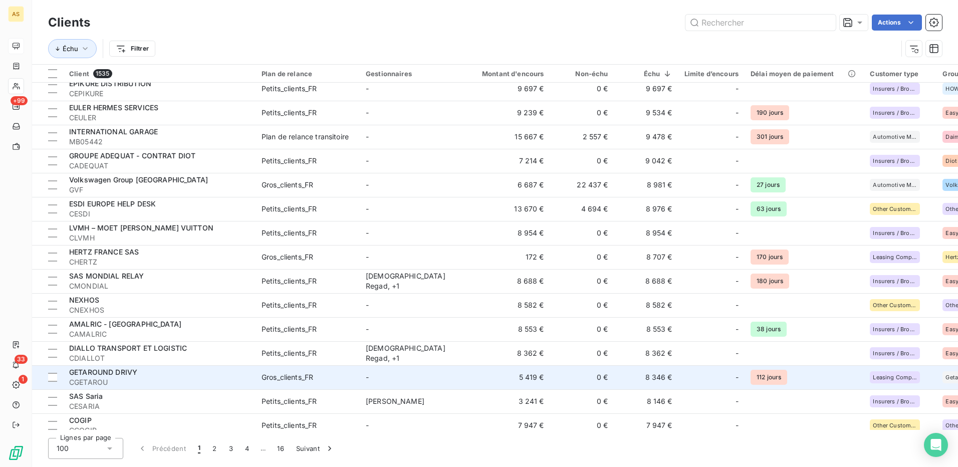
click at [297, 379] on div "Gros_clients_FR" at bounding box center [288, 377] width 52 height 10
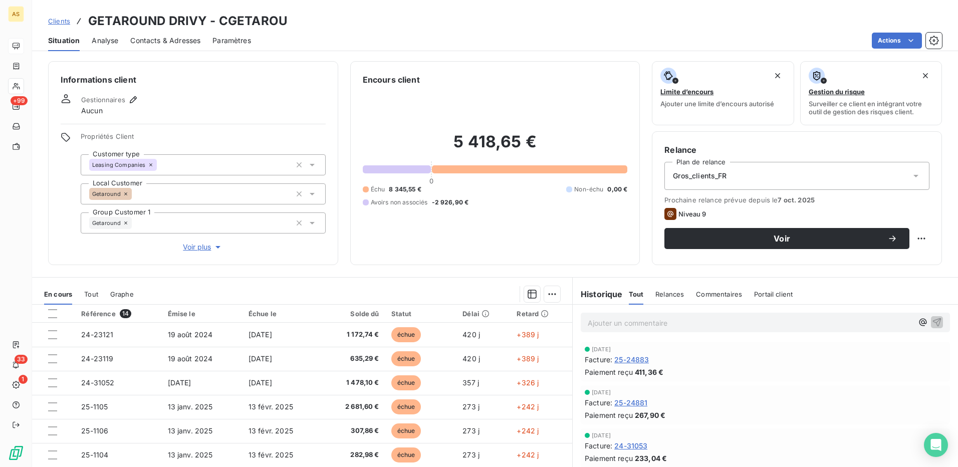
click at [177, 40] on span "Contacts & Adresses" at bounding box center [165, 41] width 70 height 10
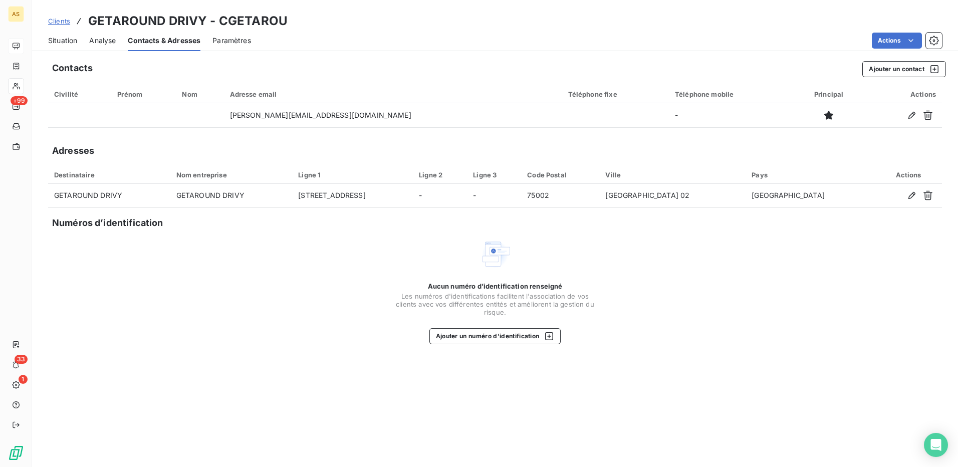
click at [61, 36] on span "Situation" at bounding box center [62, 41] width 29 height 10
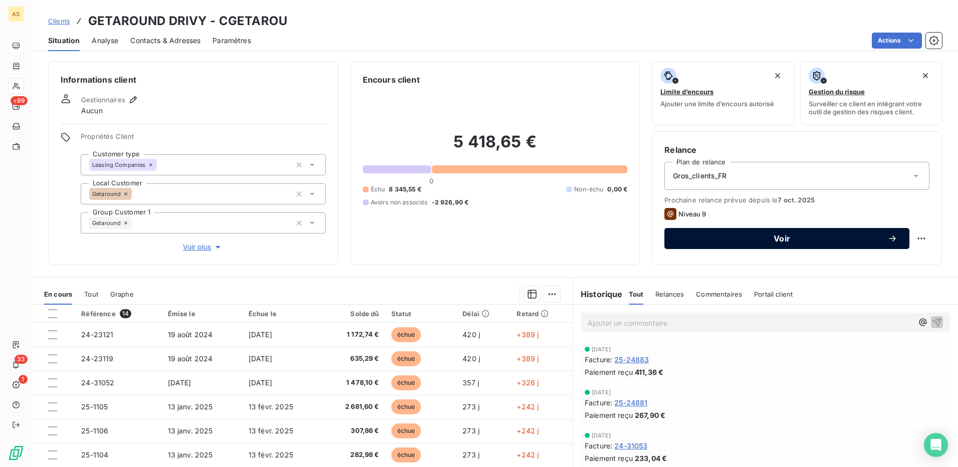
click at [783, 240] on span "Voir" at bounding box center [781, 239] width 211 height 8
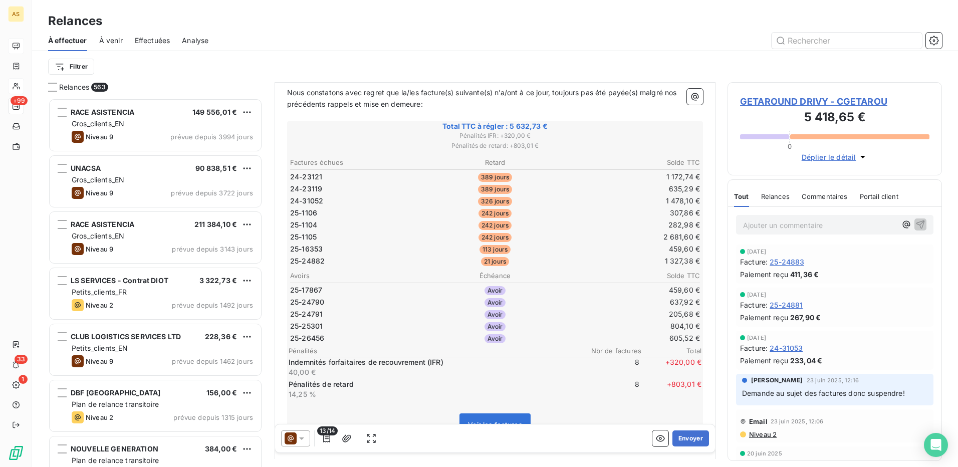
scroll to position [151, 0]
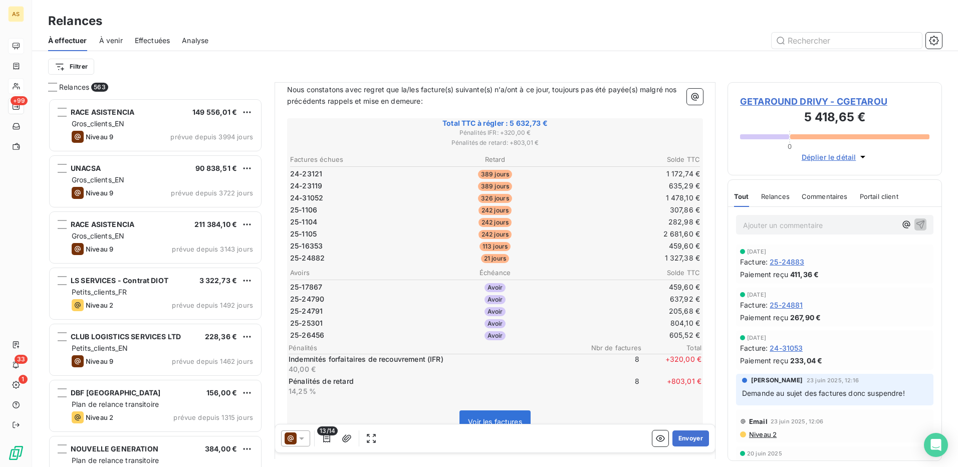
click at [304, 434] on icon at bounding box center [302, 438] width 10 height 10
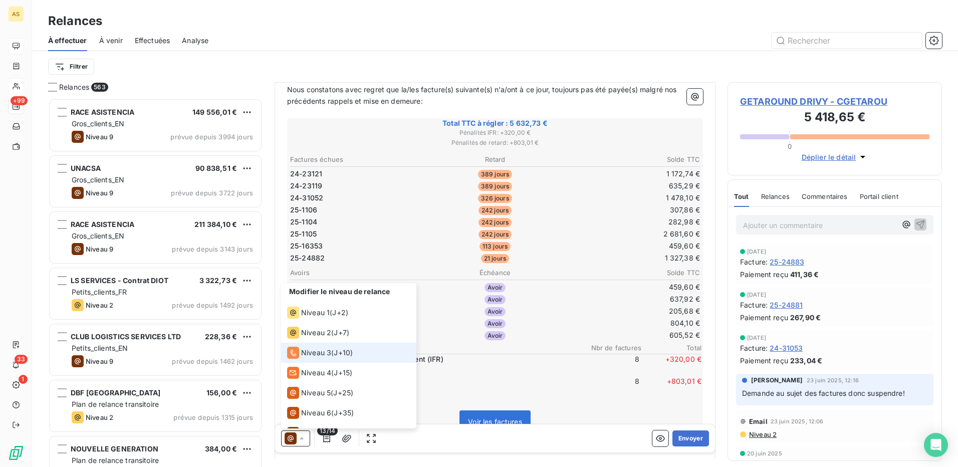
scroll to position [0, 0]
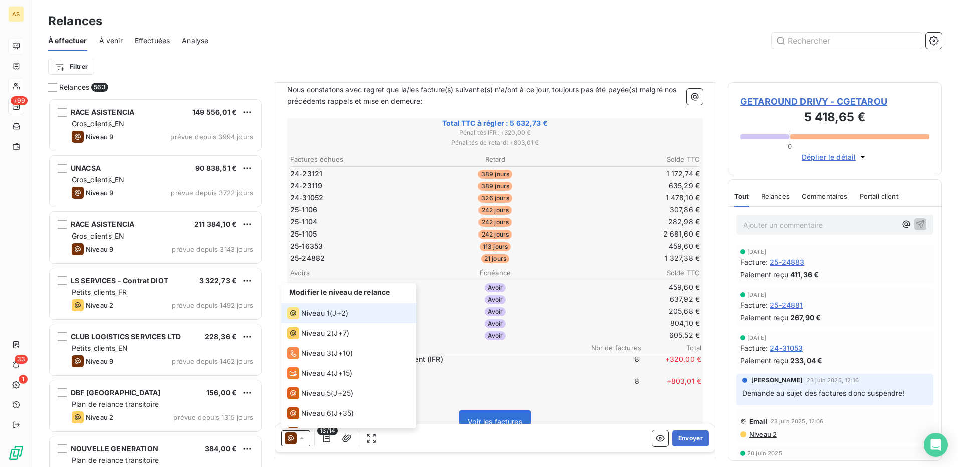
click at [331, 312] on div "Niveau 1 ( J+2 )" at bounding box center [317, 313] width 61 height 12
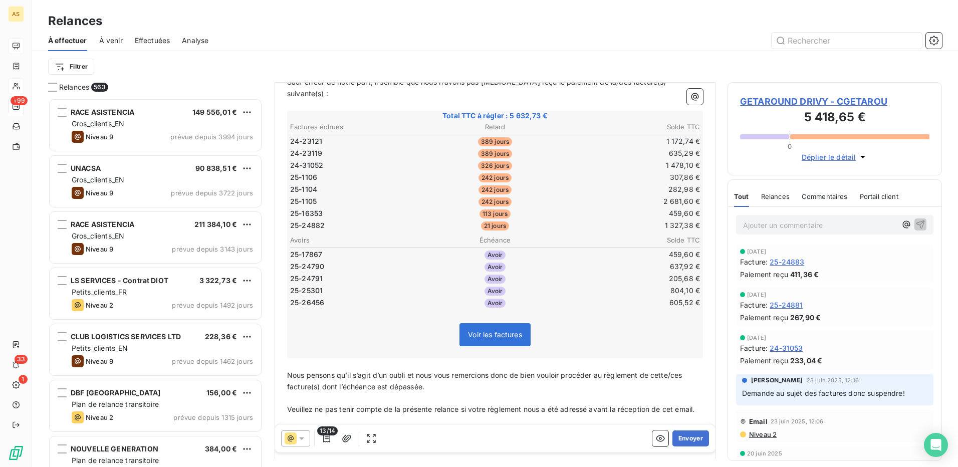
scroll to position [151, 0]
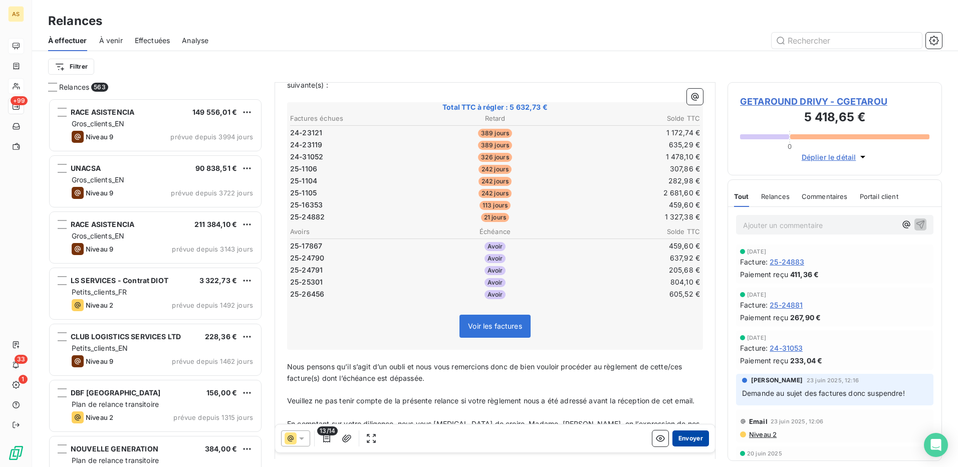
click at [677, 435] on button "Envoyer" at bounding box center [690, 438] width 37 height 16
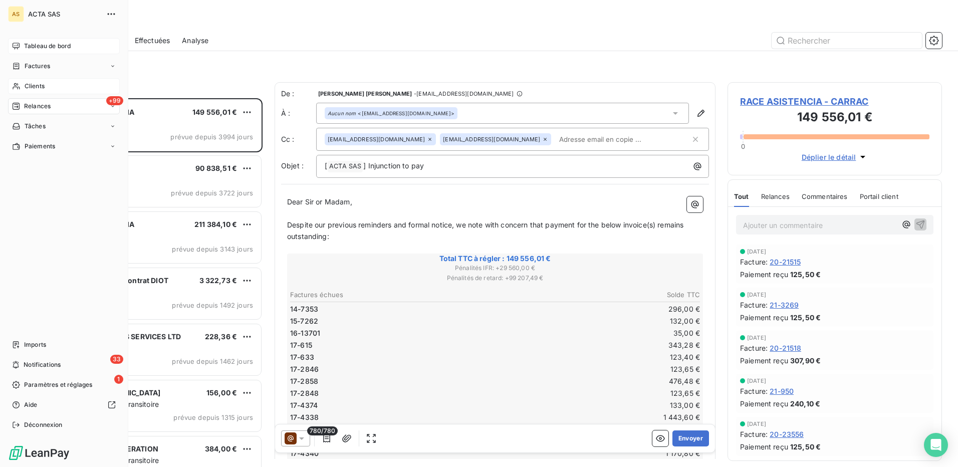
click at [30, 84] on span "Clients" at bounding box center [35, 86] width 20 height 9
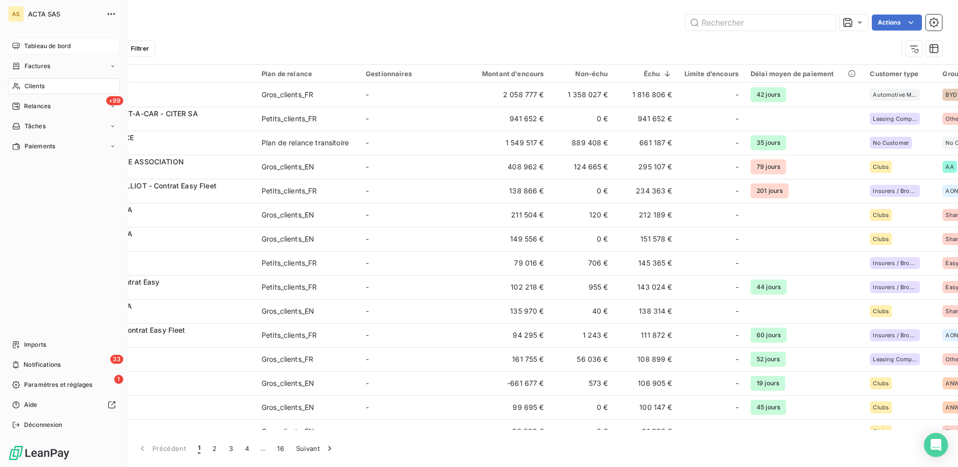
click at [39, 85] on span "Clients" at bounding box center [35, 86] width 20 height 9
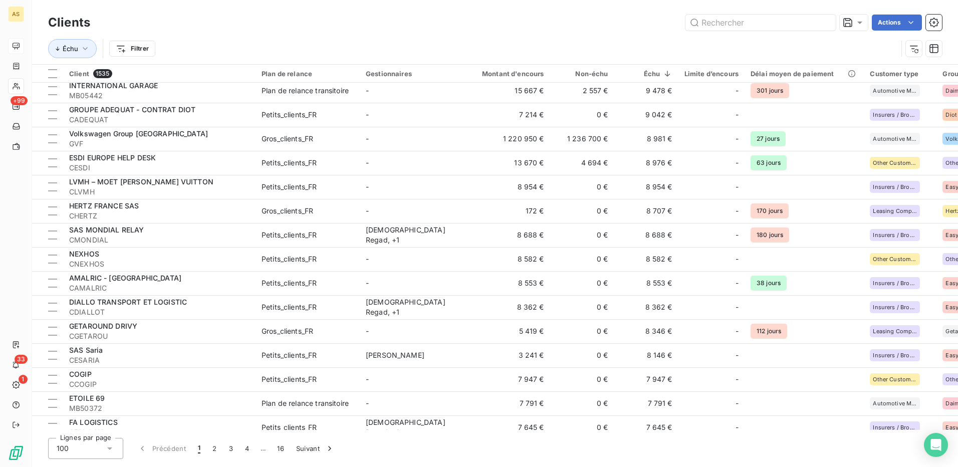
scroll to position [1453, 0]
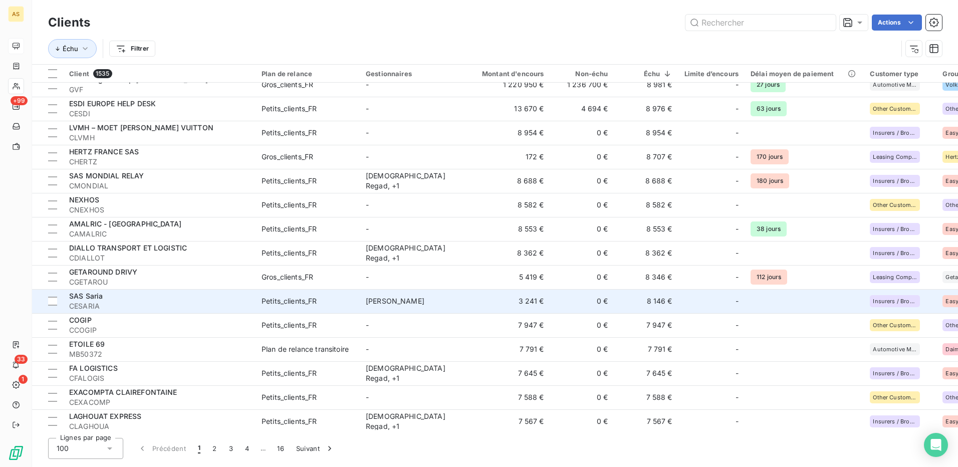
click at [270, 307] on td "Petits_clients_FR" at bounding box center [308, 301] width 104 height 24
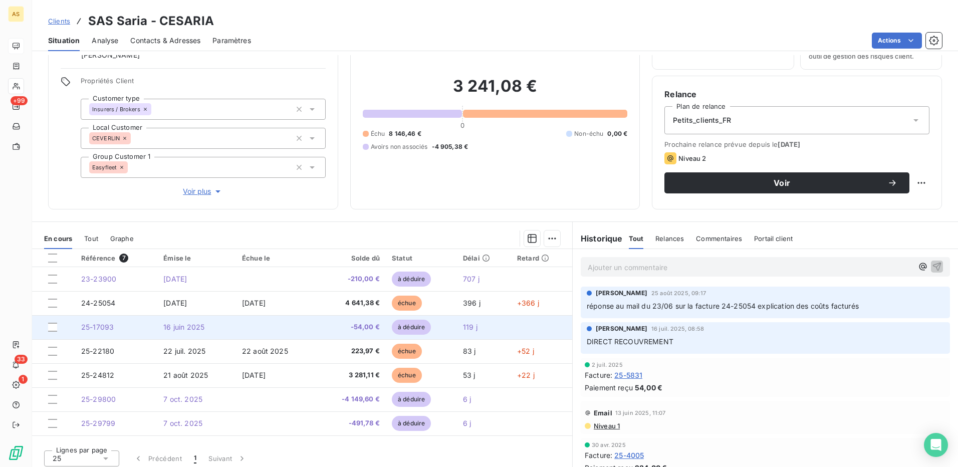
scroll to position [61, 0]
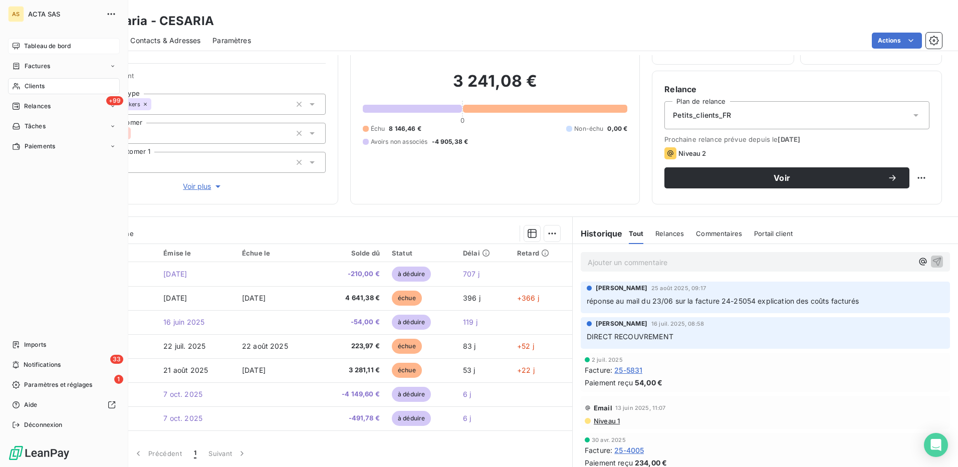
click at [43, 86] on span "Clients" at bounding box center [35, 86] width 20 height 9
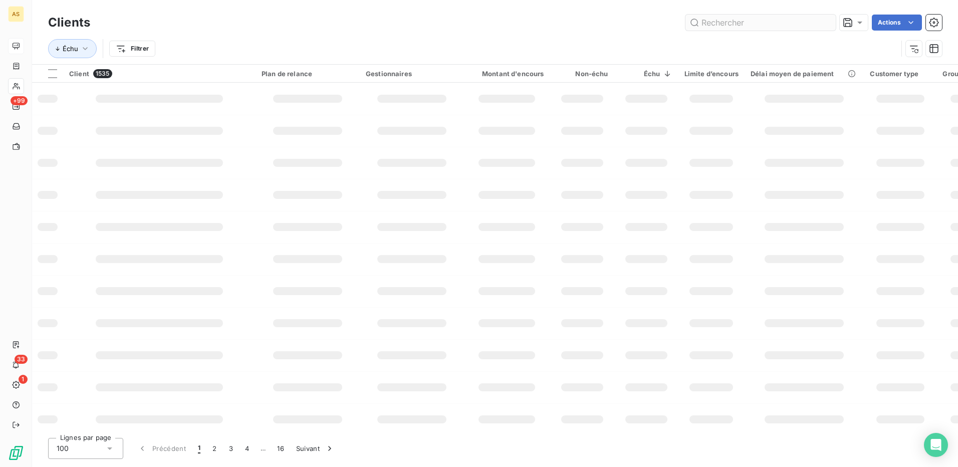
click at [721, 20] on input "text" at bounding box center [760, 23] width 150 height 16
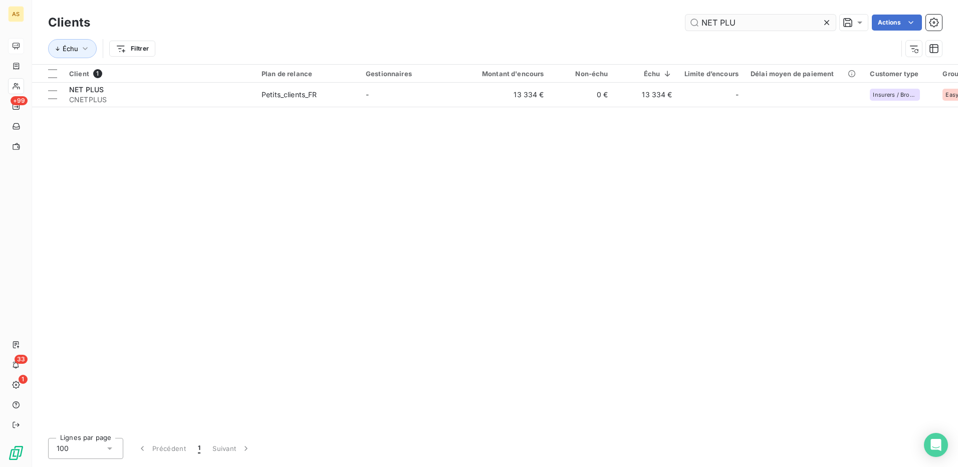
type input "NET PLU"
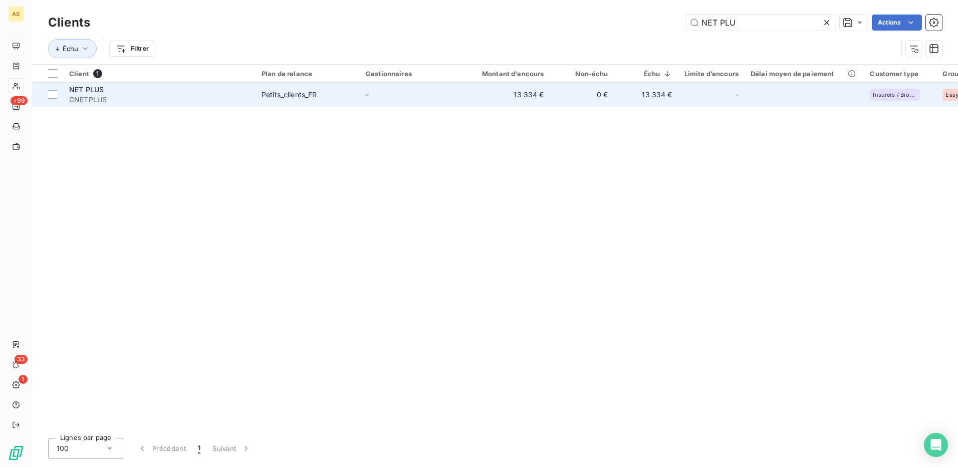
click at [276, 90] on div "Petits_clients_FR" at bounding box center [290, 95] width 56 height 10
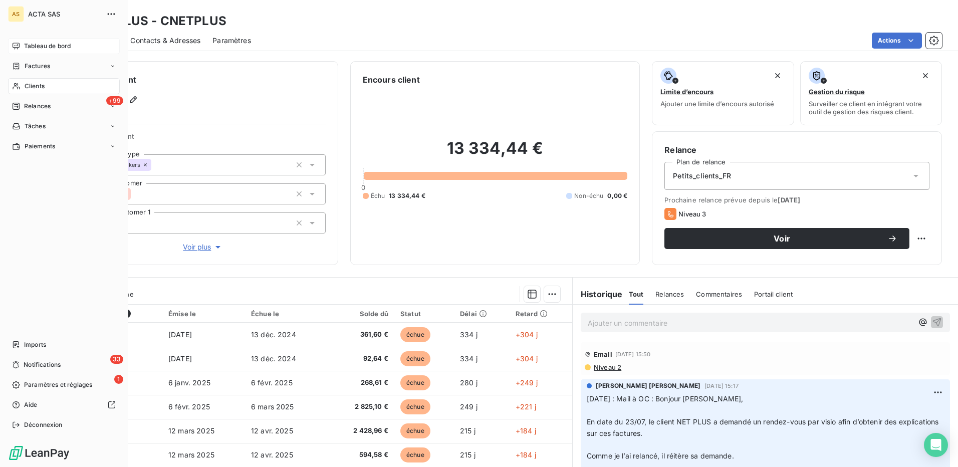
click at [40, 88] on span "Clients" at bounding box center [35, 86] width 20 height 9
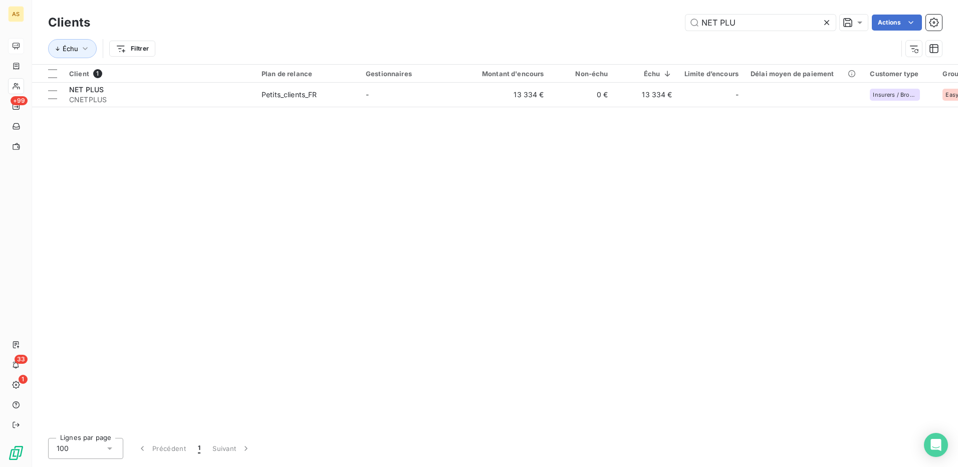
click at [825, 24] on icon at bounding box center [826, 22] width 5 height 5
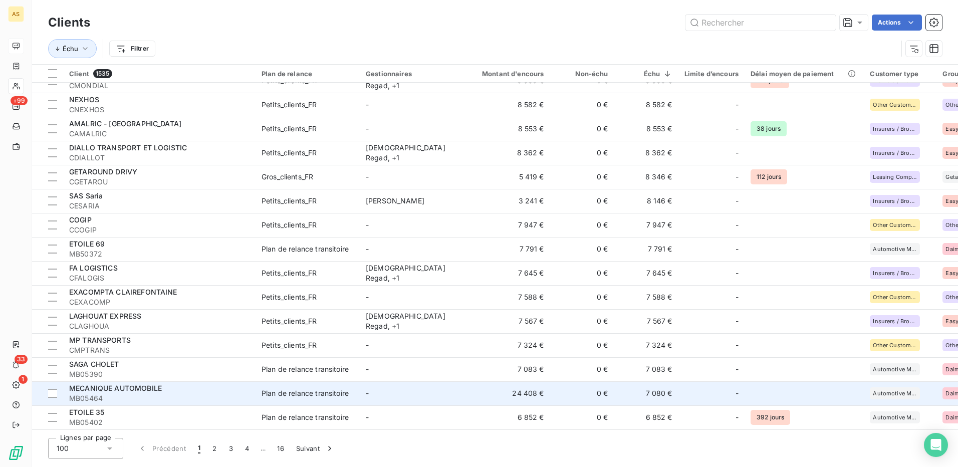
scroll to position [1704, 0]
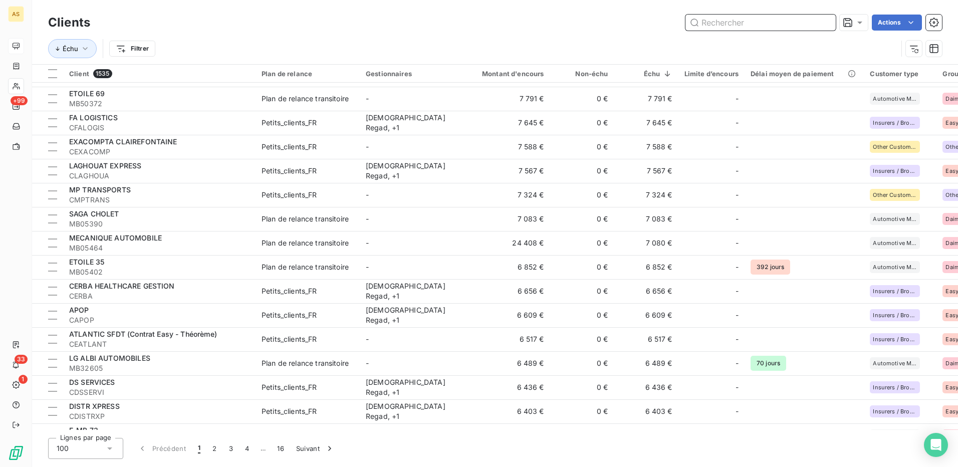
click at [709, 22] on input "text" at bounding box center [760, 23] width 150 height 16
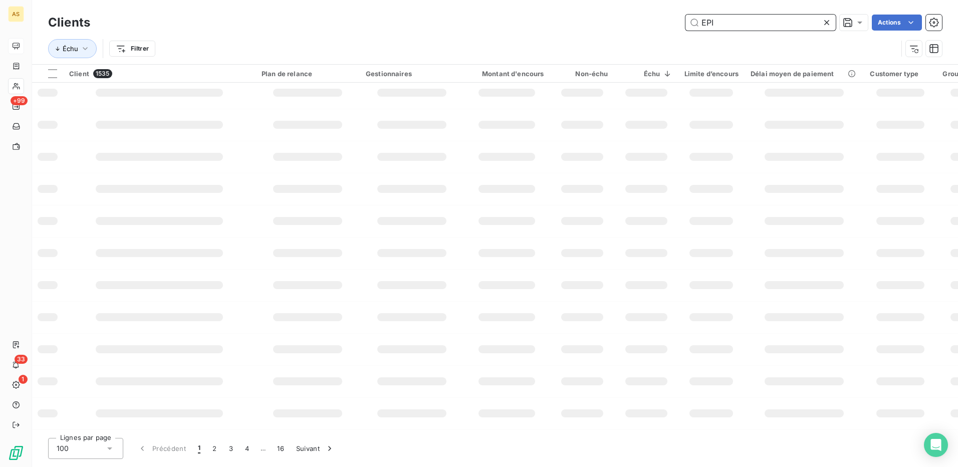
scroll to position [0, 0]
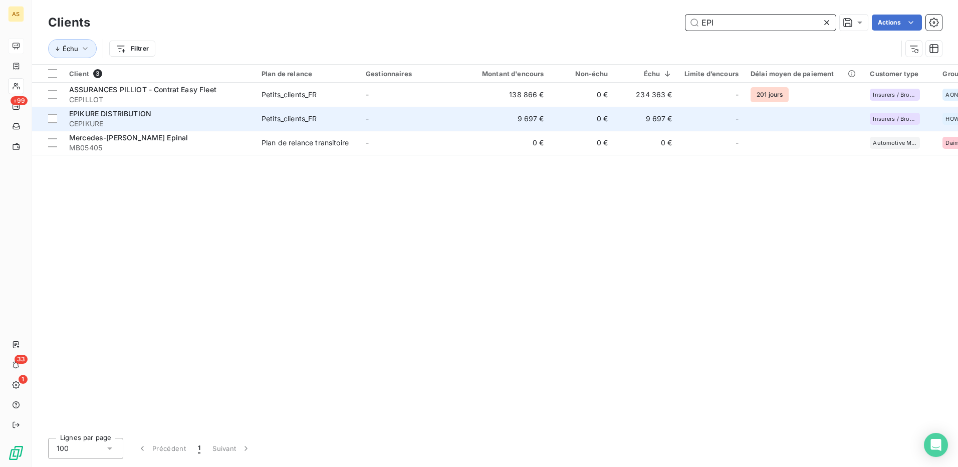
type input "EPI"
click at [324, 116] on span "Petits_clients_FR" at bounding box center [308, 119] width 92 height 10
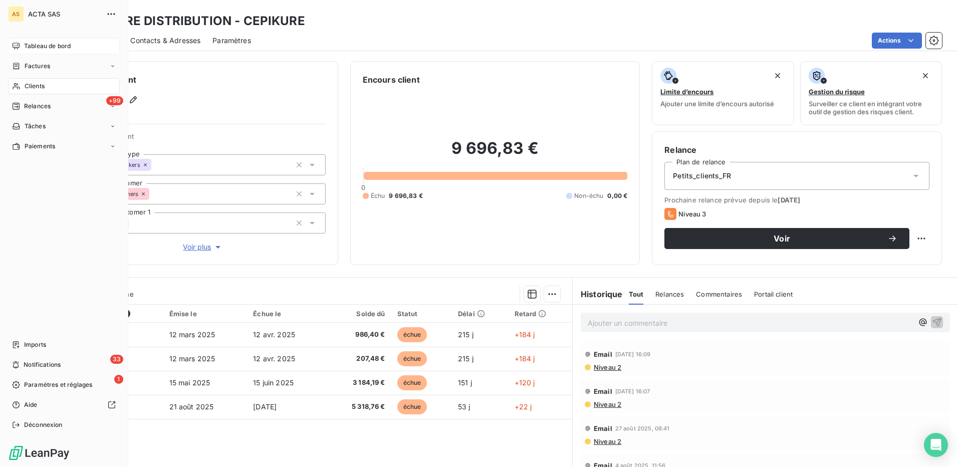
click at [36, 87] on span "Clients" at bounding box center [35, 86] width 20 height 9
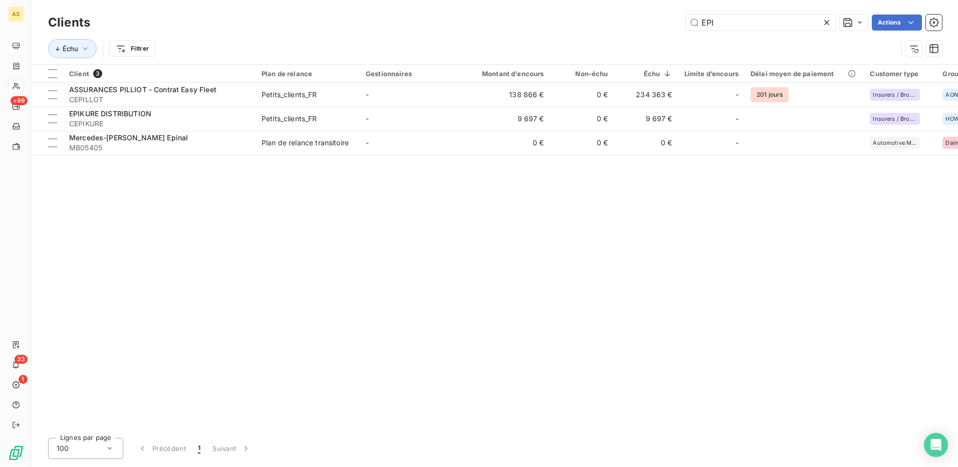
click at [823, 23] on icon at bounding box center [827, 23] width 10 height 10
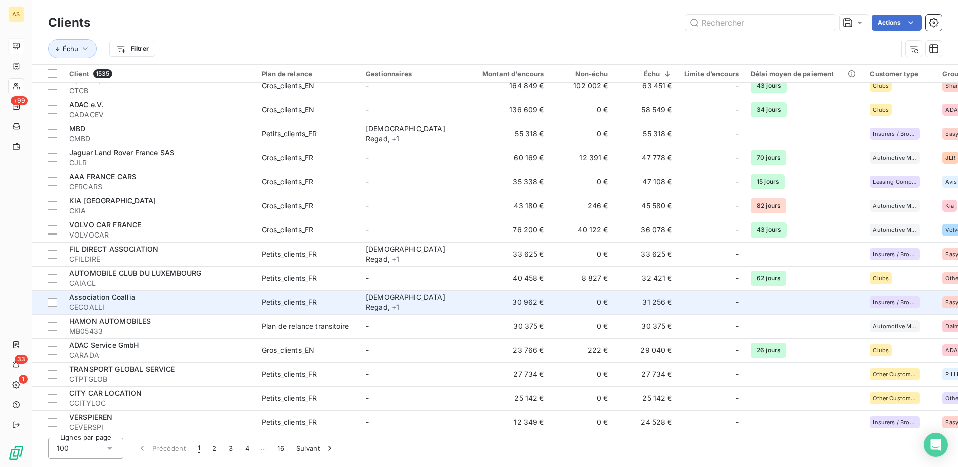
scroll to position [451, 0]
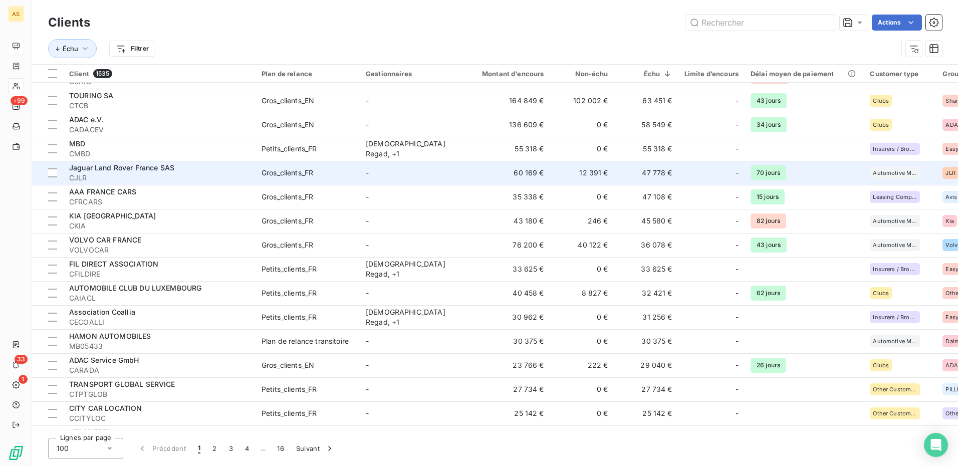
click at [127, 168] on span "Jaguar Land Rover France SAS" at bounding box center [121, 167] width 105 height 9
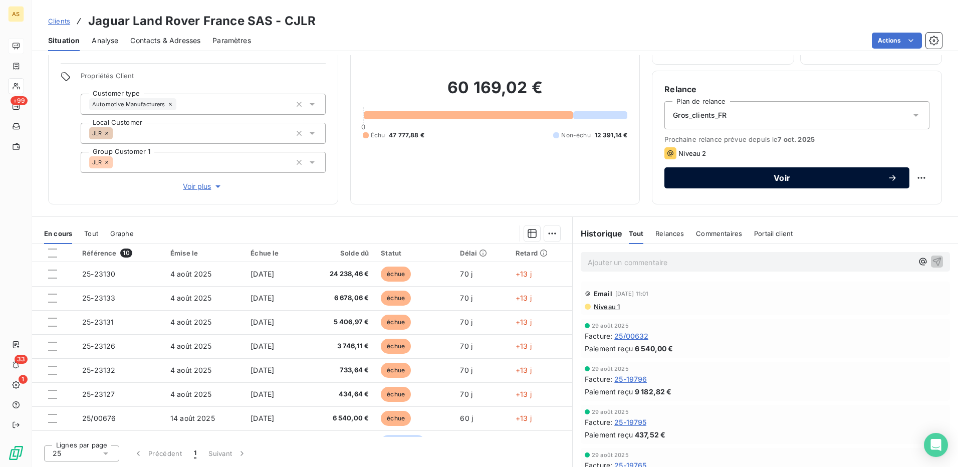
click at [792, 179] on span "Voir" at bounding box center [781, 178] width 211 height 8
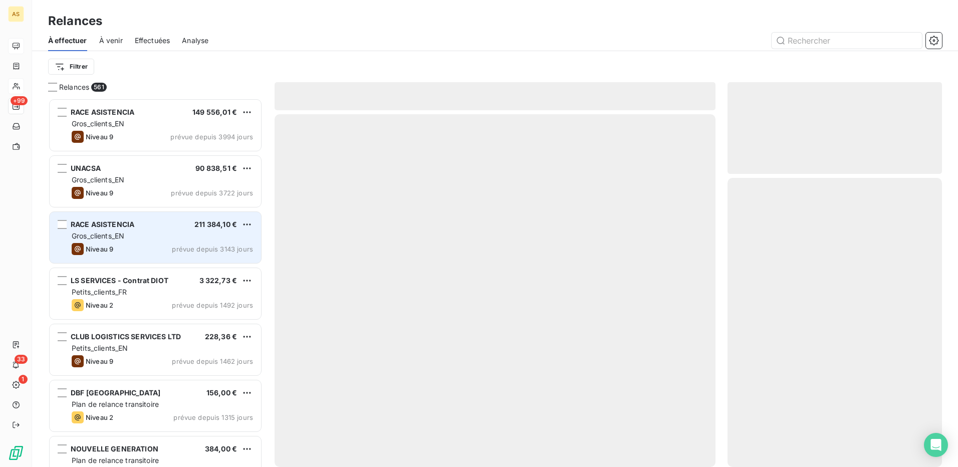
scroll to position [361, 207]
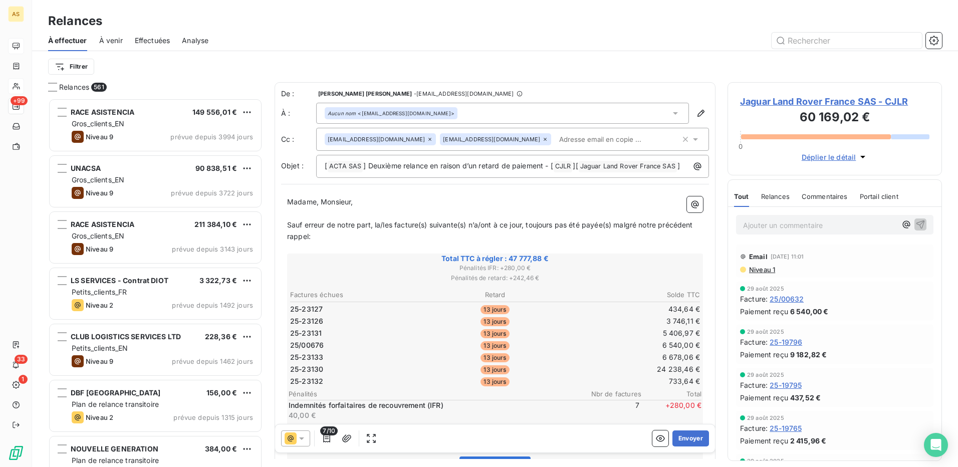
click at [302, 436] on icon at bounding box center [302, 438] width 10 height 10
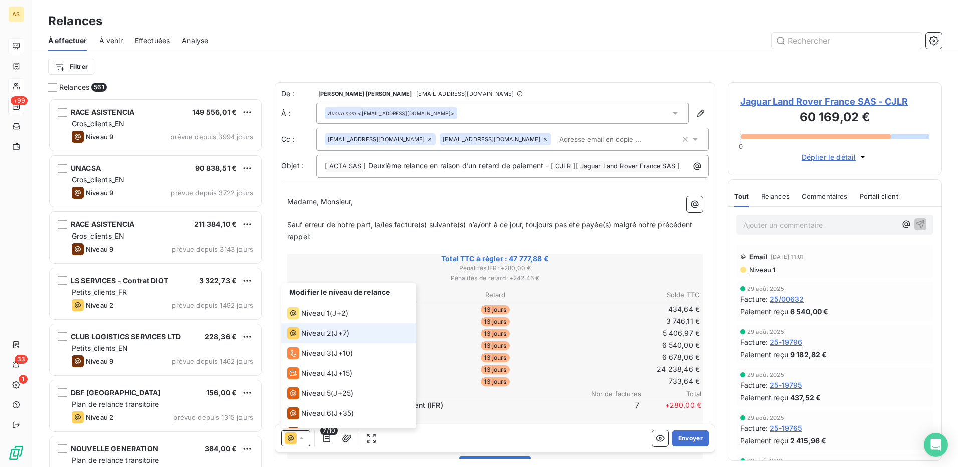
click at [315, 334] on span "Niveau 2" at bounding box center [316, 333] width 30 height 10
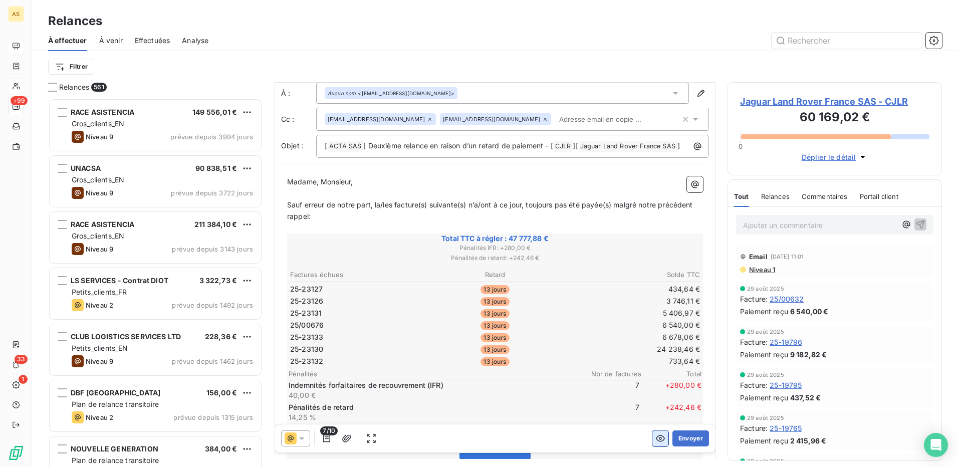
scroll to position [51, 0]
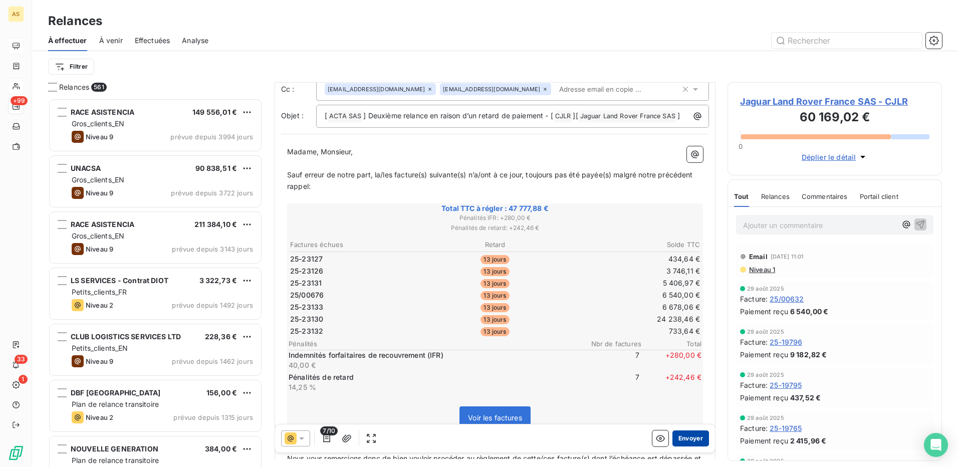
click at [683, 438] on button "Envoyer" at bounding box center [690, 438] width 37 height 16
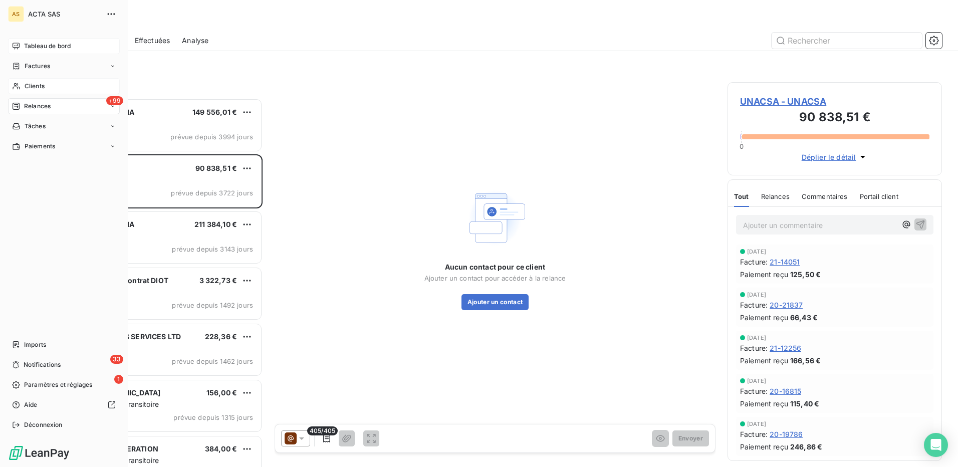
click at [52, 42] on span "Tableau de bord" at bounding box center [47, 46] width 47 height 9
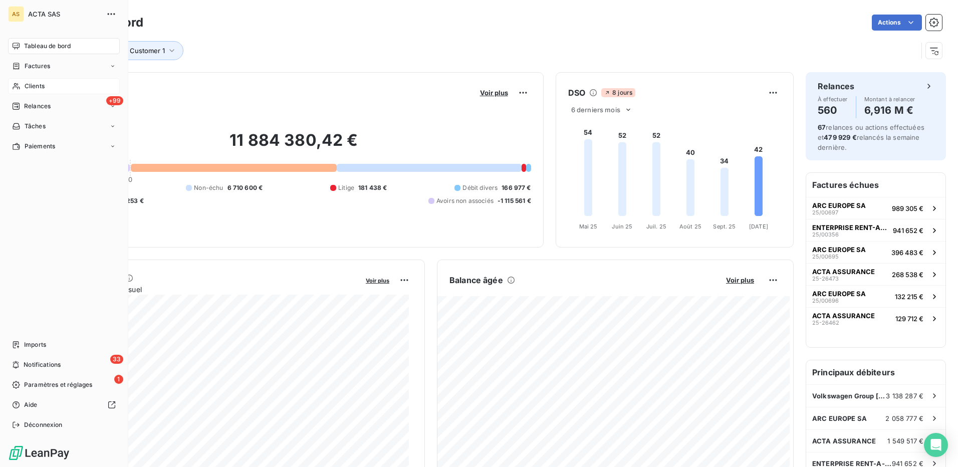
click at [33, 86] on span "Clients" at bounding box center [35, 86] width 20 height 9
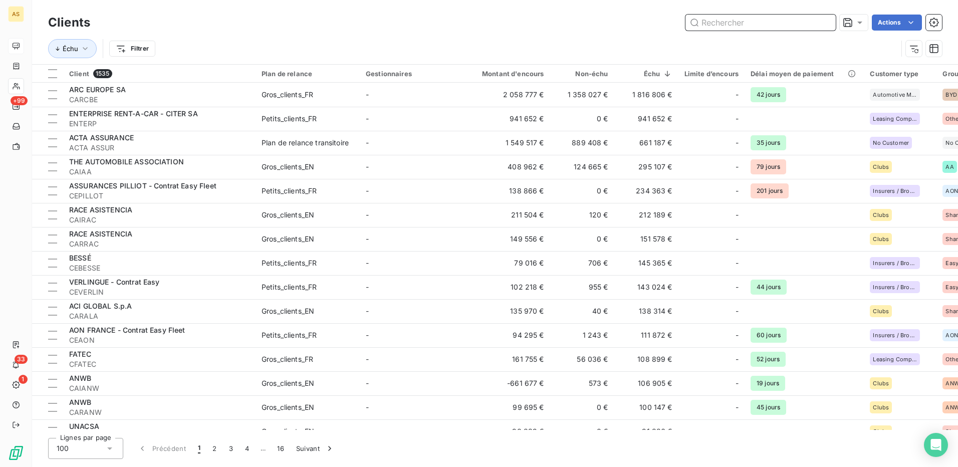
click at [723, 28] on input "text" at bounding box center [760, 23] width 150 height 16
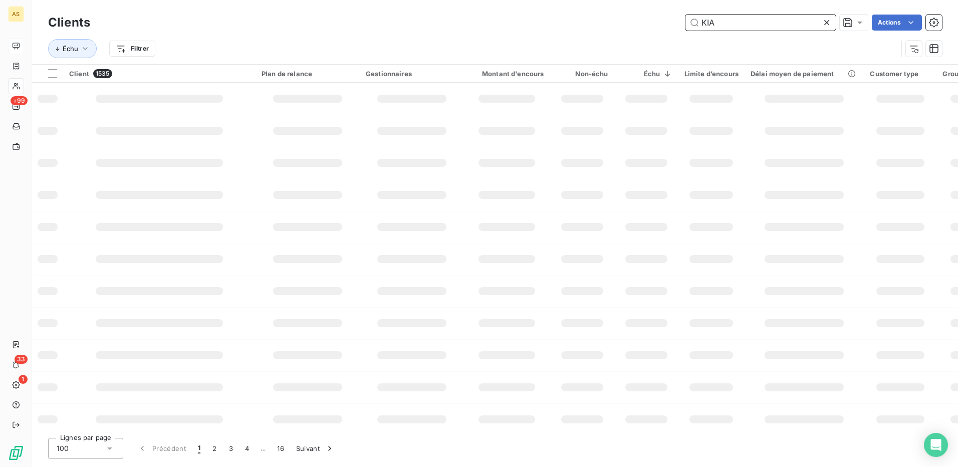
type input "KIA"
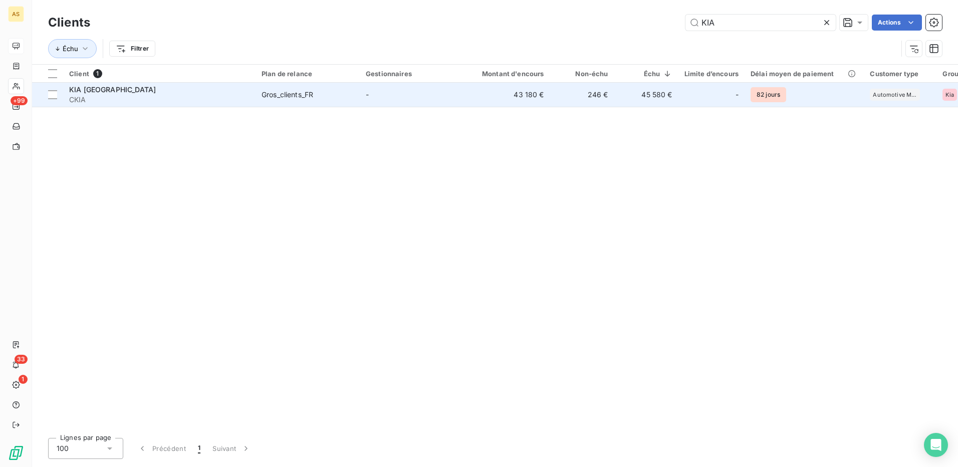
click at [280, 91] on div "Gros_clients_FR" at bounding box center [288, 95] width 52 height 10
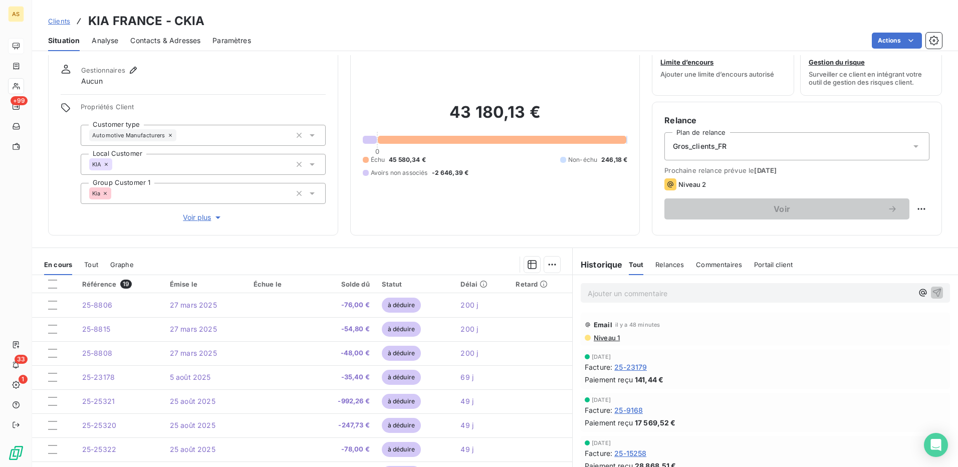
scroll to position [61, 0]
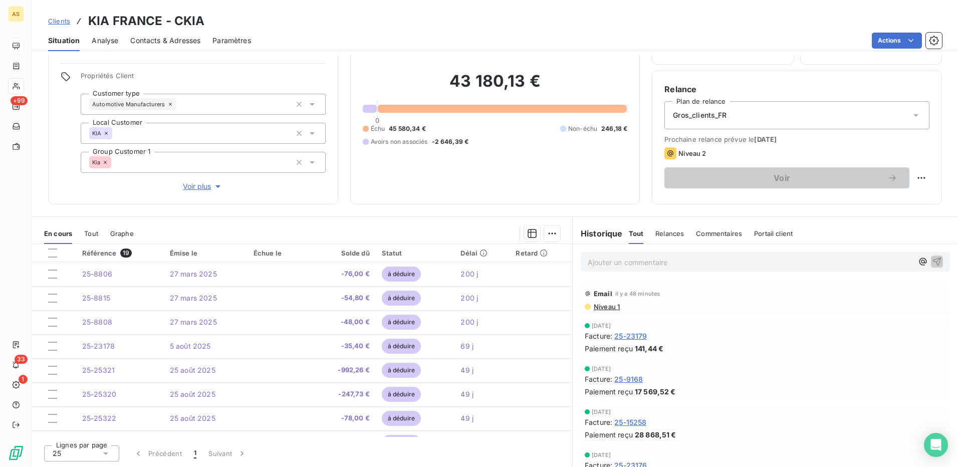
click at [106, 453] on icon at bounding box center [105, 453] width 5 height 3
click at [56, 413] on div at bounding box center [55, 416] width 10 height 10
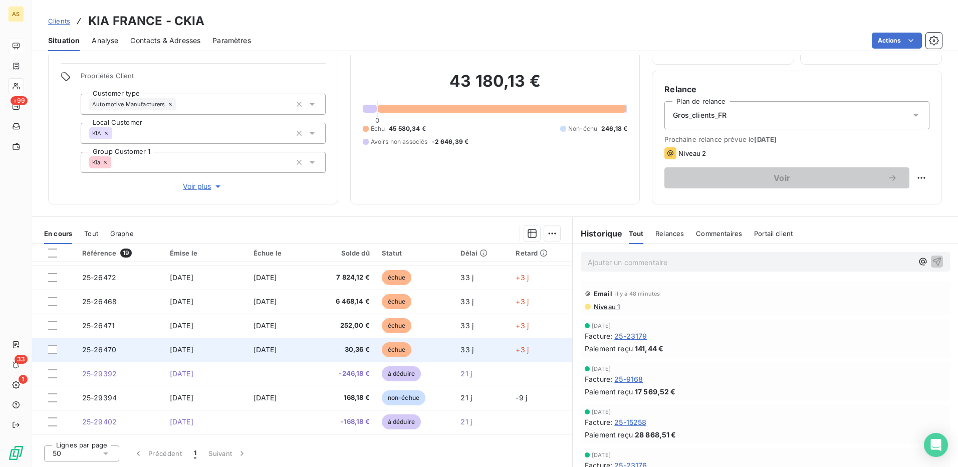
scroll to position [251, 0]
